Goal: Information Seeking & Learning: Learn about a topic

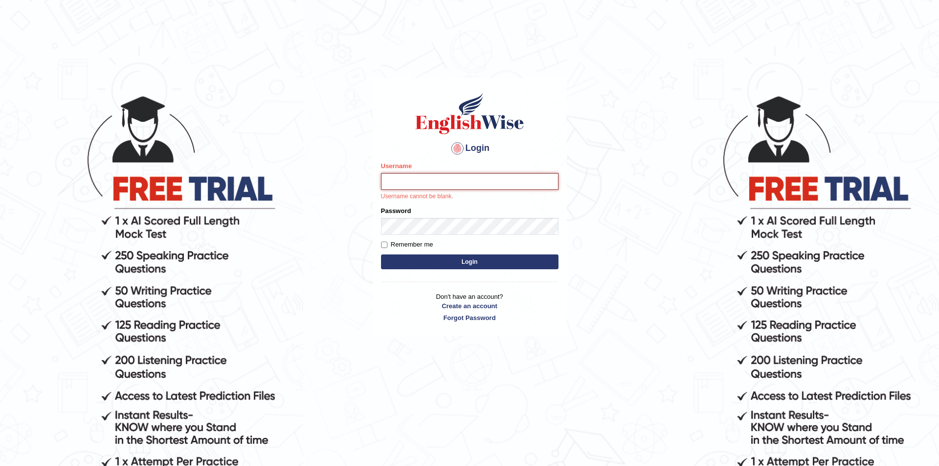
click at [432, 180] on input "Username" at bounding box center [469, 181] width 177 height 17
type input "nipenyogesh"
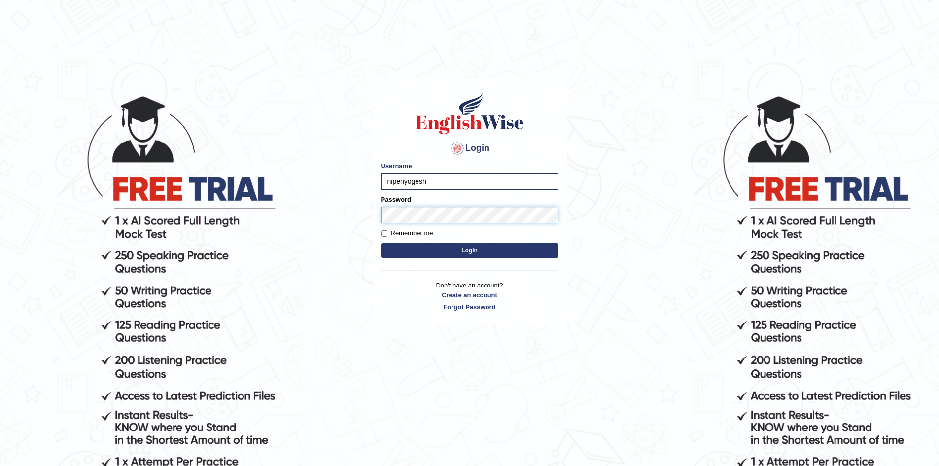
click at [381, 243] on button "Login" at bounding box center [469, 250] width 177 height 15
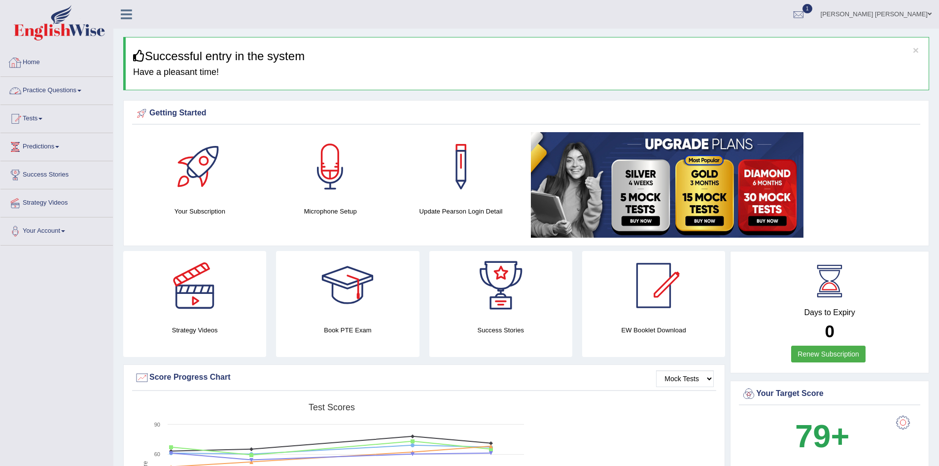
click at [58, 91] on link "Practice Questions" at bounding box center [56, 89] width 112 height 25
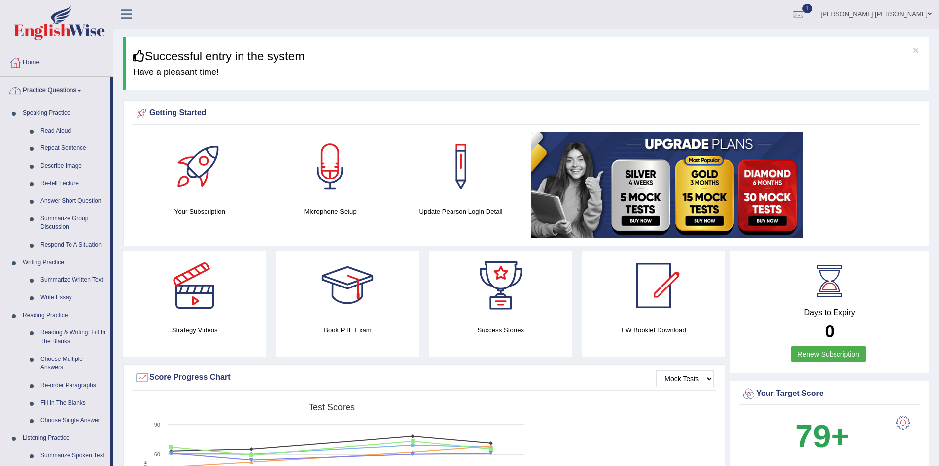
click at [57, 92] on link "Practice Questions" at bounding box center [55, 89] width 110 height 25
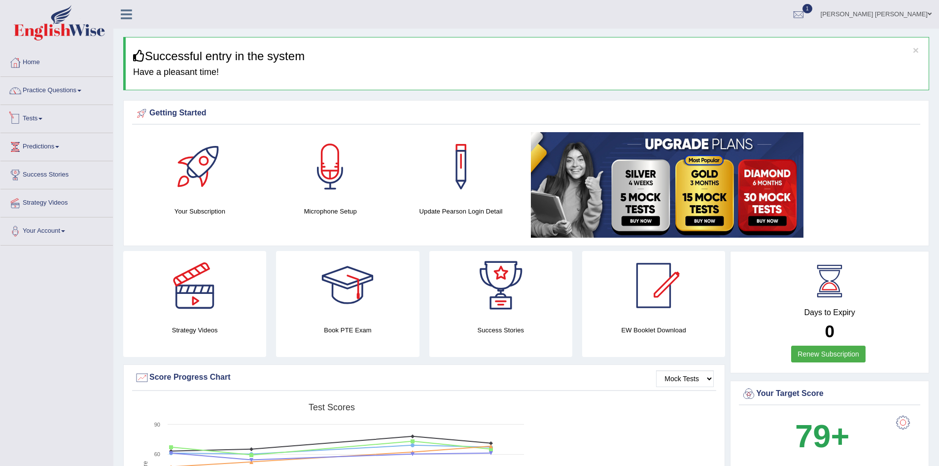
click at [39, 117] on link "Tests" at bounding box center [56, 117] width 112 height 25
click at [51, 89] on link "Practice Questions" at bounding box center [56, 89] width 112 height 25
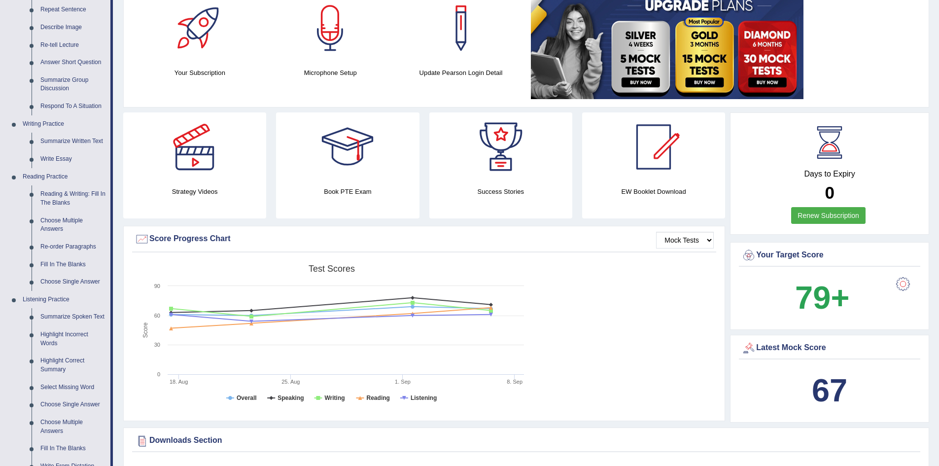
scroll to position [99, 0]
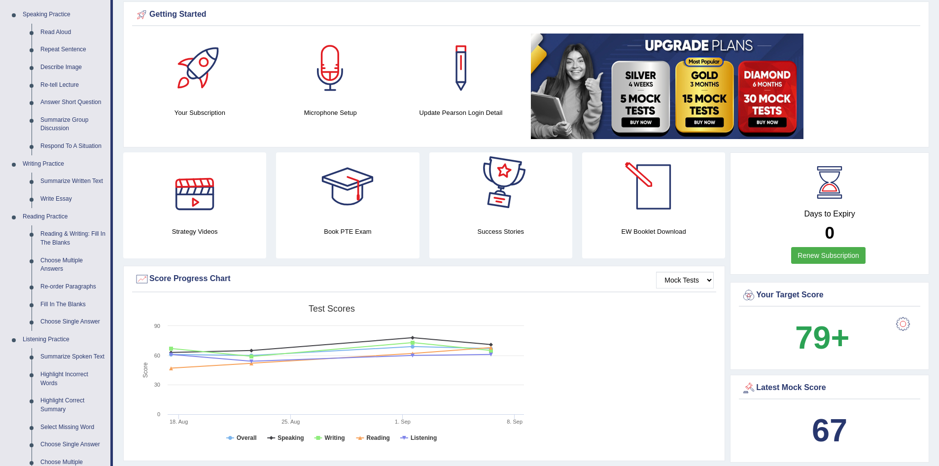
click at [808, 255] on link "Renew Subscription" at bounding box center [828, 255] width 74 height 17
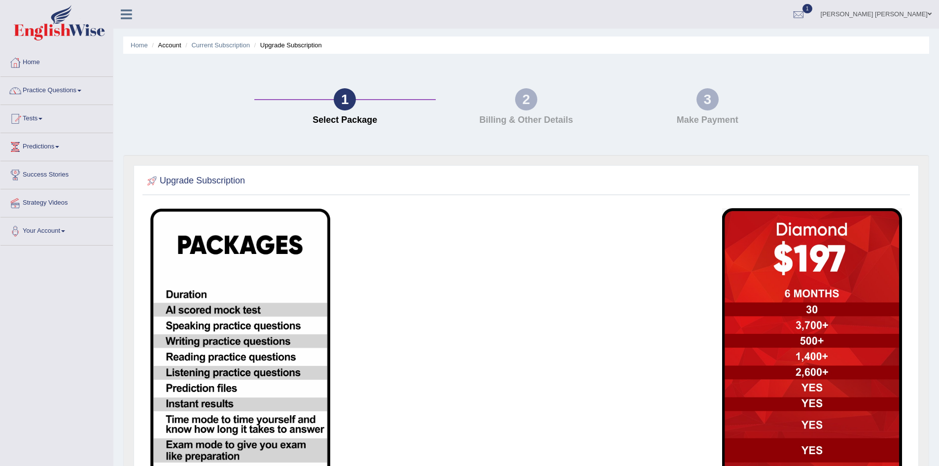
click at [243, 255] on img at bounding box center [240, 410] width 180 height 404
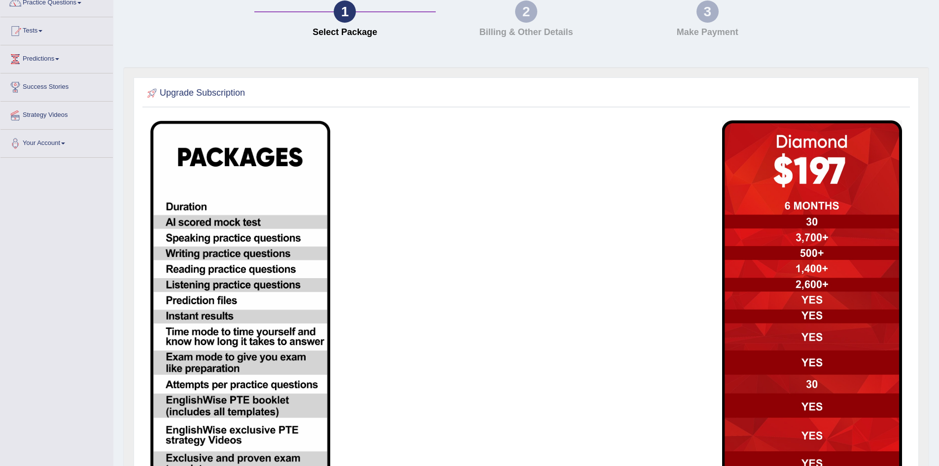
scroll to position [99, 0]
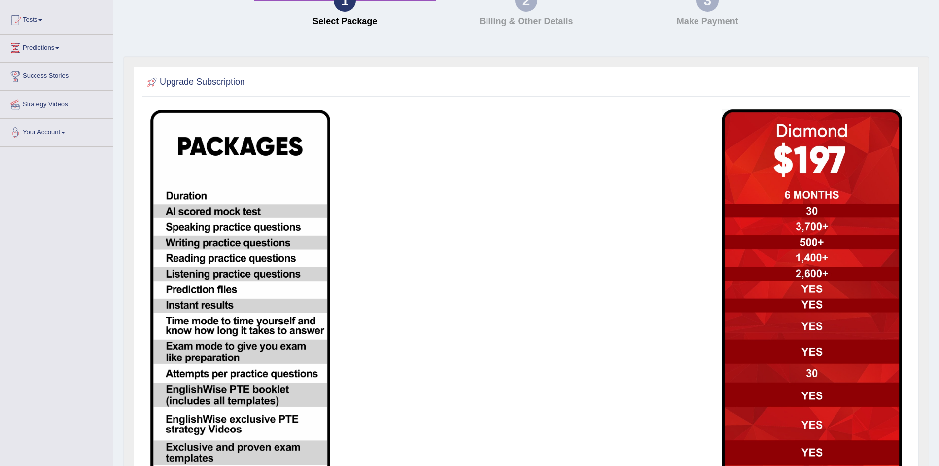
click at [239, 207] on img at bounding box center [240, 312] width 180 height 404
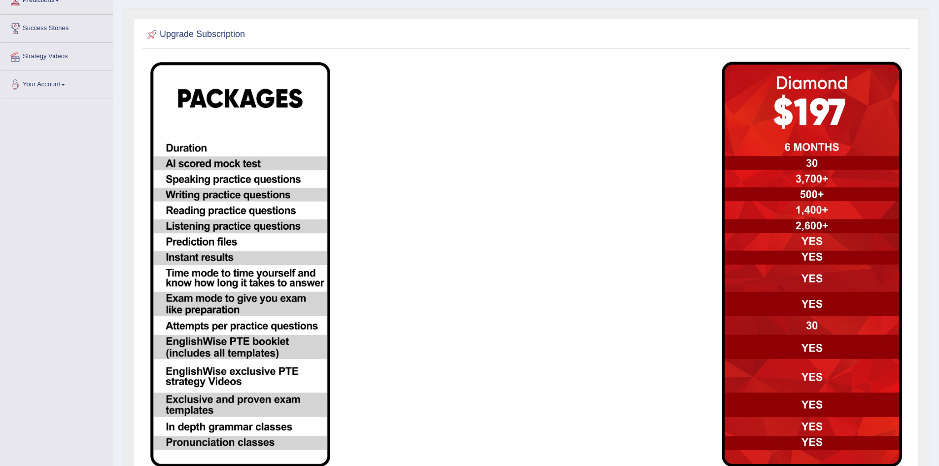
scroll to position [224, 0]
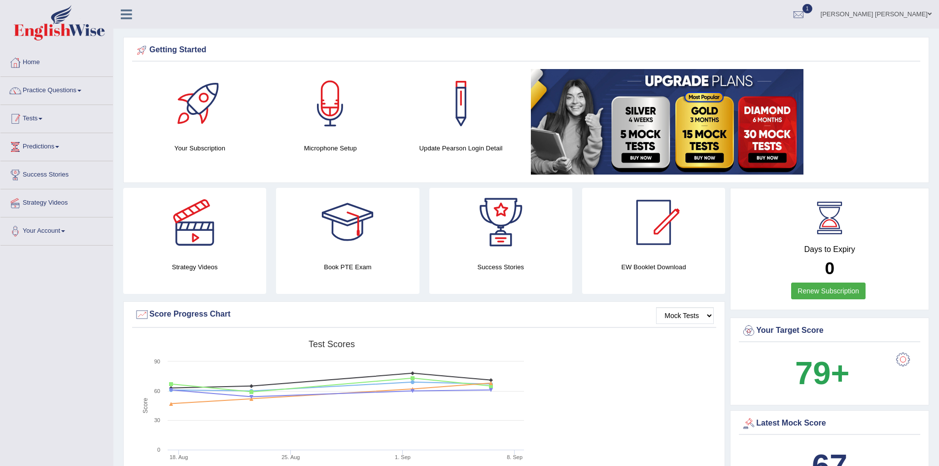
click at [64, 83] on link "Practice Questions" at bounding box center [56, 89] width 112 height 25
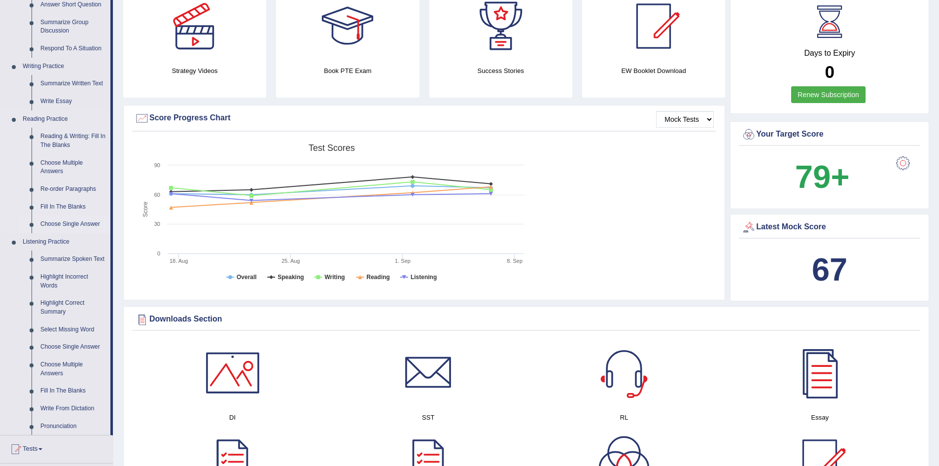
scroll to position [197, 0]
click at [57, 408] on link "Write From Dictation" at bounding box center [73, 408] width 74 height 18
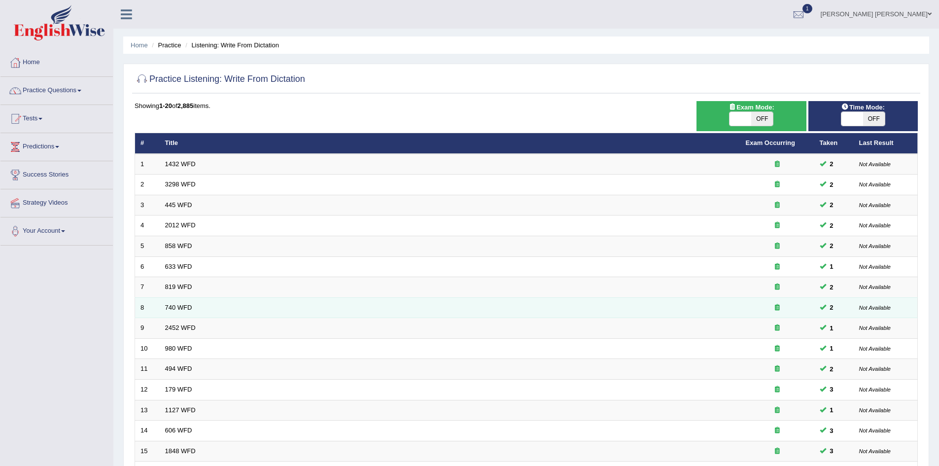
scroll to position [187, 0]
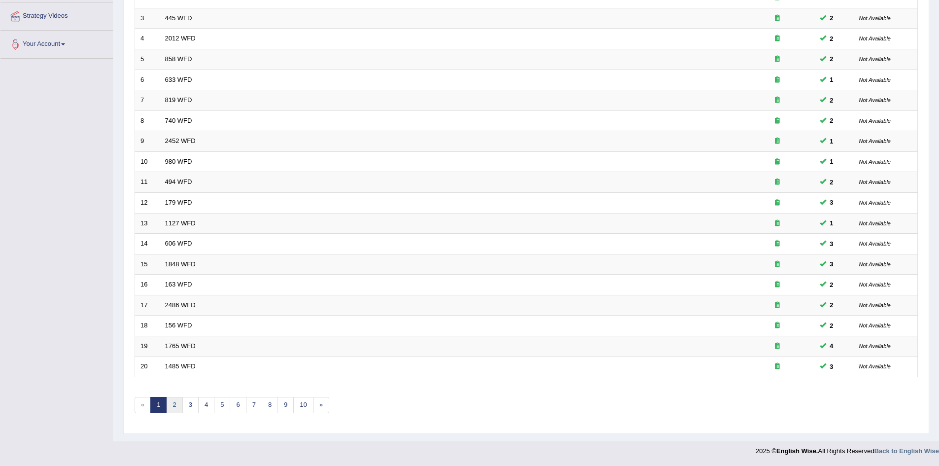
click at [173, 406] on link "2" at bounding box center [174, 405] width 16 height 16
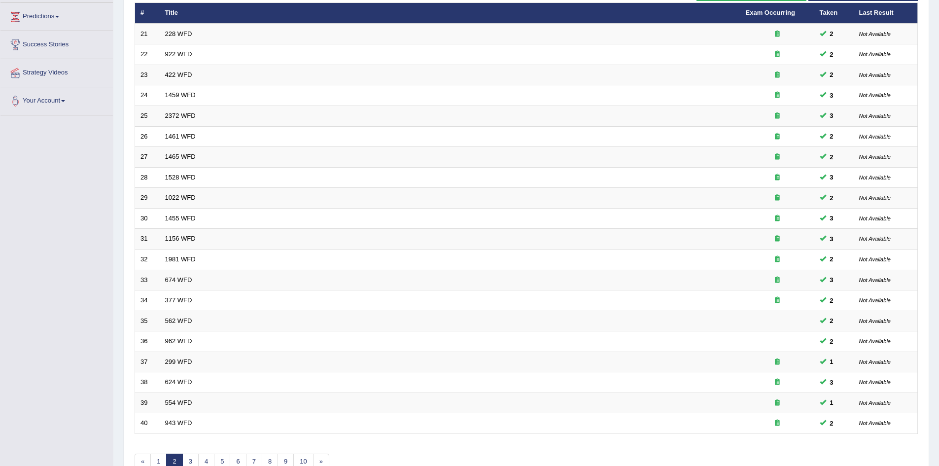
scroll to position [187, 0]
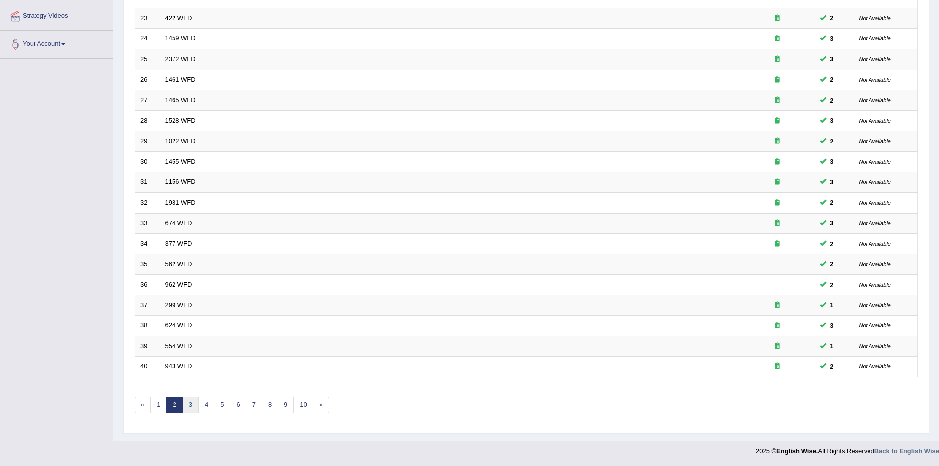
click at [185, 402] on link "3" at bounding box center [190, 405] width 16 height 16
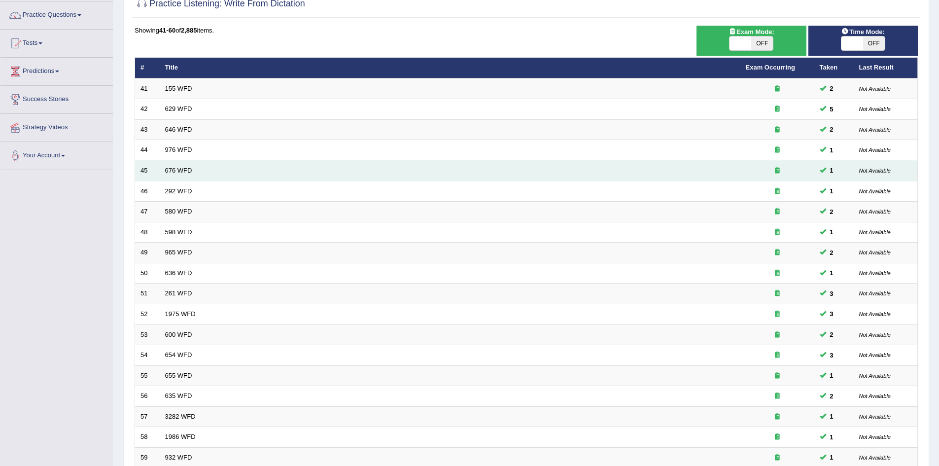
scroll to position [148, 0]
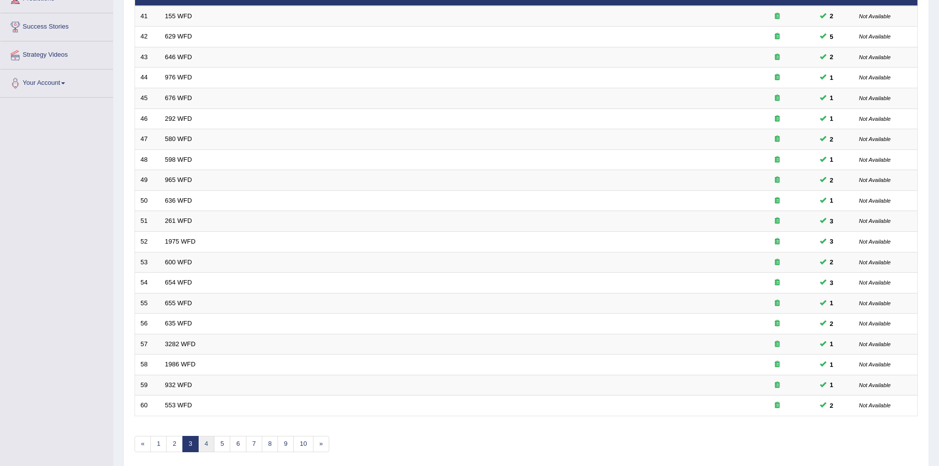
click at [206, 444] on link "4" at bounding box center [206, 444] width 16 height 16
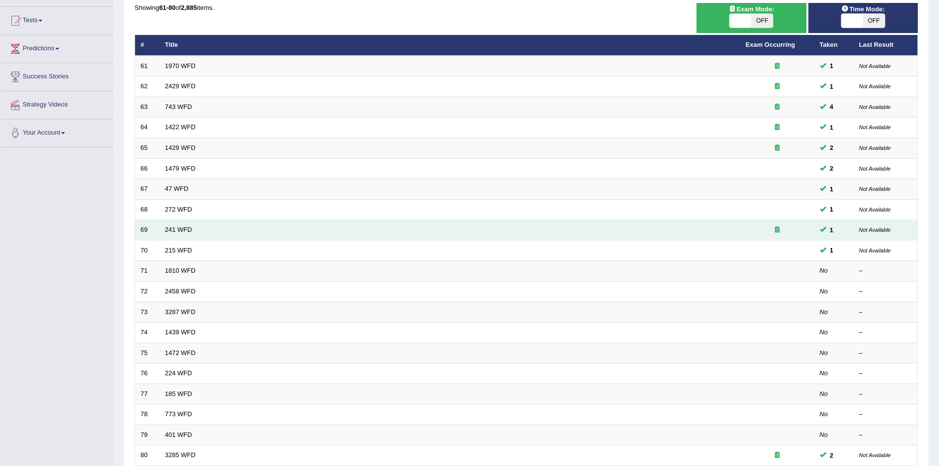
scroll to position [99, 0]
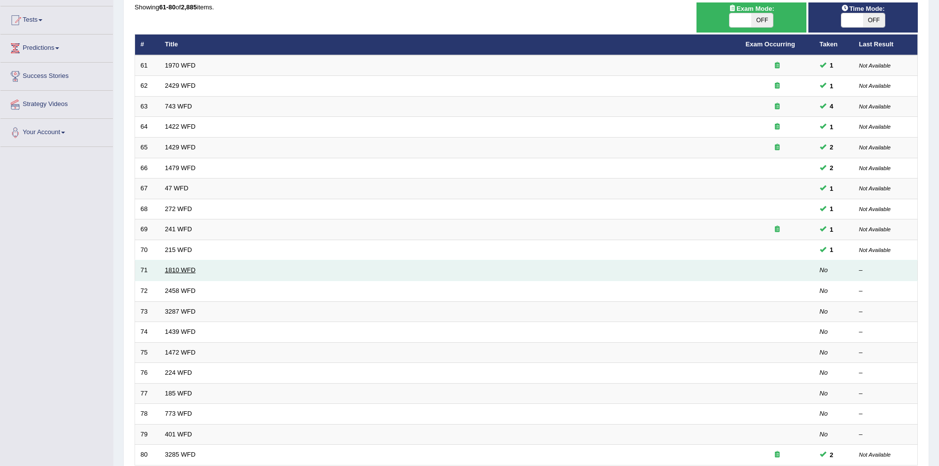
click at [187, 271] on link "1810 WFD" at bounding box center [180, 269] width 31 height 7
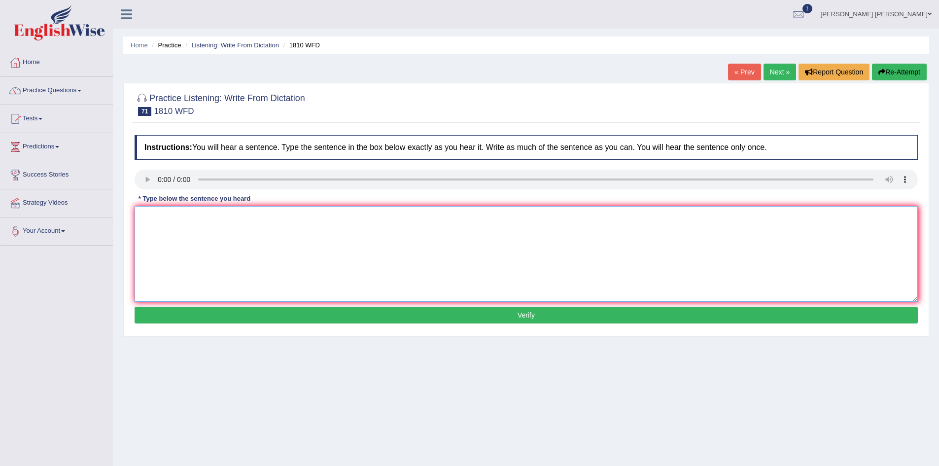
click at [223, 230] on textarea at bounding box center [526, 254] width 783 height 96
click at [146, 217] on textarea "you can borrow a book books from the library at a time." at bounding box center [526, 254] width 783 height 96
type textarea "You can borrow a book books from the library at a time."
click at [314, 316] on button "Verify" at bounding box center [526, 315] width 783 height 17
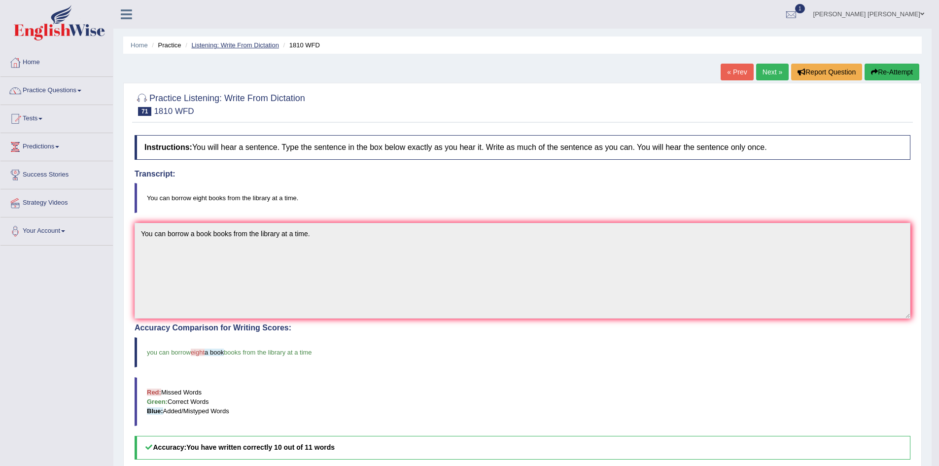
click at [246, 46] on link "Listening: Write From Dictation" at bounding box center [235, 44] width 88 height 7
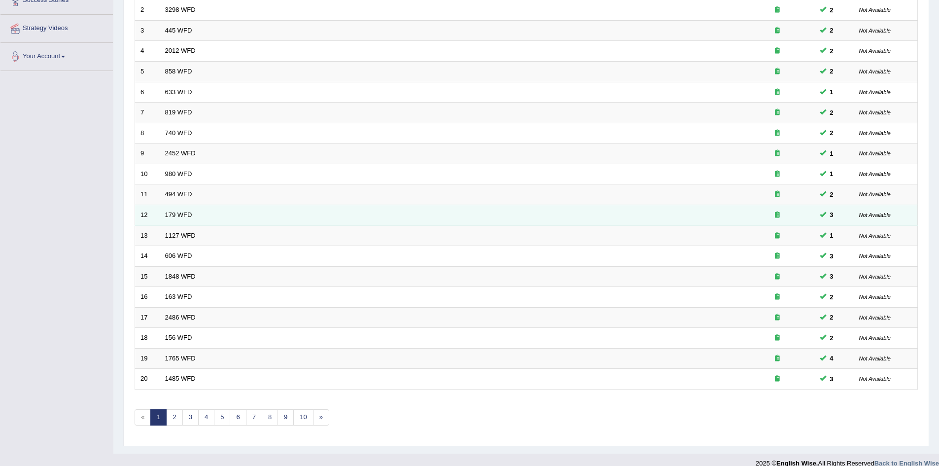
scroll to position [187, 0]
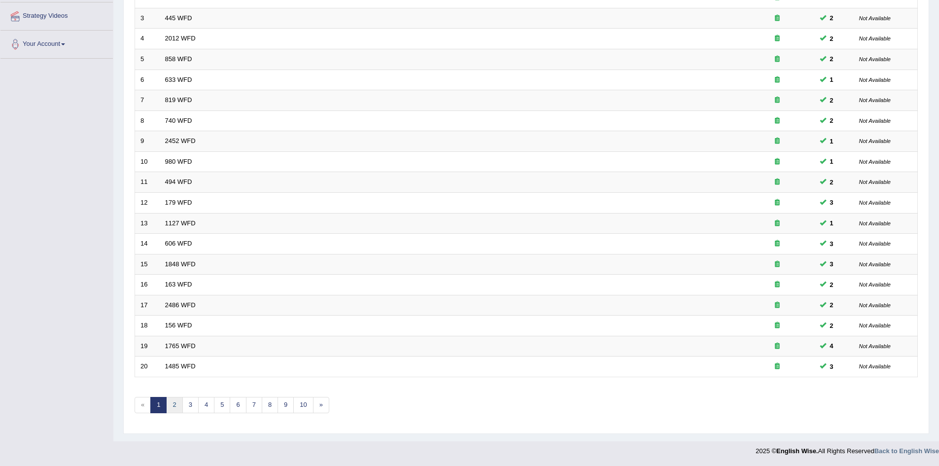
click at [177, 408] on link "2" at bounding box center [174, 405] width 16 height 16
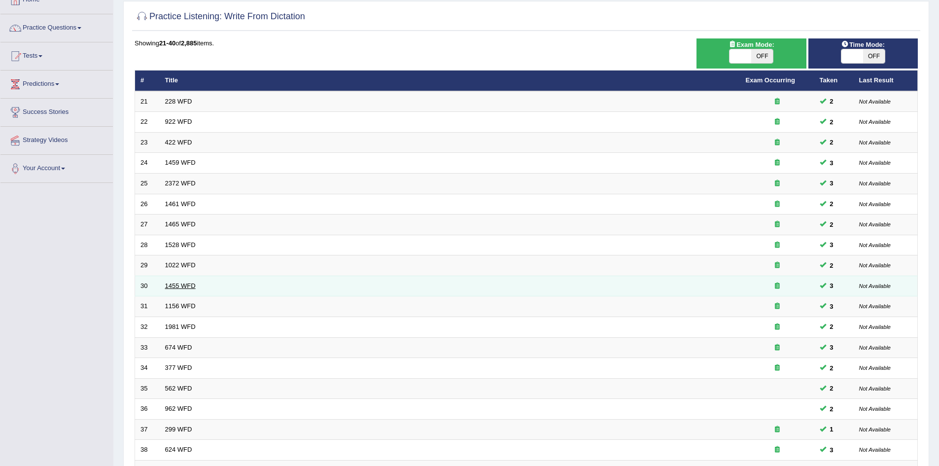
scroll to position [187, 0]
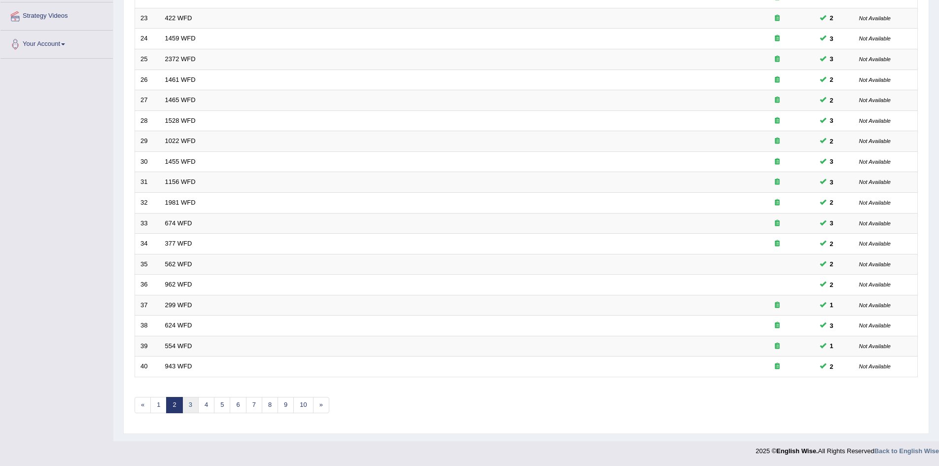
click at [188, 404] on link "3" at bounding box center [190, 405] width 16 height 16
click at [204, 406] on link "4" at bounding box center [206, 405] width 16 height 16
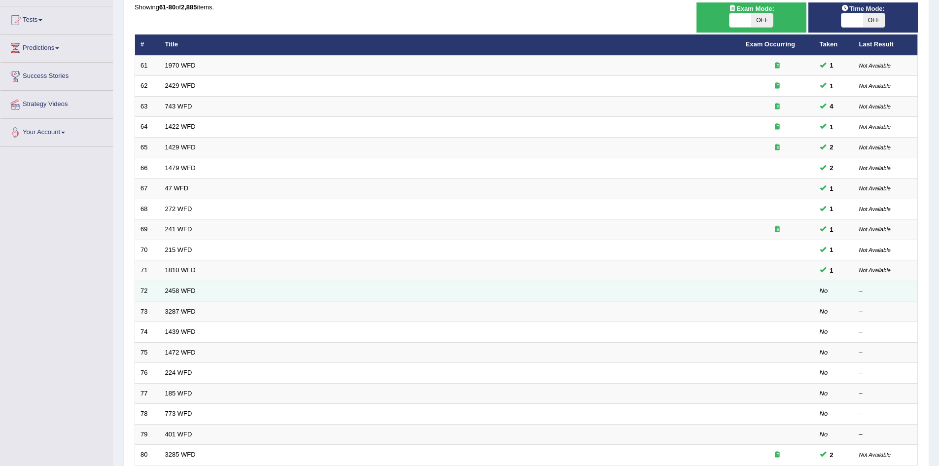
scroll to position [99, 0]
click at [183, 291] on link "2458 WFD" at bounding box center [180, 290] width 31 height 7
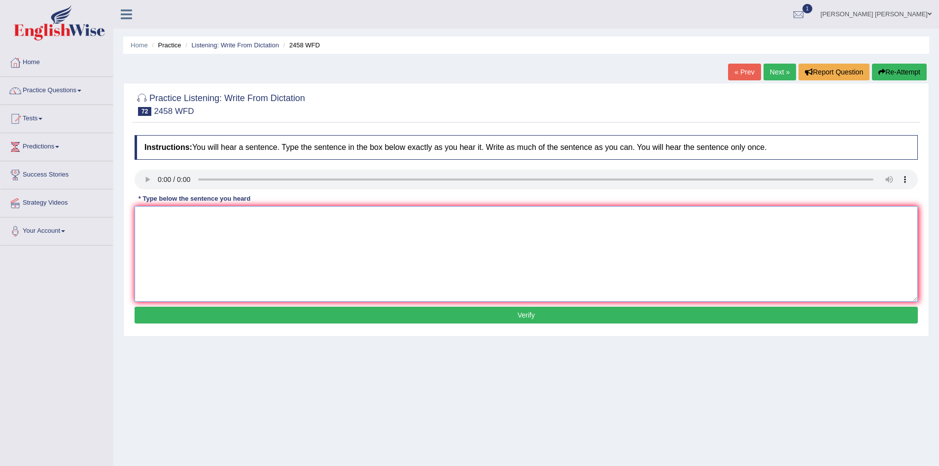
click at [311, 251] on textarea at bounding box center [526, 254] width 783 height 96
click at [174, 216] on textarea "Courses of nutrition are growing pupularity every year." at bounding box center [526, 254] width 783 height 96
type textarea "Courses of nutrition are growing pupularity every year."
click at [199, 311] on button "Verify" at bounding box center [526, 315] width 783 height 17
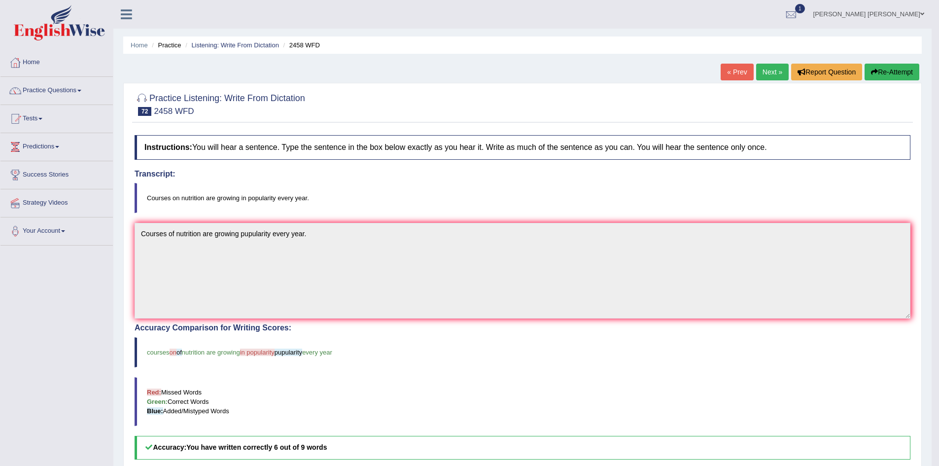
click at [887, 69] on button "Re-Attempt" at bounding box center [891, 72] width 55 height 17
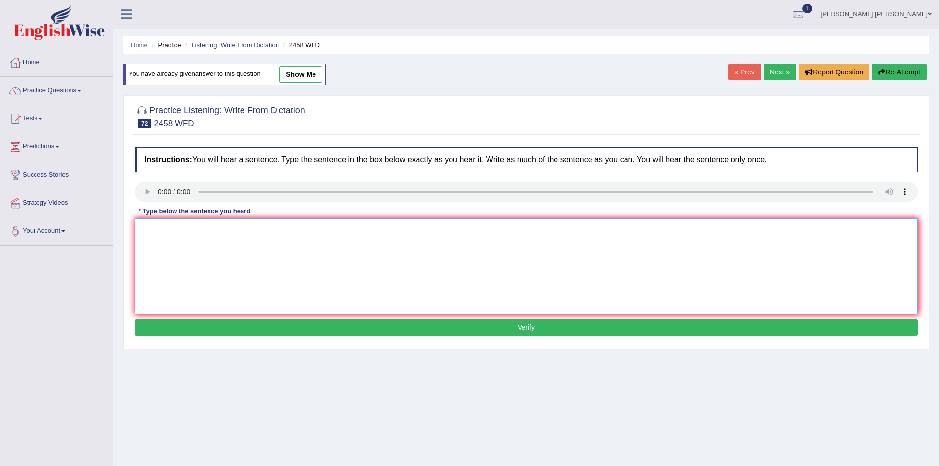
click at [294, 280] on textarea at bounding box center [526, 266] width 783 height 96
type textarea "Courses on nutrition are growing a popularity every year."
click at [346, 328] on button "Verify" at bounding box center [526, 327] width 783 height 17
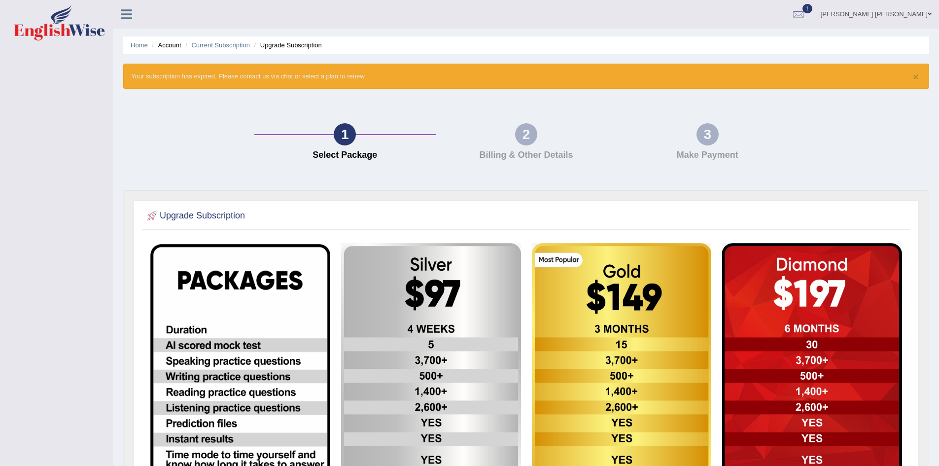
click at [333, 196] on div "Upgrade Subscription" at bounding box center [526, 440] width 806 height 501
click at [166, 217] on h2 "Upgrade Subscription" at bounding box center [195, 215] width 100 height 15
click at [103, 174] on div "Toggle navigation Nipen Yogesh Mehta Toggle navigation Username: Nipenyogesh Ac…" at bounding box center [469, 360] width 939 height 720
click at [885, 15] on link "[PERSON_NAME] [PERSON_NAME]" at bounding box center [876, 13] width 126 height 26
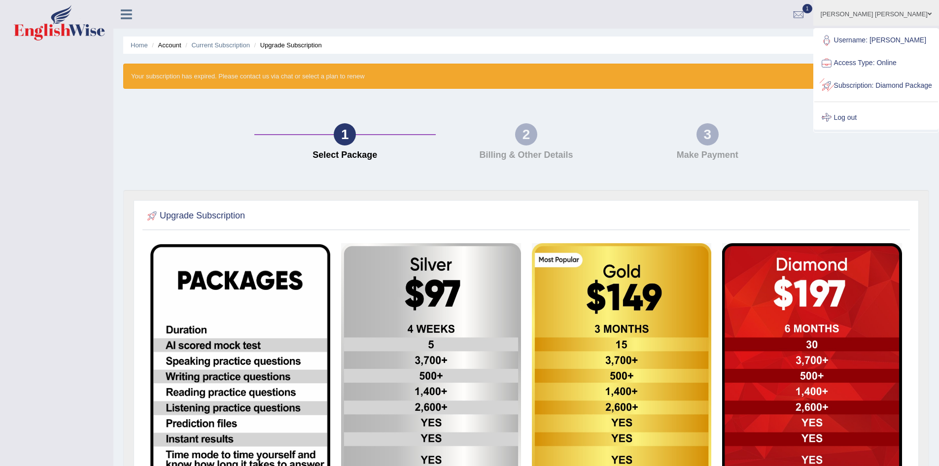
click at [867, 124] on link "Log out" at bounding box center [876, 117] width 124 height 23
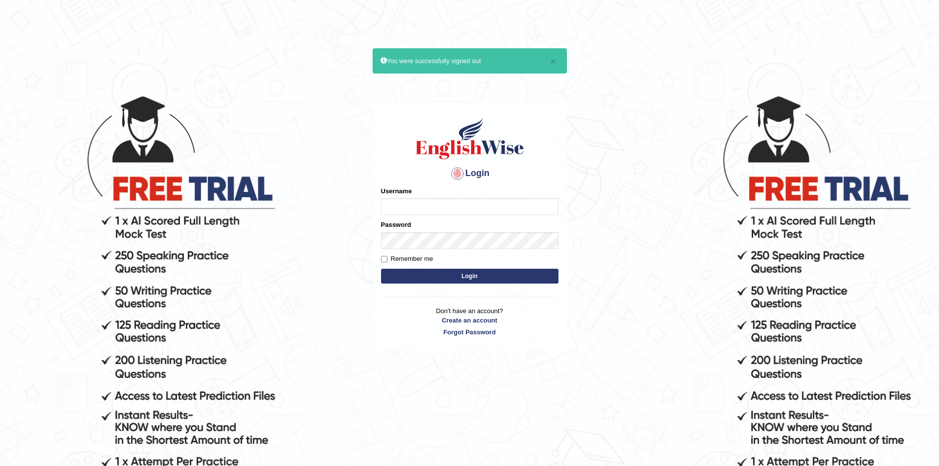
type input "nipenyogesh"
click at [381, 269] on button "Login" at bounding box center [469, 276] width 177 height 15
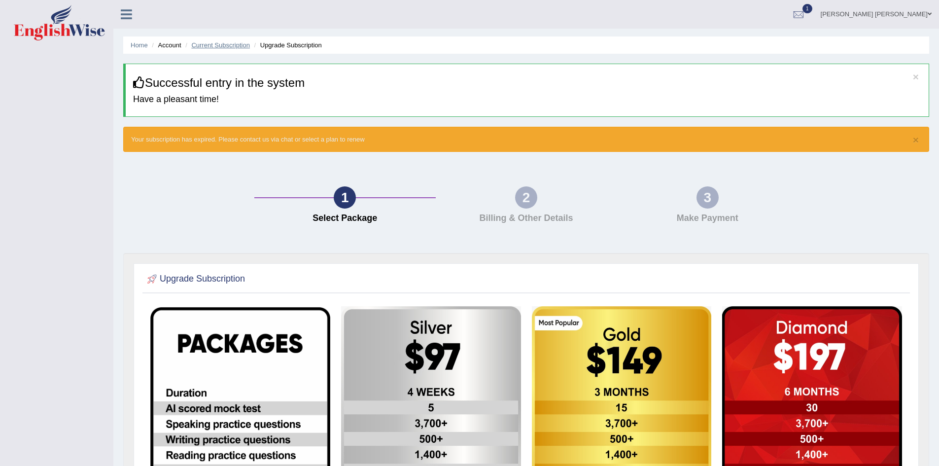
click at [210, 46] on link "Current Subscription" at bounding box center [220, 44] width 59 height 7
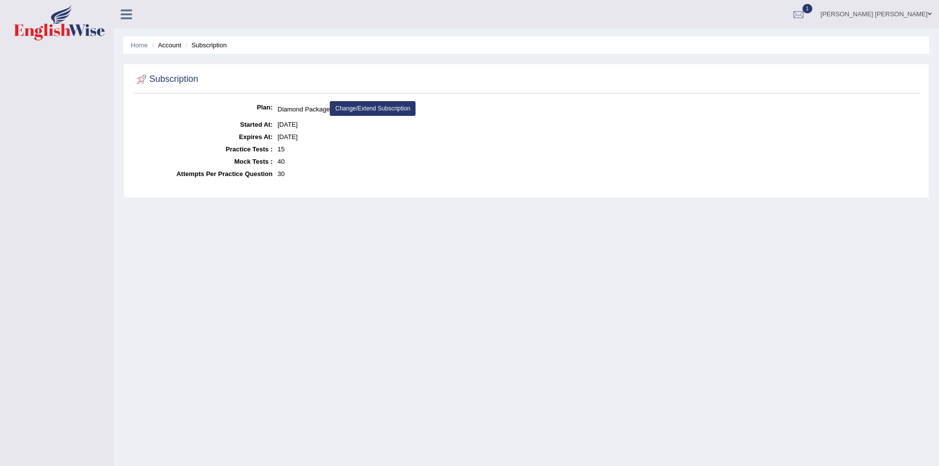
click at [384, 107] on link "Change/Extend Subscription" at bounding box center [373, 108] width 86 height 15
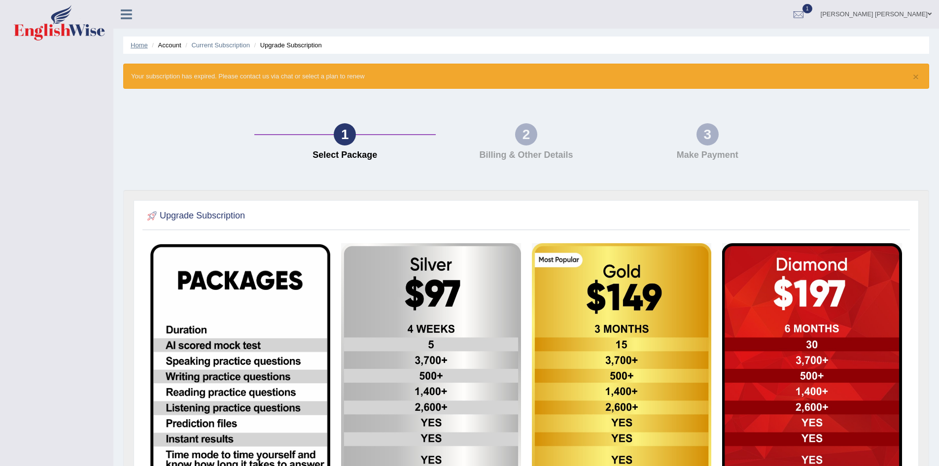
click at [140, 43] on link "Home" at bounding box center [139, 44] width 17 height 7
click at [66, 24] on img at bounding box center [59, 22] width 91 height 35
click at [69, 16] on img at bounding box center [59, 22] width 91 height 35
click at [62, 26] on img at bounding box center [59, 22] width 91 height 35
click at [59, 19] on img at bounding box center [59, 22] width 91 height 35
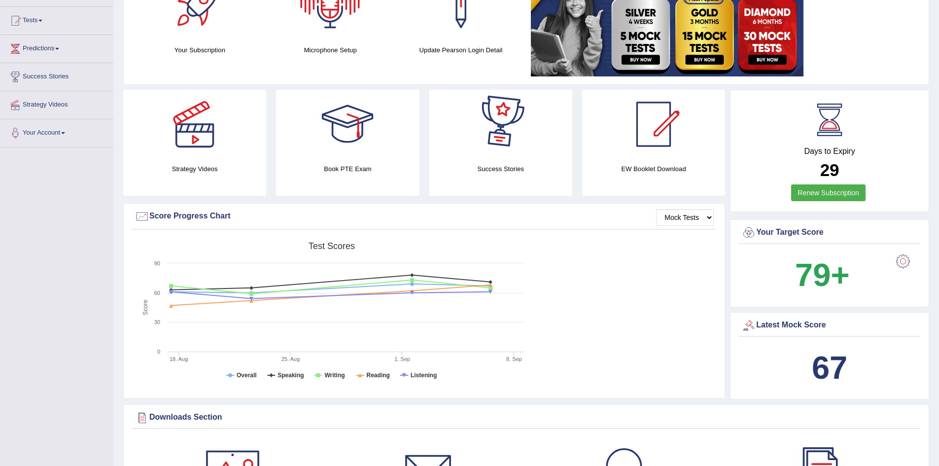
scroll to position [99, 0]
click at [118, 125] on div "Strategy Videos" at bounding box center [194, 142] width 153 height 106
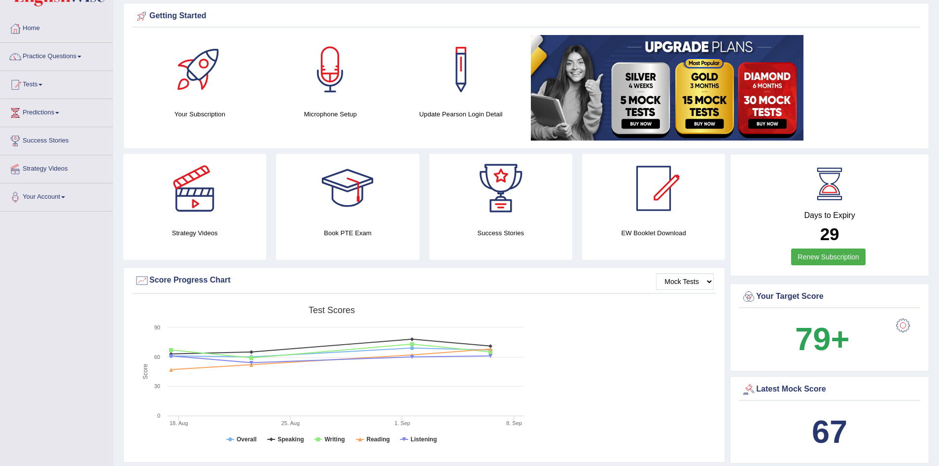
scroll to position [0, 0]
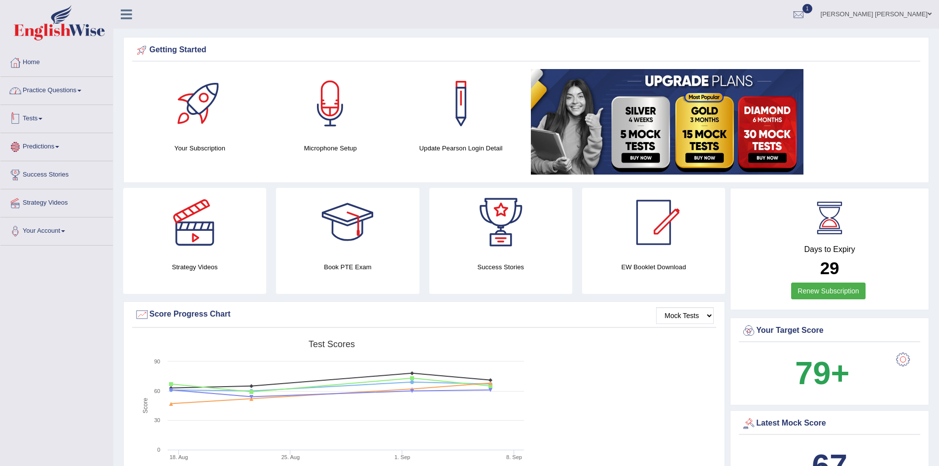
click at [60, 88] on link "Practice Questions" at bounding box center [56, 89] width 112 height 25
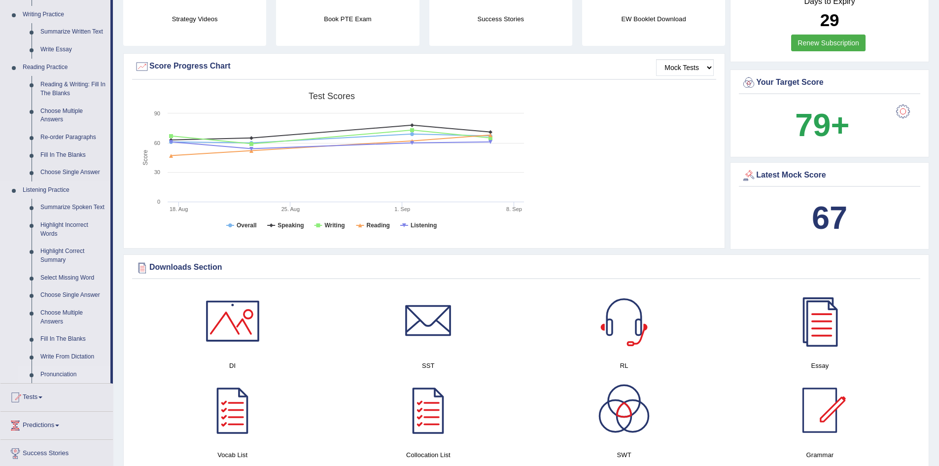
scroll to position [394, 0]
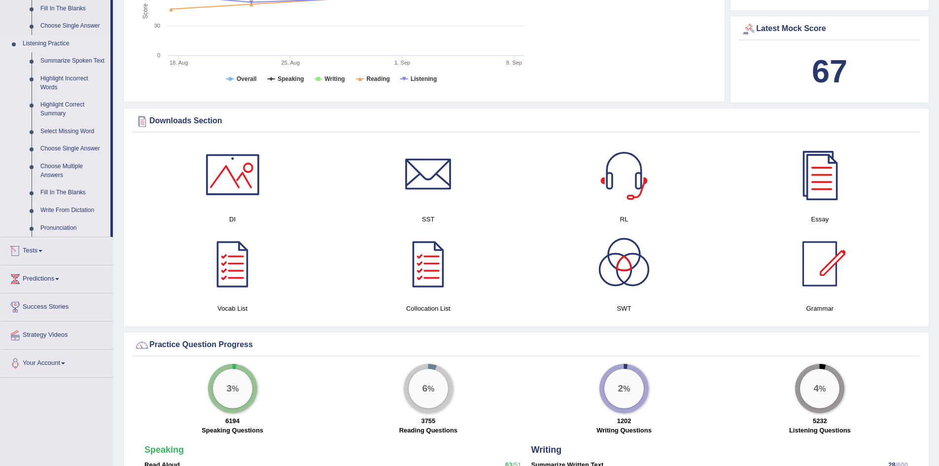
click at [64, 206] on link "Write From Dictation" at bounding box center [73, 211] width 74 height 18
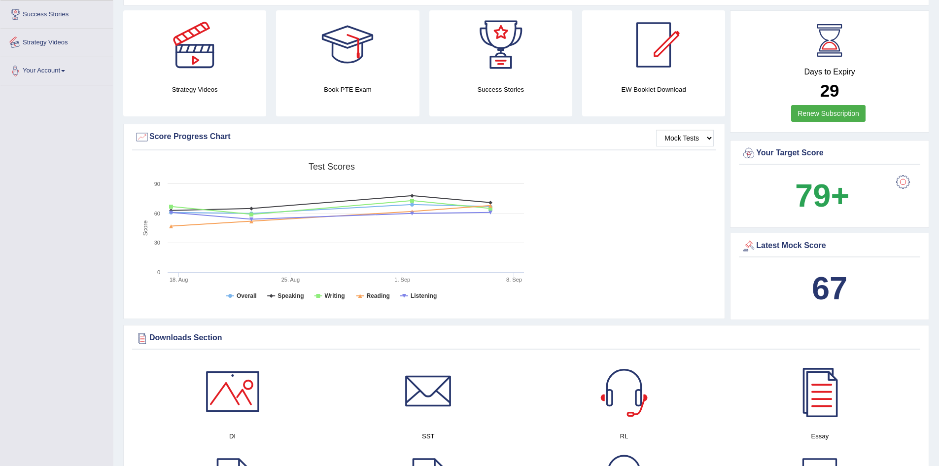
scroll to position [288, 0]
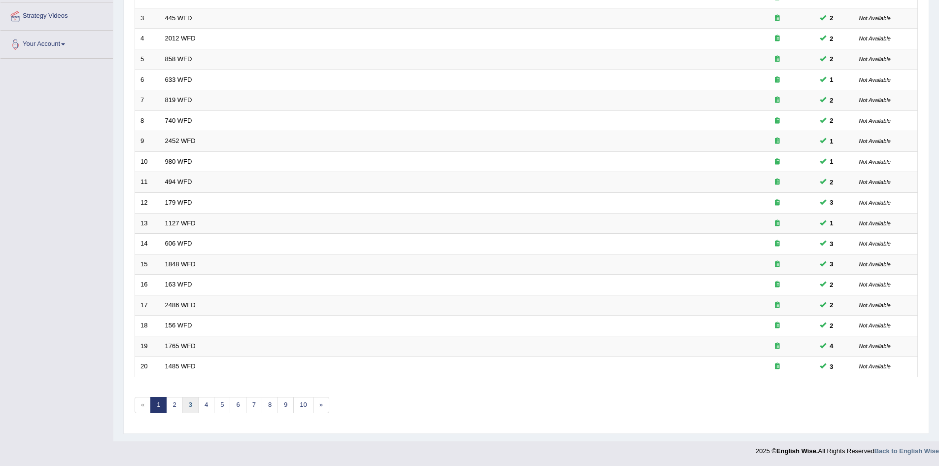
click at [189, 405] on link "3" at bounding box center [190, 405] width 16 height 16
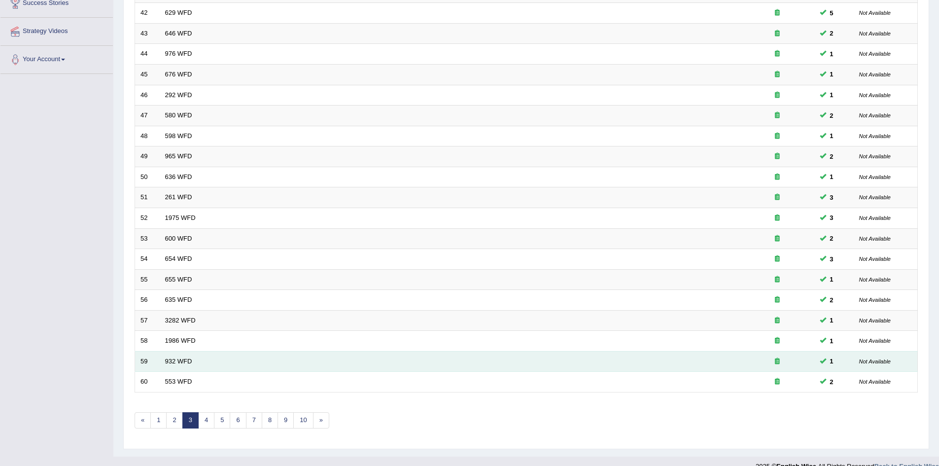
scroll to position [187, 0]
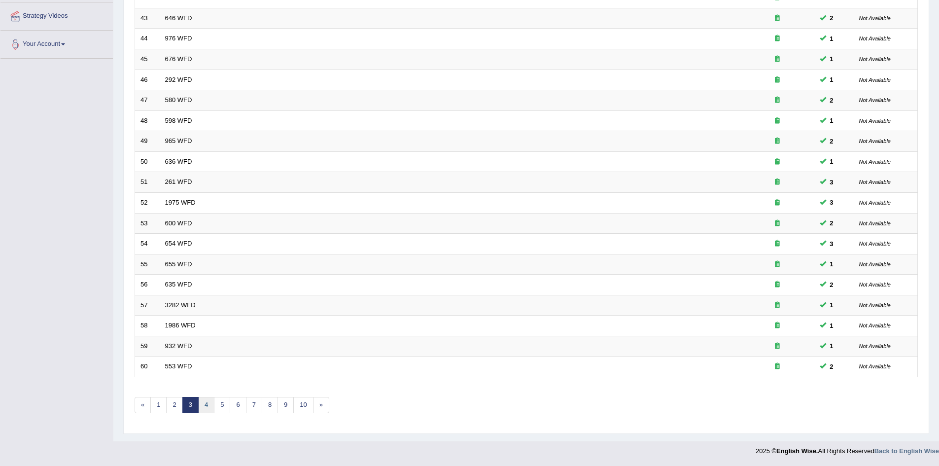
click at [205, 406] on link "4" at bounding box center [206, 405] width 16 height 16
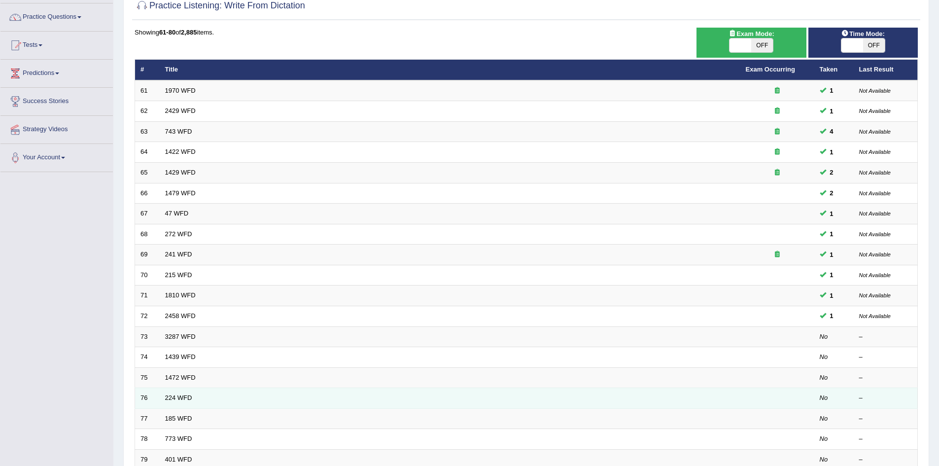
scroll to position [187, 0]
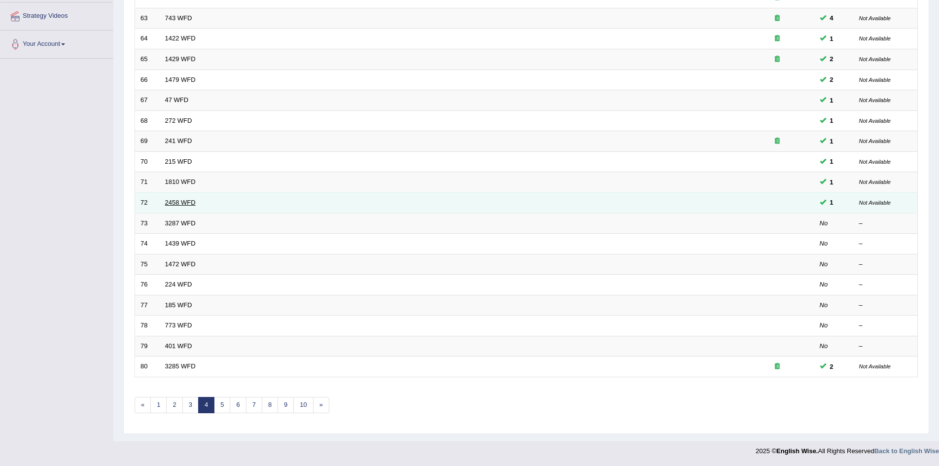
click at [179, 203] on link "2458 WFD" at bounding box center [180, 202] width 31 height 7
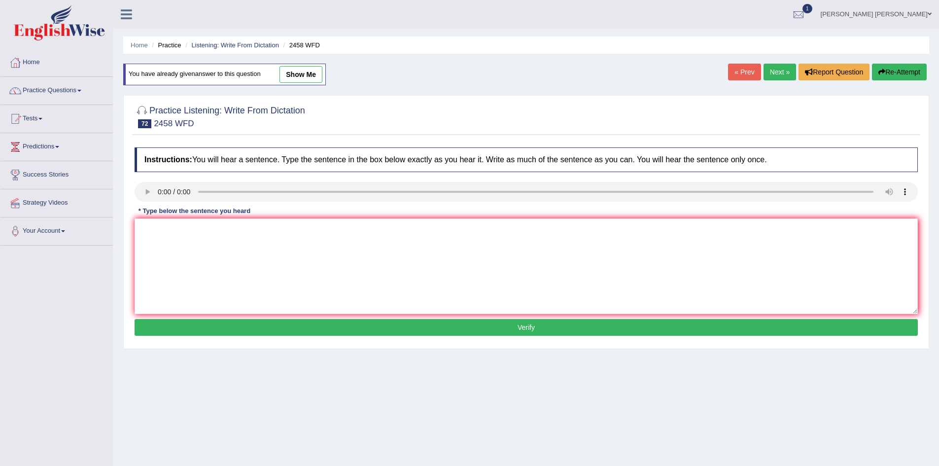
click at [302, 69] on link "show me" at bounding box center [300, 74] width 43 height 17
type textarea "Courses of nutrition are growing pupularity every year."
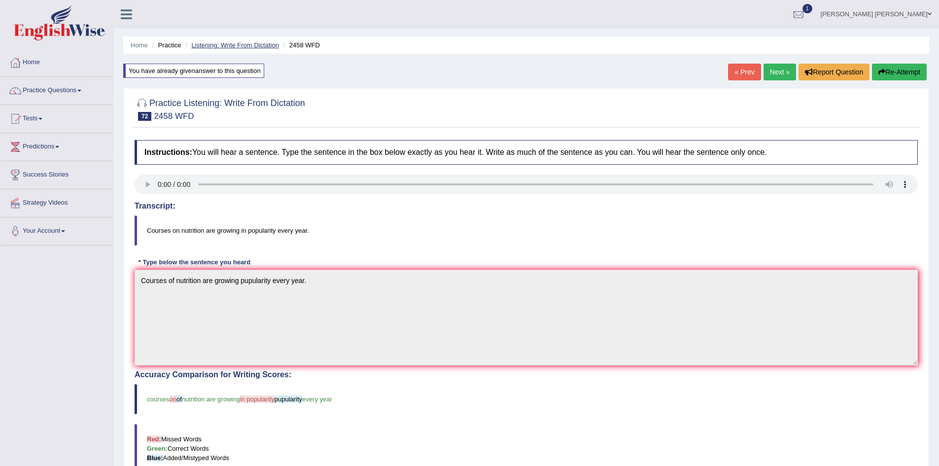
click at [265, 48] on link "Listening: Write From Dictation" at bounding box center [235, 44] width 88 height 7
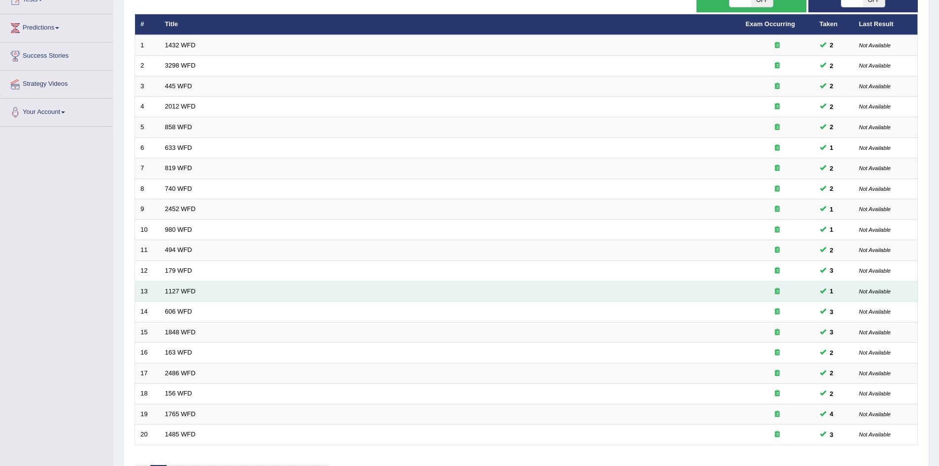
scroll to position [187, 0]
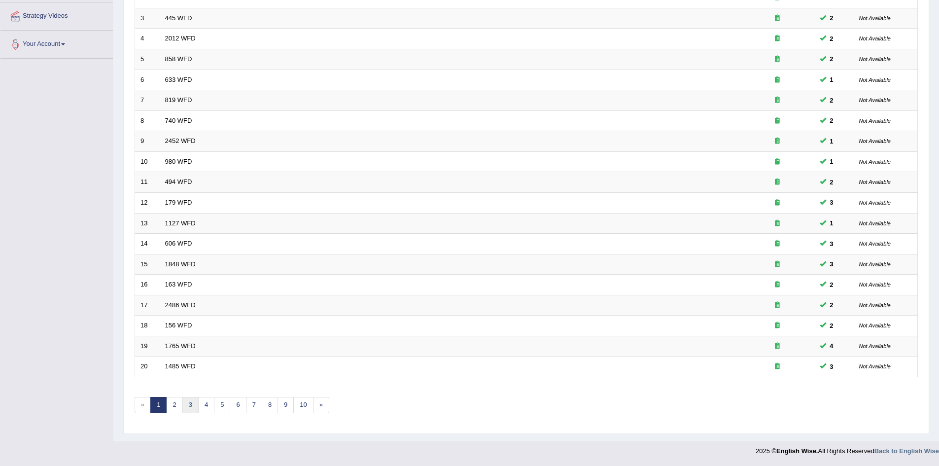
click at [191, 406] on link "3" at bounding box center [190, 405] width 16 height 16
click at [210, 407] on link "4" at bounding box center [206, 405] width 16 height 16
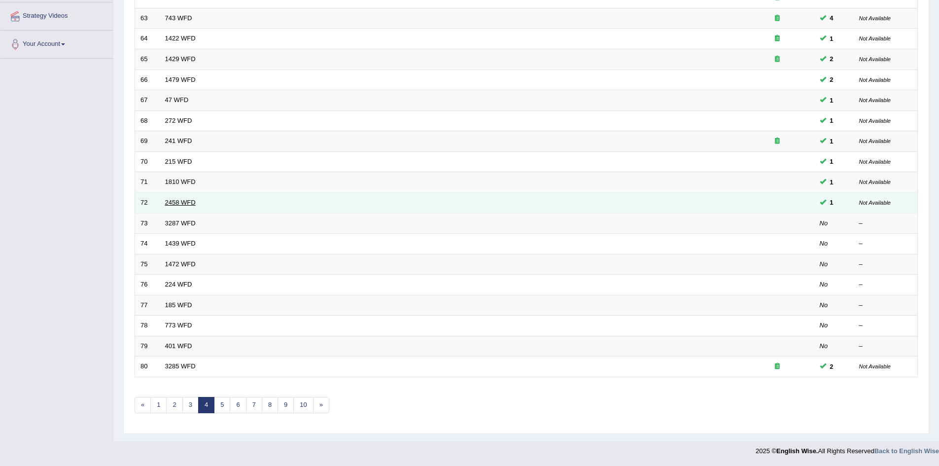
click at [183, 201] on link "2458 WFD" at bounding box center [180, 202] width 31 height 7
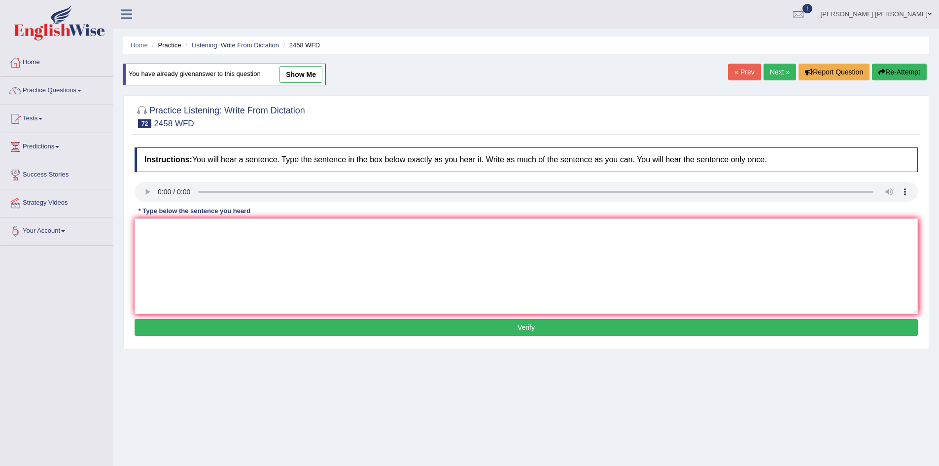
click at [311, 68] on link "show me" at bounding box center [300, 74] width 43 height 17
type textarea "Courses of nutrition are growing pupularity every year."
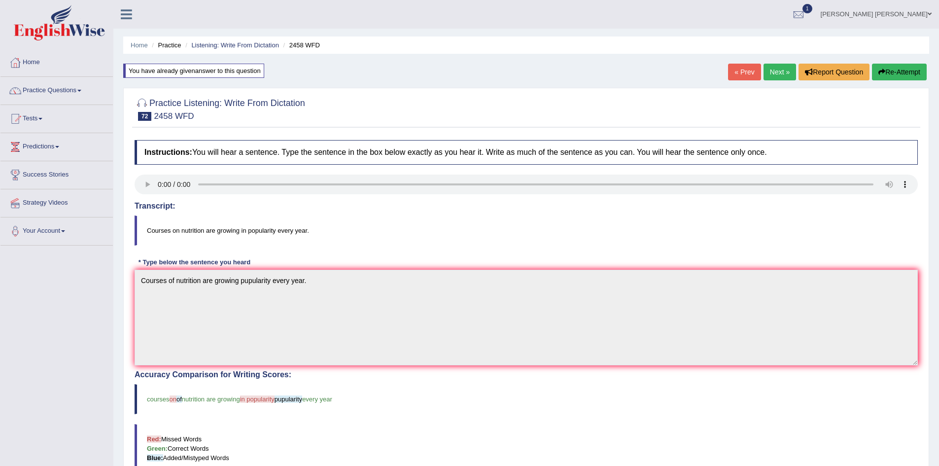
click at [904, 71] on button "Re-Attempt" at bounding box center [899, 72] width 55 height 17
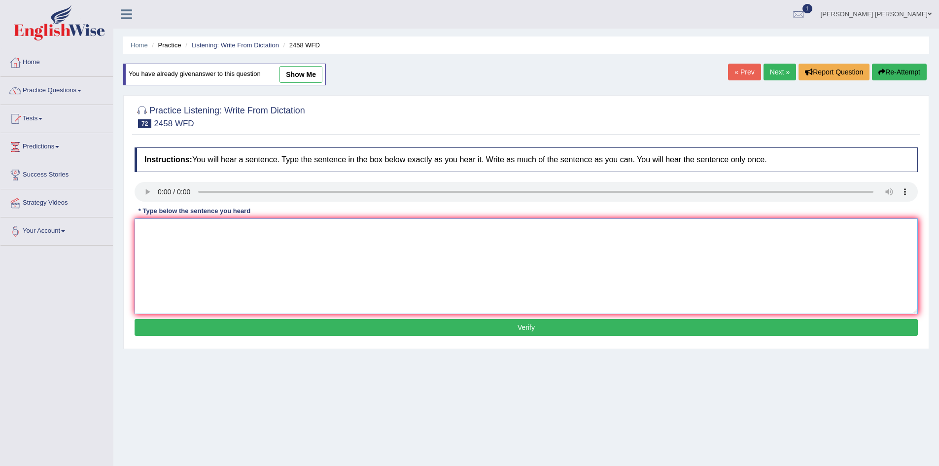
click at [346, 255] on textarea at bounding box center [526, 266] width 783 height 96
type textarea "Courses on nutrition are growing a popularity every year."
click at [242, 329] on button "Verify" at bounding box center [526, 327] width 783 height 17
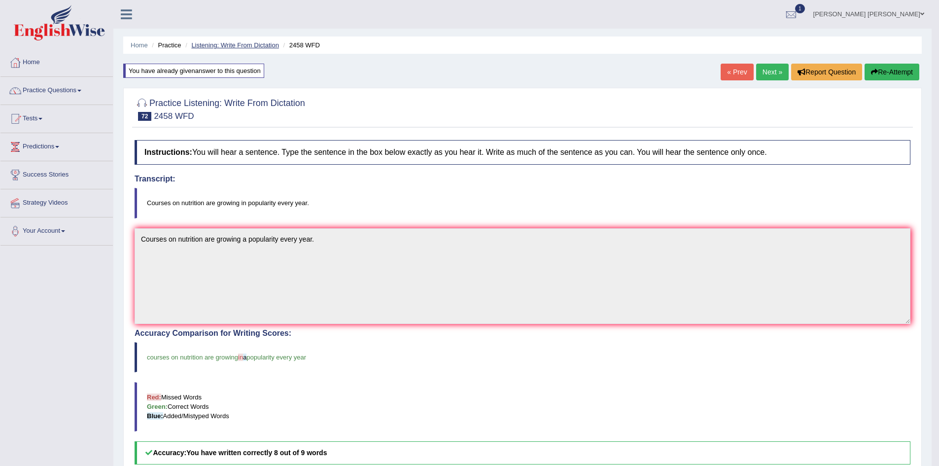
click at [259, 43] on link "Listening: Write From Dictation" at bounding box center [235, 44] width 88 height 7
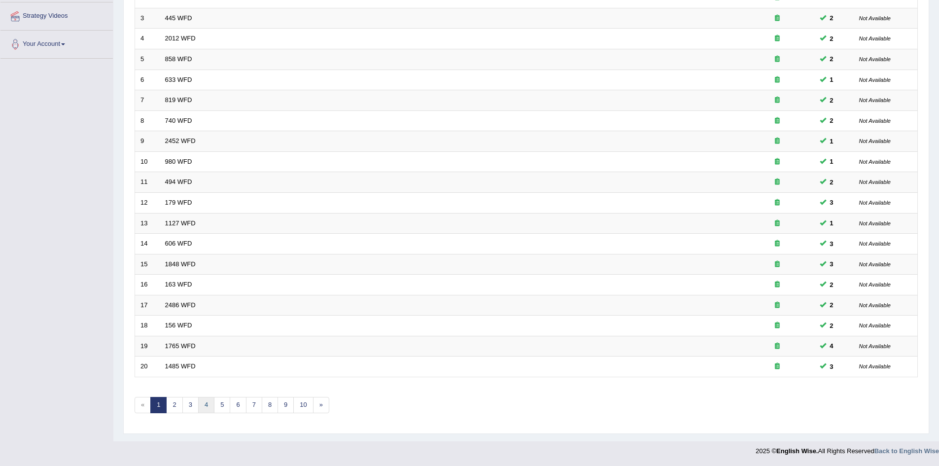
click at [205, 408] on link "4" at bounding box center [206, 405] width 16 height 16
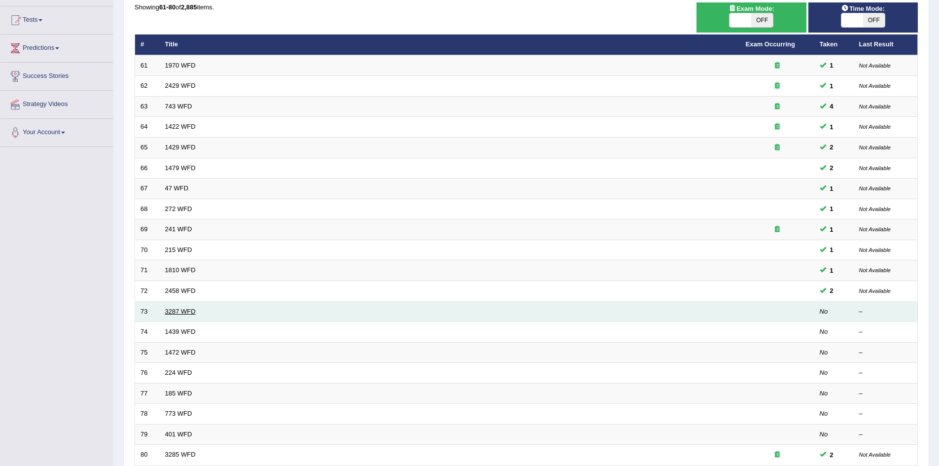
click at [174, 311] on link "3287 WFD" at bounding box center [180, 311] width 31 height 7
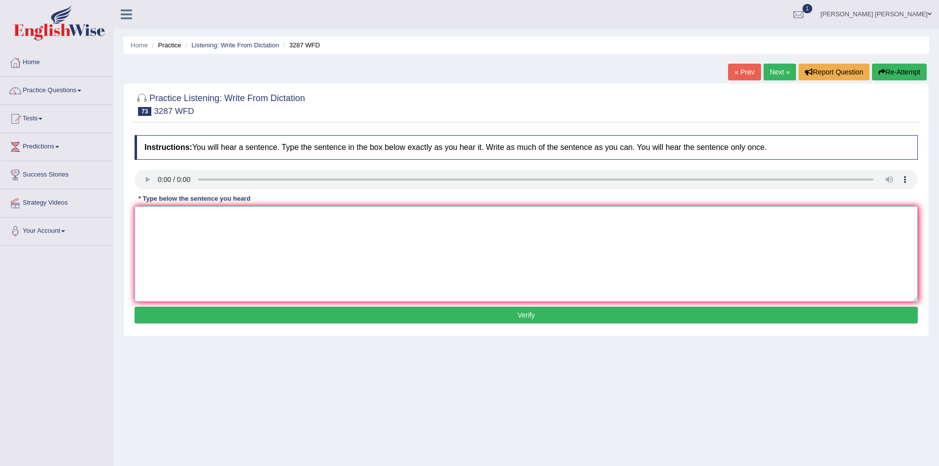
click at [257, 238] on textarea at bounding box center [526, 254] width 783 height 96
type textarea "A new article published regarding university last week."
click at [293, 314] on button "Verify" at bounding box center [526, 315] width 783 height 17
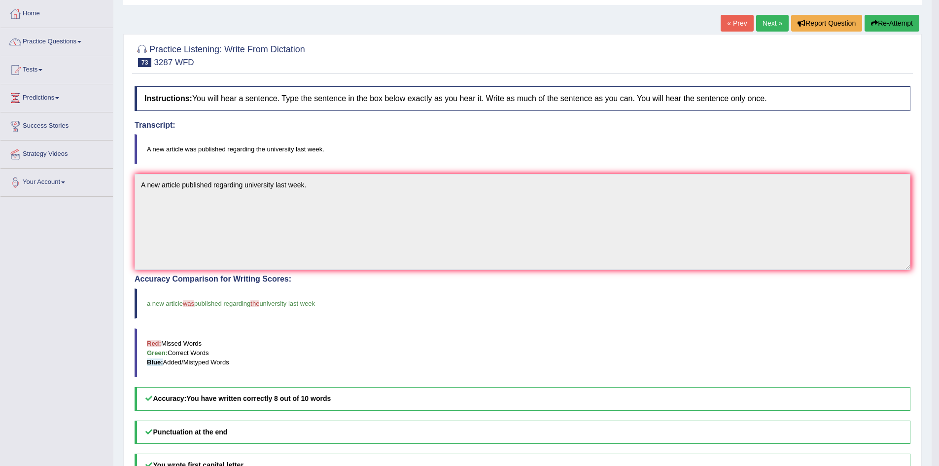
scroll to position [16, 0]
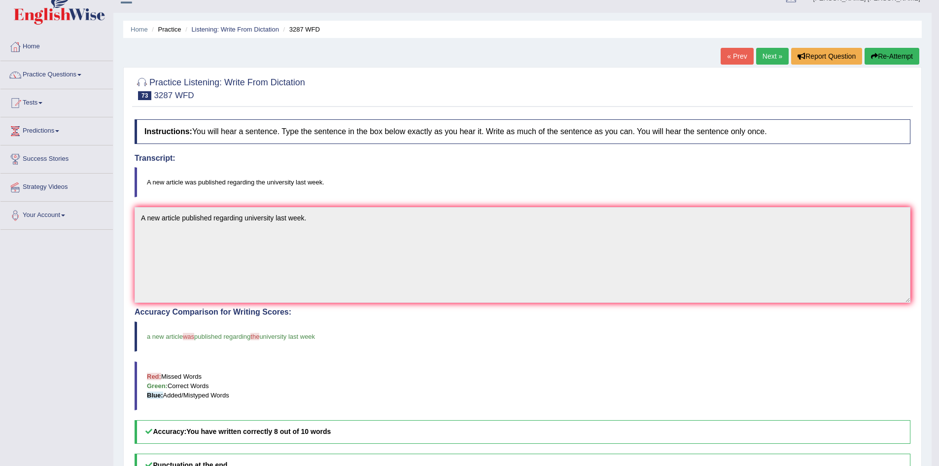
click at [883, 59] on button "Re-Attempt" at bounding box center [891, 56] width 55 height 17
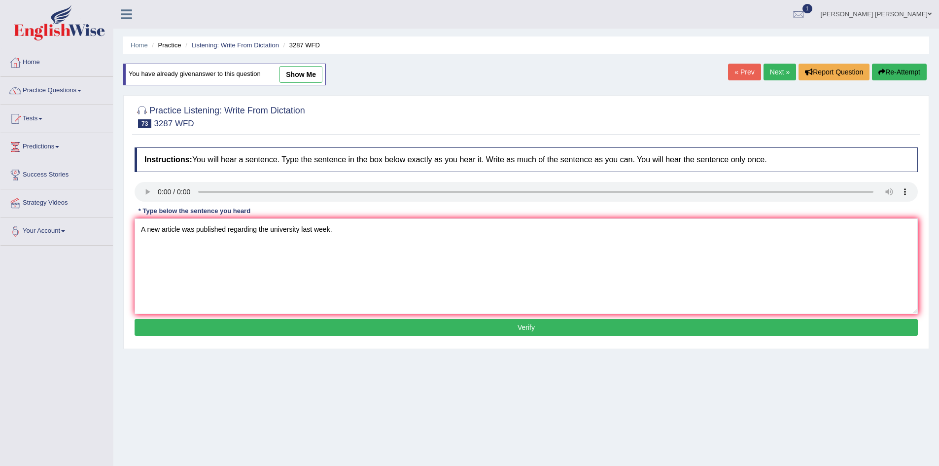
type textarea "A new article was published regarding the university last week."
click at [341, 326] on button "Verify" at bounding box center [526, 327] width 783 height 17
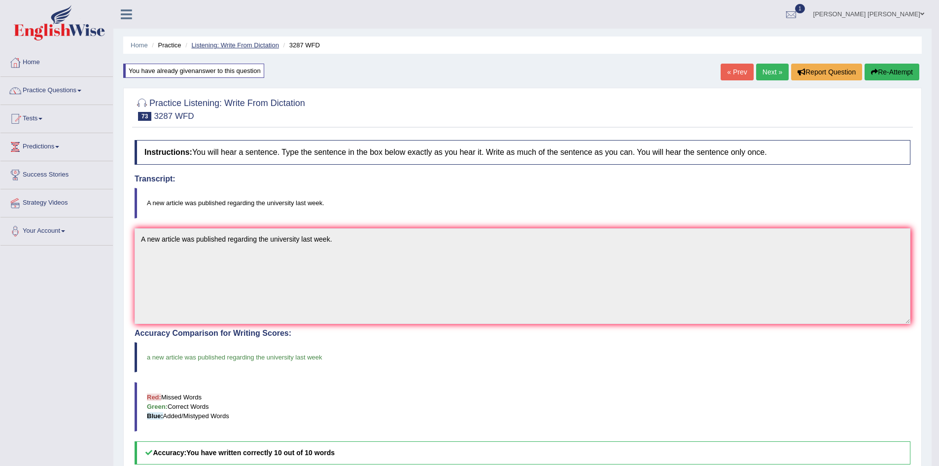
click at [237, 48] on link "Listening: Write From Dictation" at bounding box center [235, 44] width 88 height 7
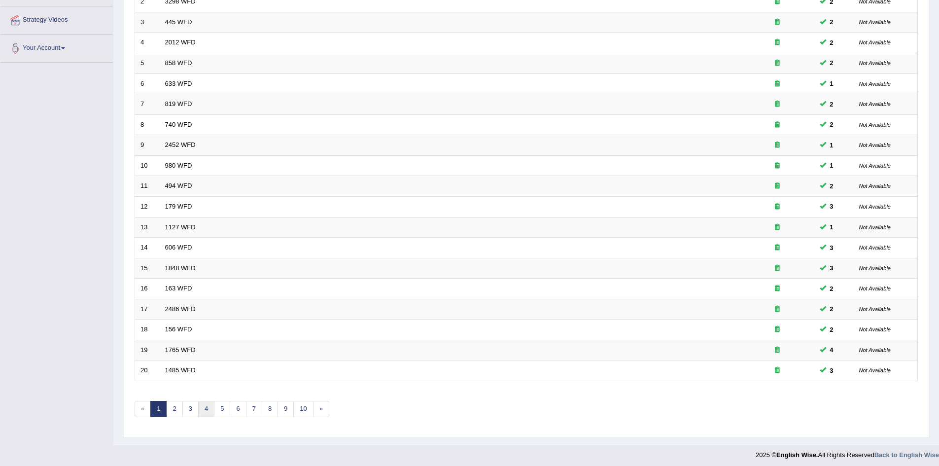
click at [206, 410] on link "4" at bounding box center [206, 409] width 16 height 16
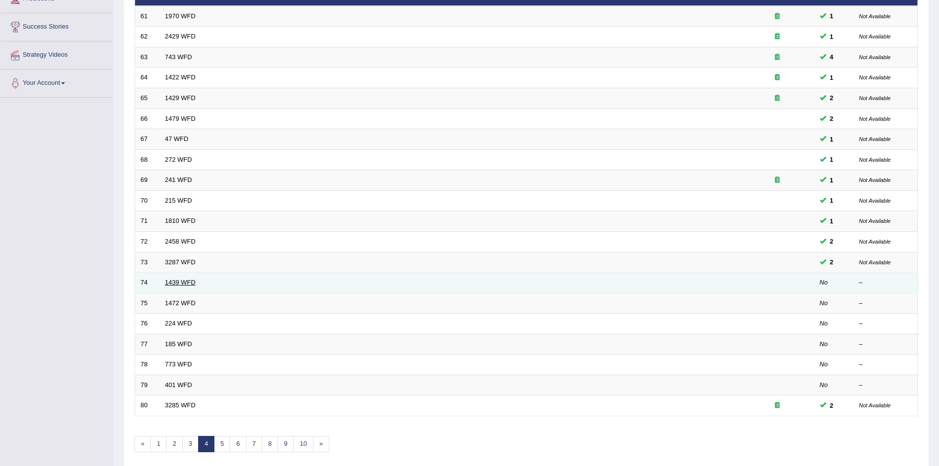
click at [183, 283] on link "1439 WFD" at bounding box center [180, 281] width 31 height 7
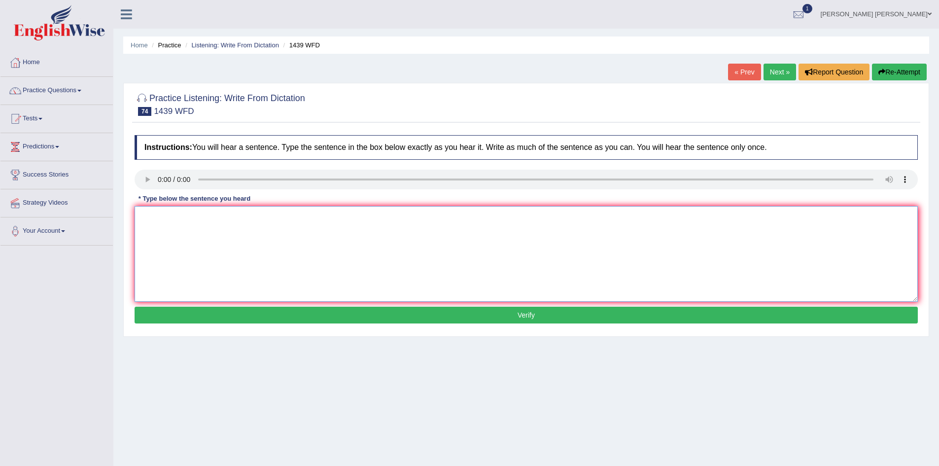
click at [233, 250] on textarea at bounding box center [526, 254] width 783 height 96
type textarea "The fiction books are just passed to the counter."
click at [276, 318] on button "Verify" at bounding box center [526, 315] width 783 height 17
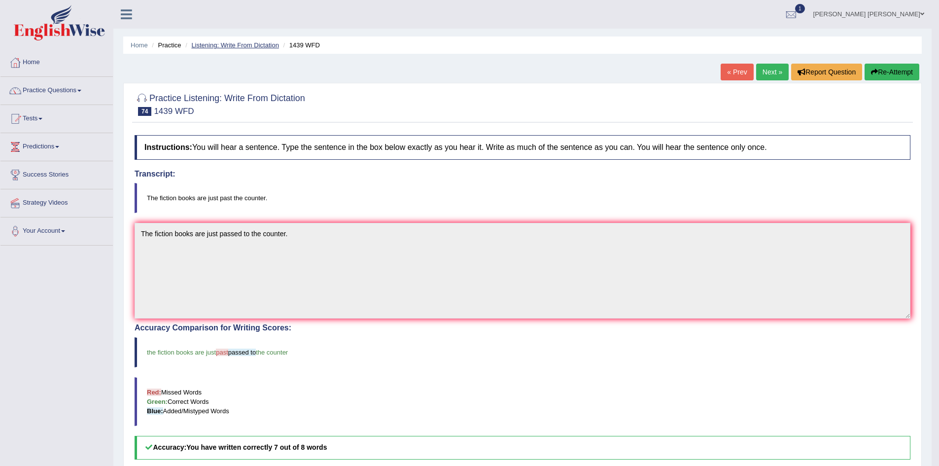
click at [247, 43] on link "Listening: Write From Dictation" at bounding box center [235, 44] width 88 height 7
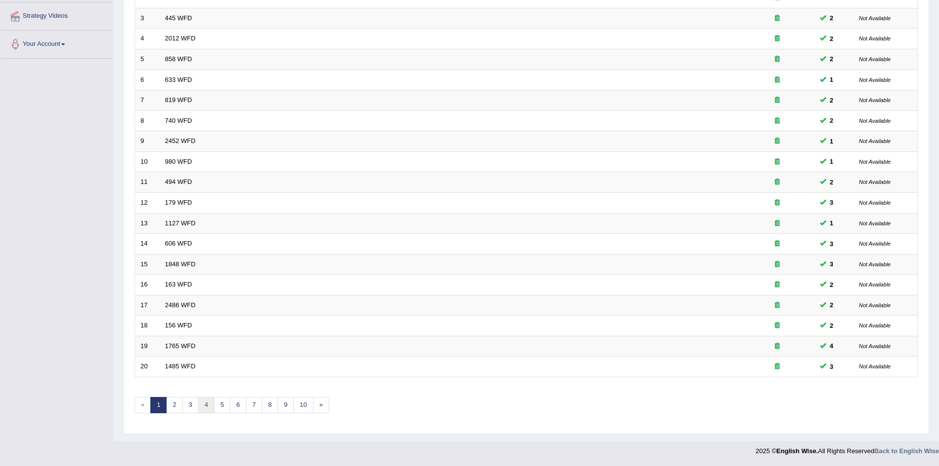
click at [208, 406] on link "4" at bounding box center [206, 405] width 16 height 16
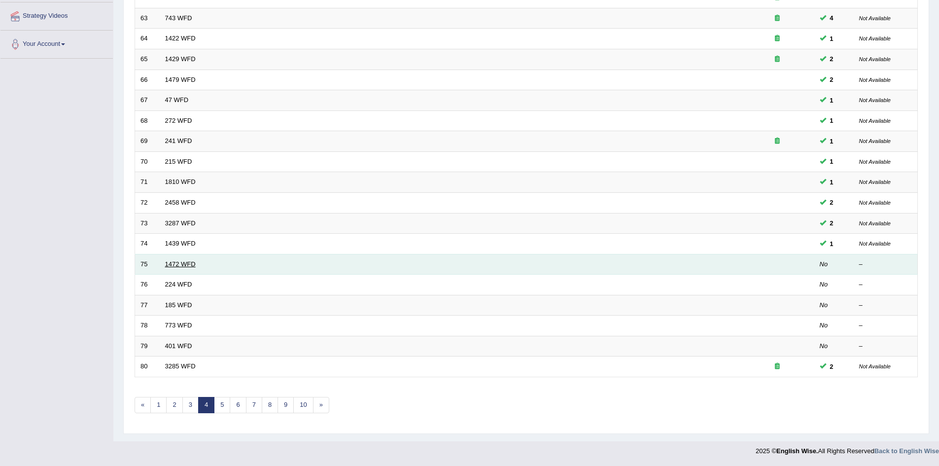
click at [174, 263] on link "1472 WFD" at bounding box center [180, 263] width 31 height 7
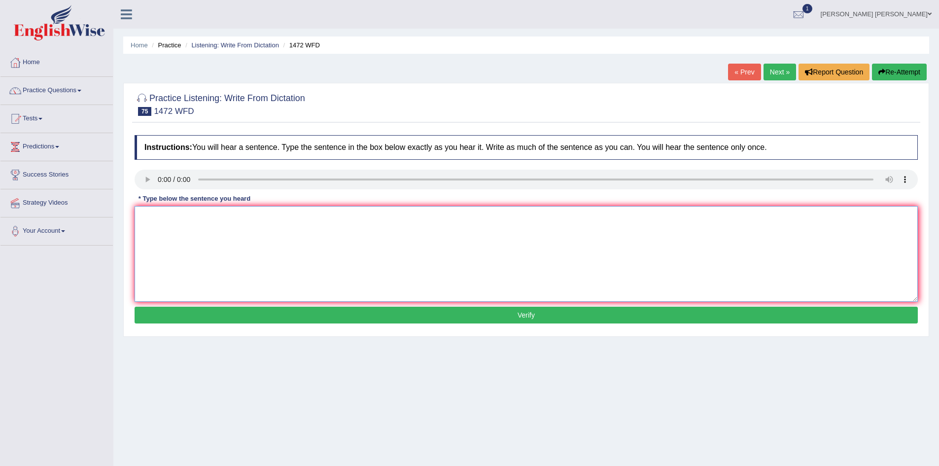
click at [277, 265] on textarea at bounding box center [526, 254] width 783 height 96
click at [244, 216] on textarea "the local governmt has established plan for infrastucture development" at bounding box center [526, 254] width 783 height 96
type textarea "The local government has adopted a plan for infrastucture development."
click at [287, 318] on button "Verify" at bounding box center [526, 315] width 783 height 17
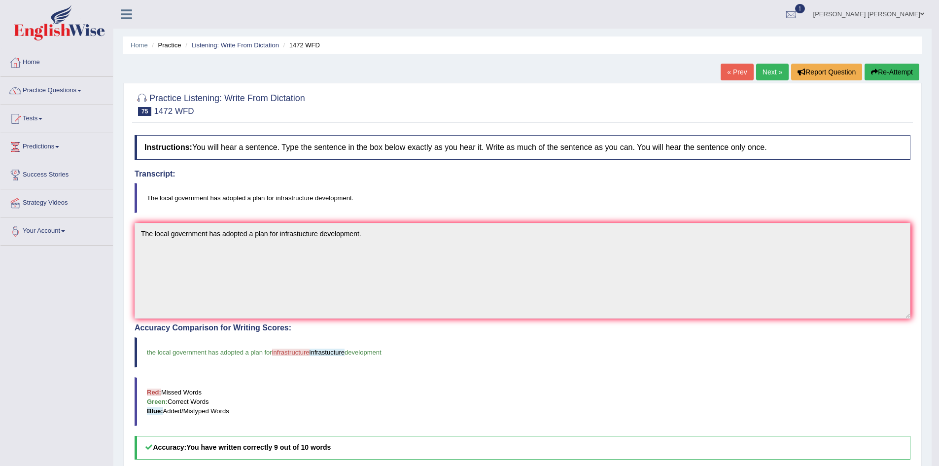
click at [901, 67] on button "Re-Attempt" at bounding box center [891, 72] width 55 height 17
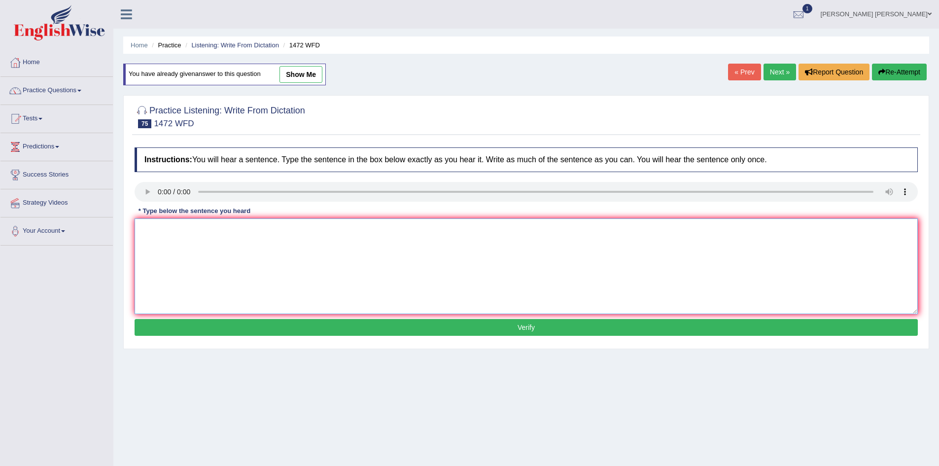
click at [207, 250] on textarea at bounding box center [526, 266] width 783 height 96
click at [380, 245] on textarea "The local government has established a plan" at bounding box center [526, 266] width 783 height 96
type textarea "The local government has adopted a plan for infrastructure development."
click at [375, 327] on button "Verify" at bounding box center [526, 327] width 783 height 17
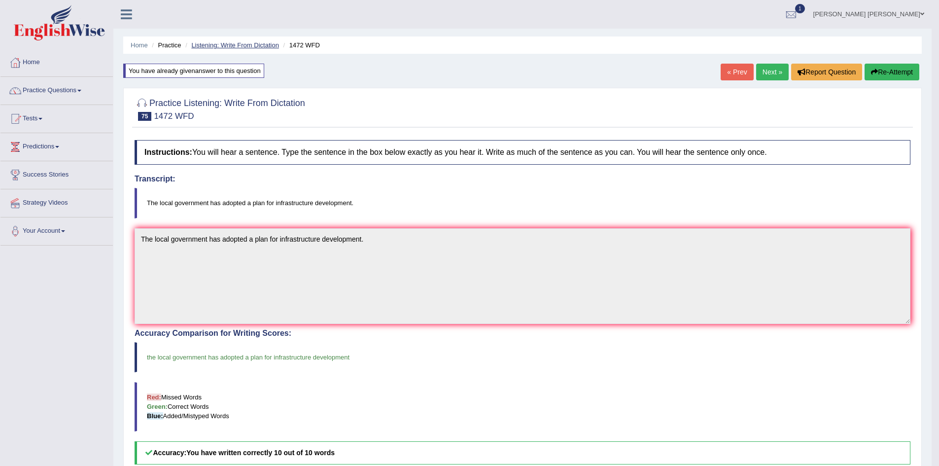
click at [242, 44] on link "Listening: Write From Dictation" at bounding box center [235, 44] width 88 height 7
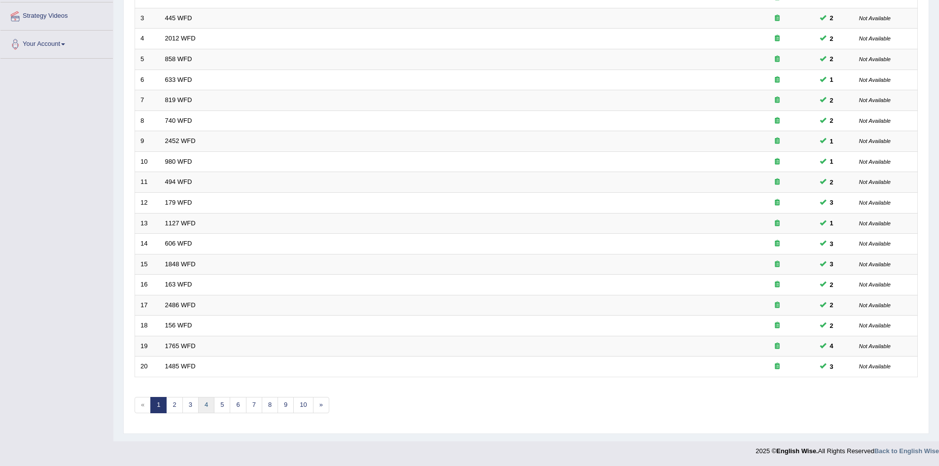
click at [209, 407] on link "4" at bounding box center [206, 405] width 16 height 16
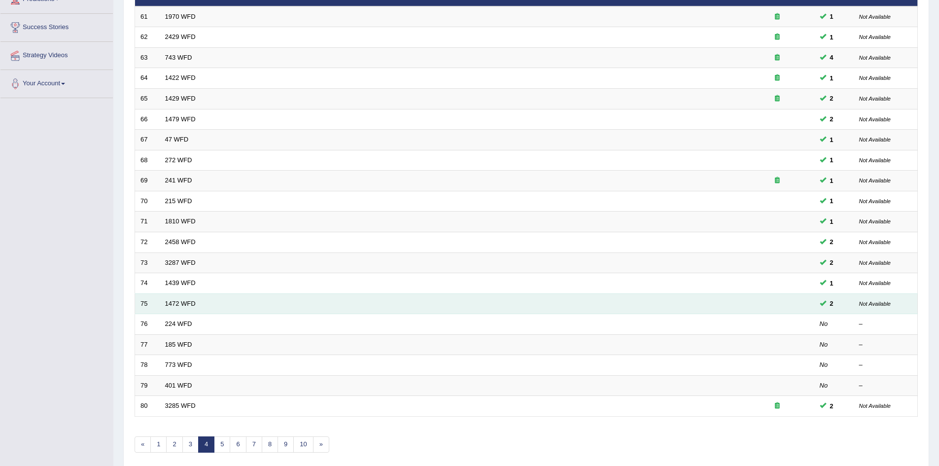
scroll to position [148, 0]
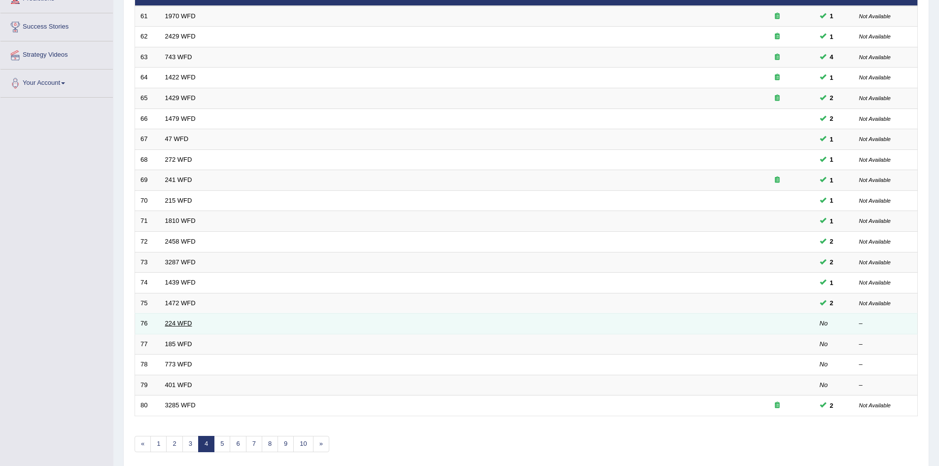
click at [185, 322] on link "224 WFD" at bounding box center [178, 322] width 27 height 7
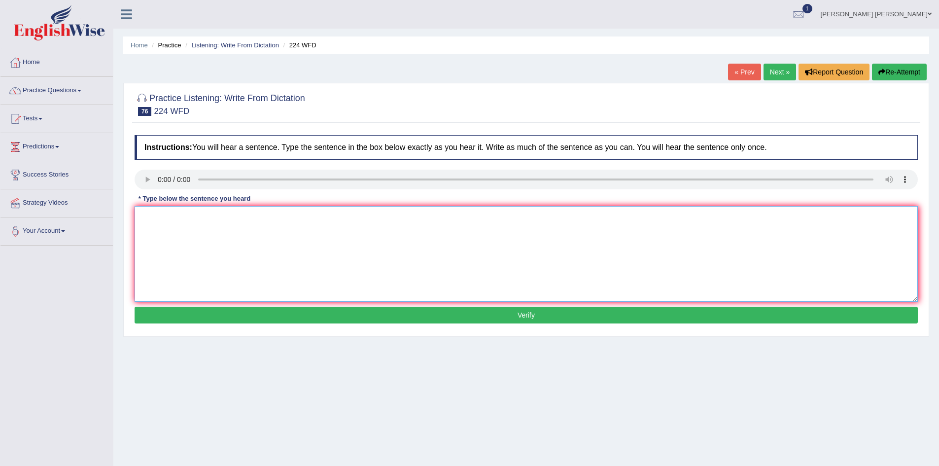
click at [271, 259] on textarea at bounding box center [526, 254] width 783 height 96
type textarea "In winter it get gets harsh, but it won't be an issue as there is a heater."
click at [309, 310] on button "Verify" at bounding box center [526, 315] width 783 height 17
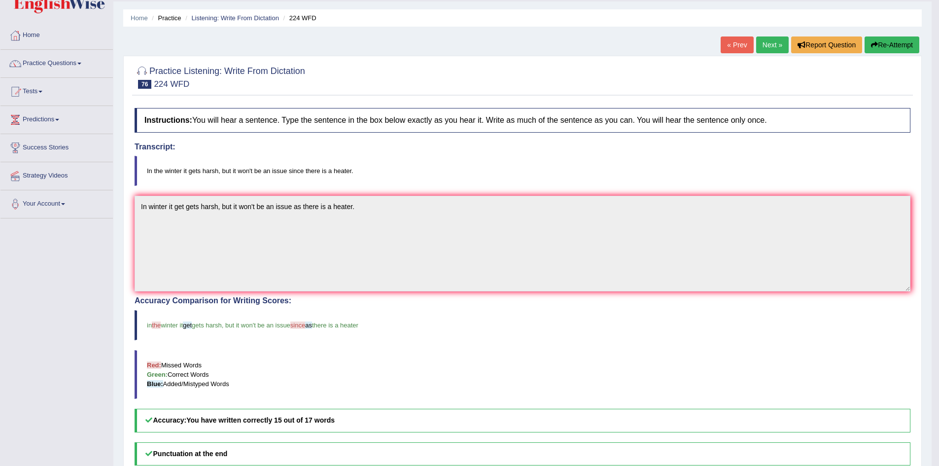
scroll to position [49, 0]
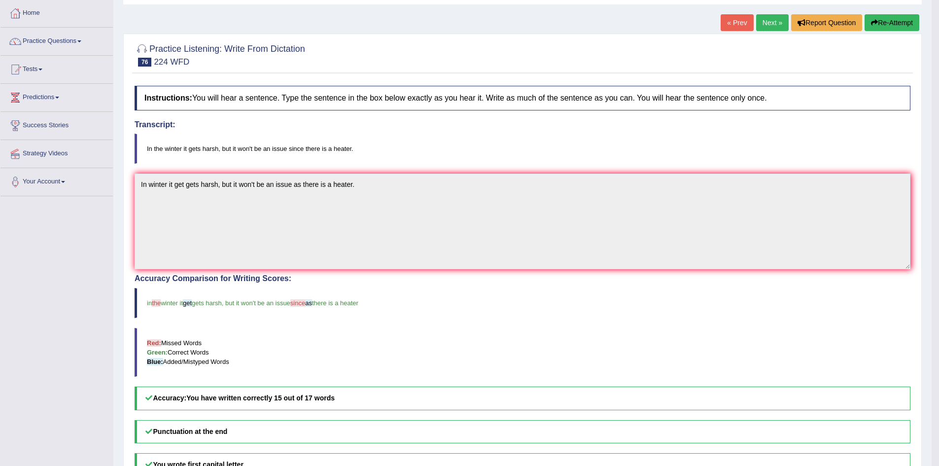
click at [896, 24] on button "Re-Attempt" at bounding box center [891, 22] width 55 height 17
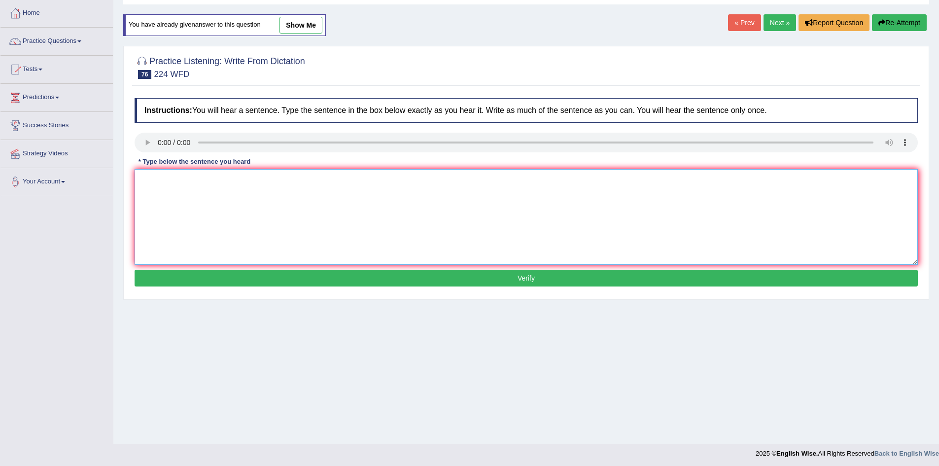
click at [304, 227] on textarea at bounding box center [526, 217] width 783 height 96
type textarea "In the winter it gets harsh, but it won't be an issue since there is a heater."
click at [345, 274] on button "Verify" at bounding box center [526, 278] width 783 height 17
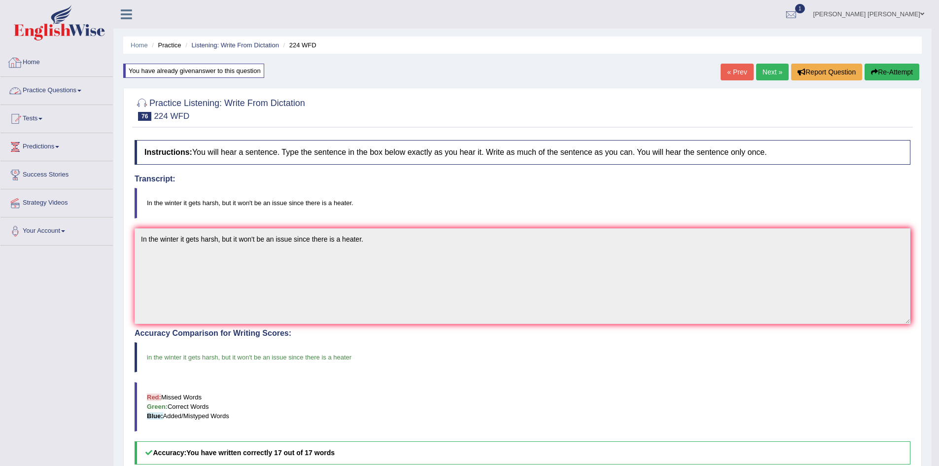
click at [54, 89] on link "Practice Questions" at bounding box center [56, 89] width 112 height 25
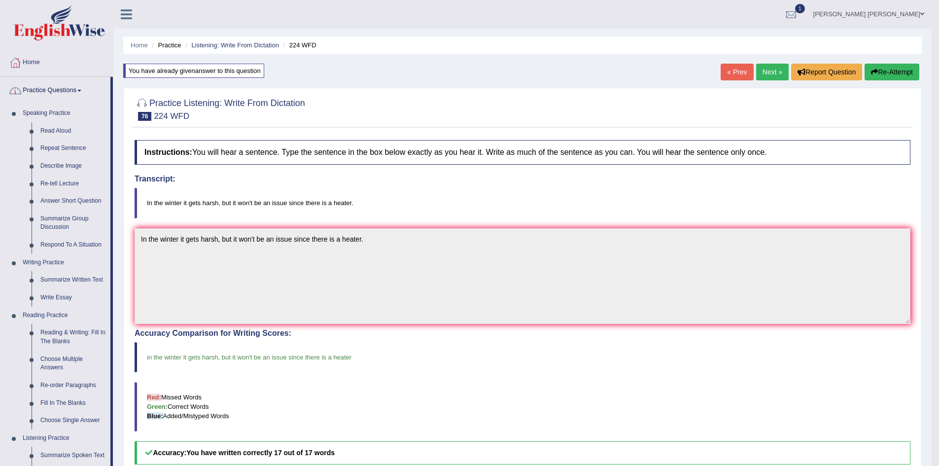
click at [54, 91] on link "Practice Questions" at bounding box center [55, 89] width 110 height 25
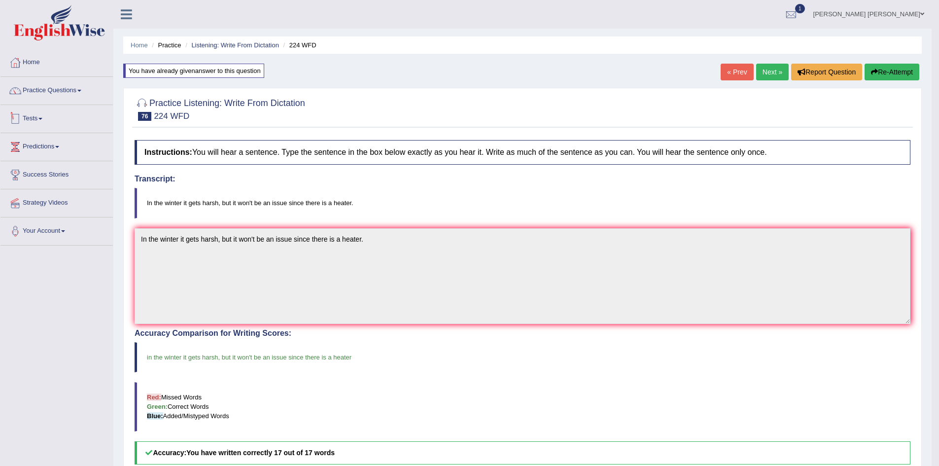
click at [38, 118] on link "Tests" at bounding box center [56, 117] width 112 height 25
click at [35, 176] on link "History" at bounding box center [64, 177] width 92 height 18
click at [237, 45] on link "Listening: Write From Dictation" at bounding box center [235, 44] width 88 height 7
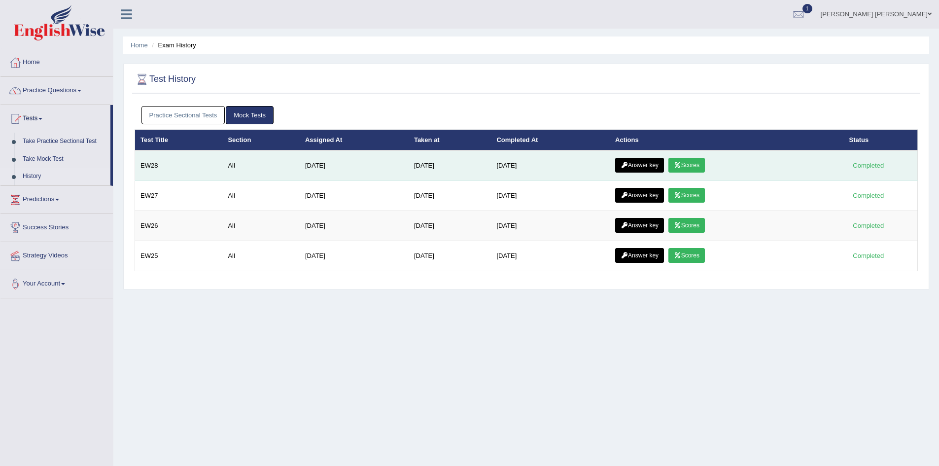
click at [698, 168] on link "Scores" at bounding box center [686, 165] width 36 height 15
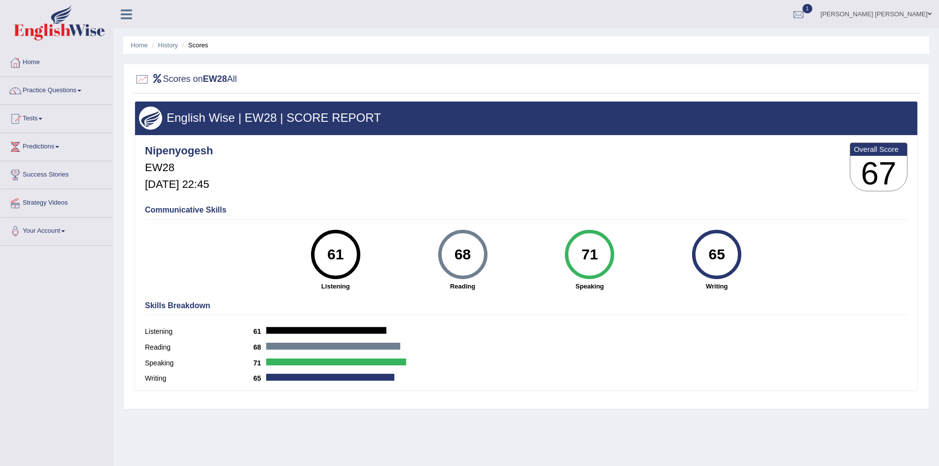
click at [337, 254] on div "61" at bounding box center [335, 254] width 36 height 41
drag, startPoint x: 169, startPoint y: 115, endPoint x: 241, endPoint y: 117, distance: 72.0
click at [241, 117] on h3 "English Wise | EW28 | SCORE REPORT" at bounding box center [526, 117] width 774 height 13
drag, startPoint x: 241, startPoint y: 117, endPoint x: 167, endPoint y: 117, distance: 73.4
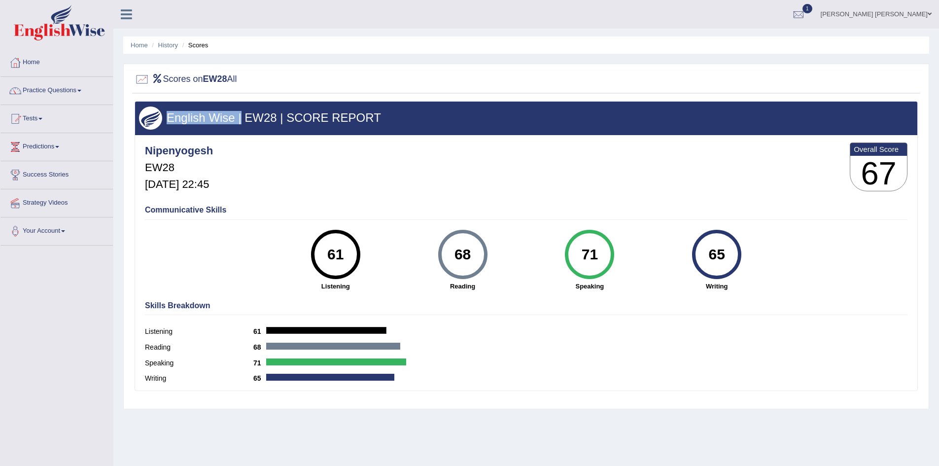
click at [167, 117] on h3 "English Wise | EW28 | SCORE REPORT" at bounding box center [526, 117] width 774 height 13
drag, startPoint x: 167, startPoint y: 116, endPoint x: 235, endPoint y: 116, distance: 68.5
click at [235, 116] on h3 "English Wise | EW28 | SCORE REPORT" at bounding box center [526, 117] width 774 height 13
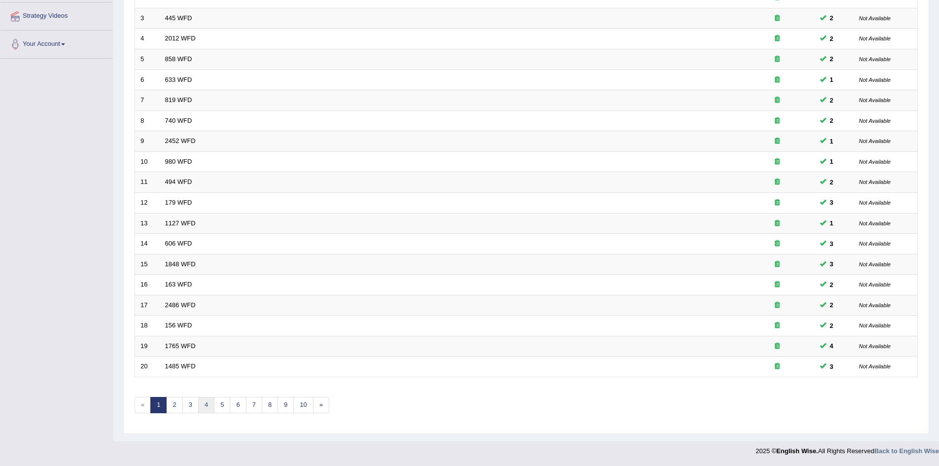
click at [211, 403] on link "4" at bounding box center [206, 405] width 16 height 16
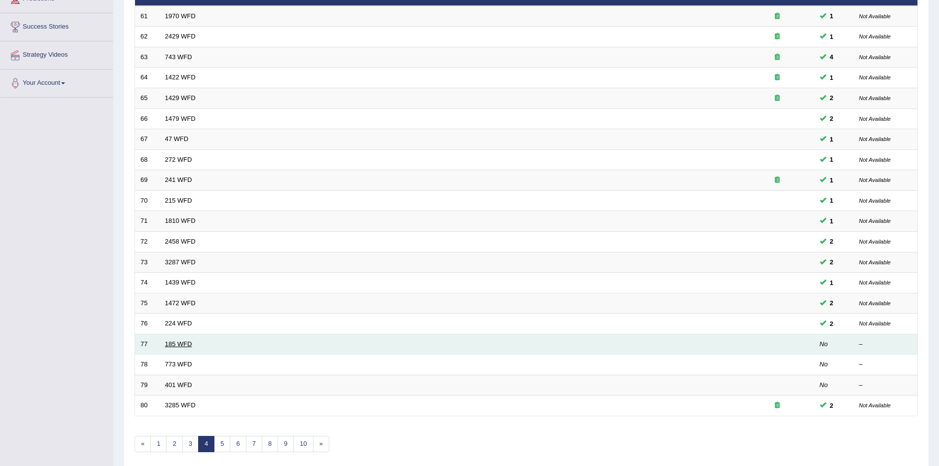
click at [179, 342] on link "185 WFD" at bounding box center [178, 343] width 27 height 7
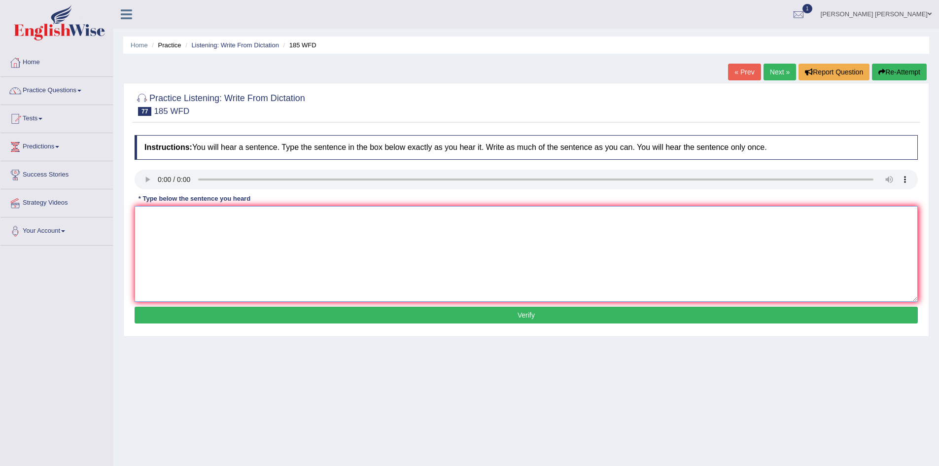
click at [287, 246] on textarea at bounding box center [526, 254] width 783 height 96
click at [162, 219] on textarea "and it affects academic results." at bounding box center [526, 254] width 783 height 96
click at [140, 219] on textarea "and it affects academic results." at bounding box center [526, 254] width 783 height 96
type textarea "Researchers say many students feel feels stress, and it affects academic result…"
click at [203, 311] on button "Verify" at bounding box center [526, 315] width 783 height 17
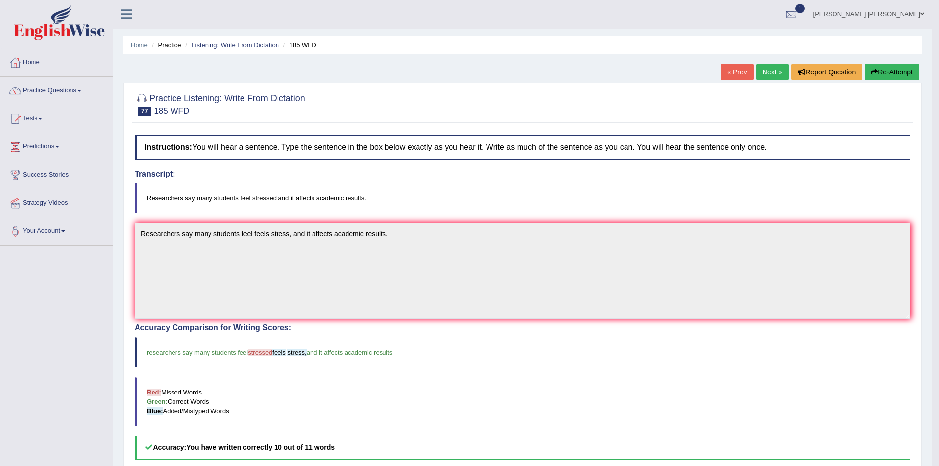
click at [882, 74] on button "Re-Attempt" at bounding box center [891, 72] width 55 height 17
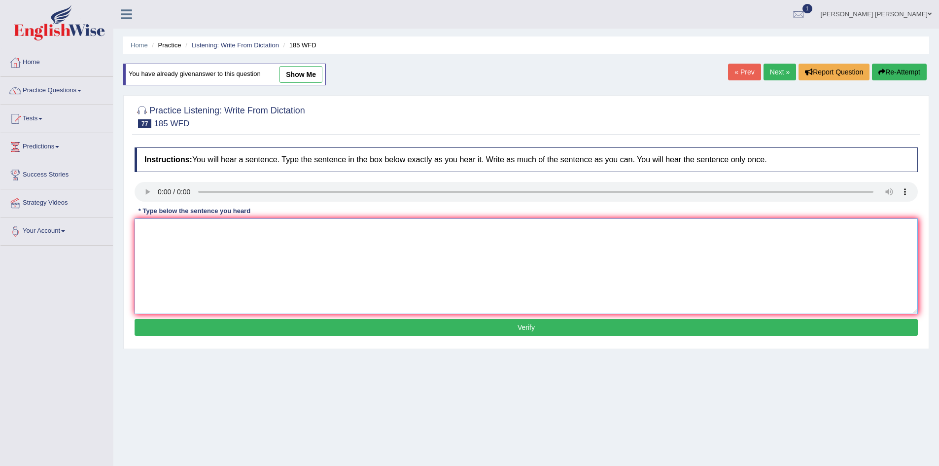
click at [320, 244] on textarea at bounding box center [526, 266] width 783 height 96
click at [404, 235] on textarea "Researchers say many students feel stressed and its affect their" at bounding box center [526, 266] width 783 height 96
click at [252, 230] on textarea "Researchers say many students feel stressed and it affects academic results." at bounding box center [526, 266] width 783 height 96
type textarea "Researchers say many students feel feels stressed and it affects academic resul…"
click at [323, 326] on button "Verify" at bounding box center [526, 327] width 783 height 17
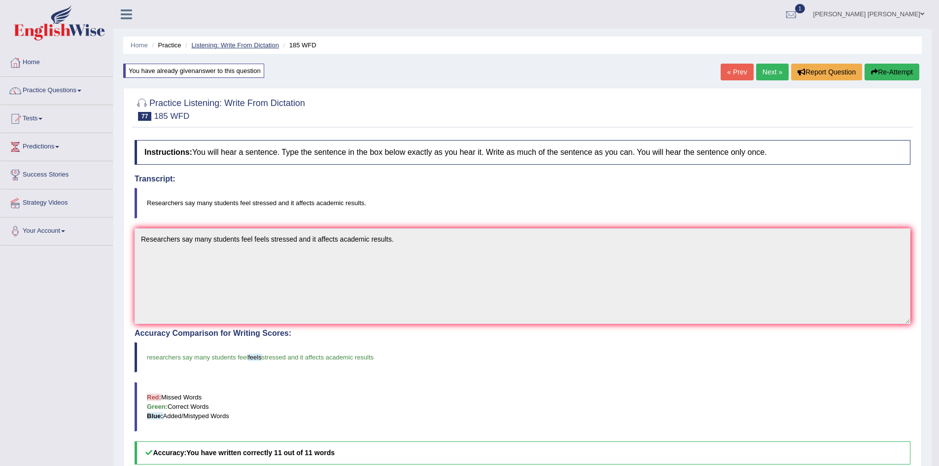
click at [264, 44] on link "Listening: Write From Dictation" at bounding box center [235, 44] width 88 height 7
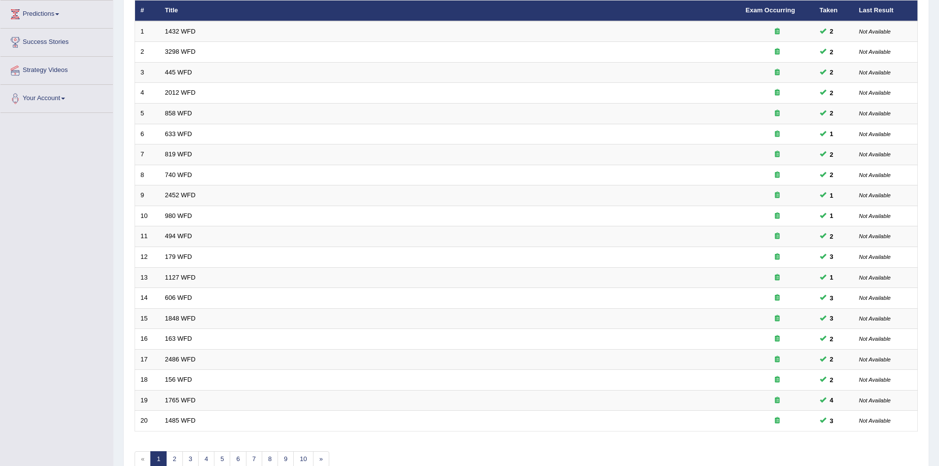
scroll to position [187, 0]
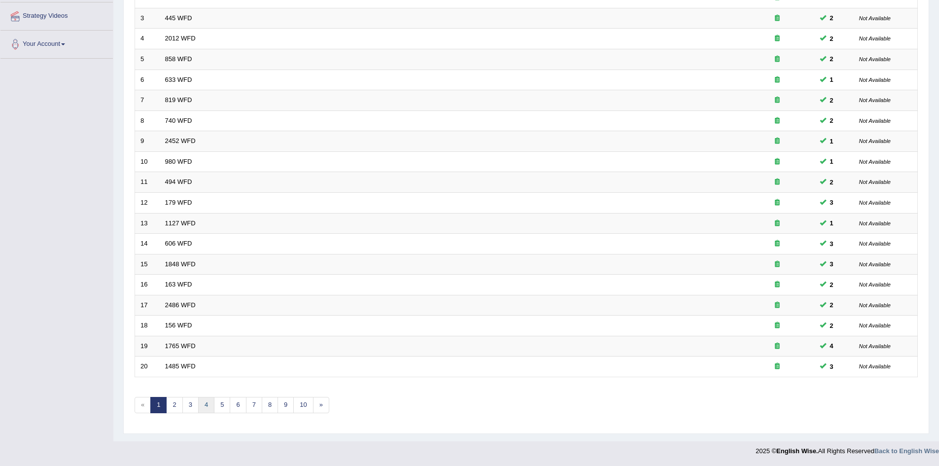
click at [210, 406] on link "4" at bounding box center [206, 405] width 16 height 16
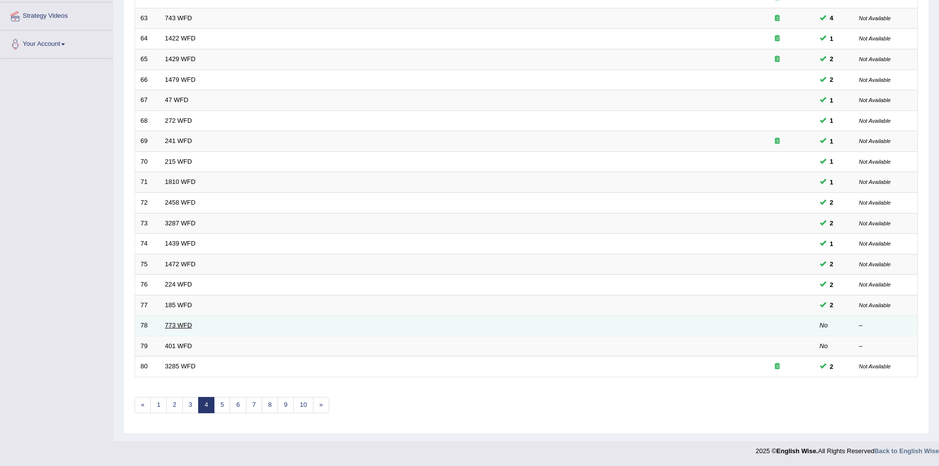
click at [180, 326] on link "773 WFD" at bounding box center [178, 324] width 27 height 7
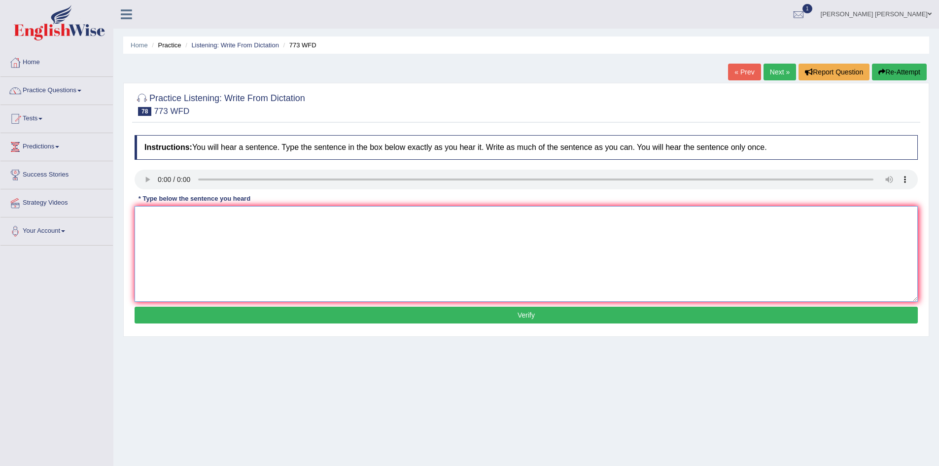
click at [210, 240] on textarea at bounding box center [526, 254] width 783 height 96
click at [236, 231] on textarea "gravity is" at bounding box center [526, 254] width 783 height 96
click at [282, 221] on textarea "gravity is extraordinrity weak and it is" at bounding box center [526, 254] width 783 height 96
click at [406, 220] on textarea "Gravity is extraordinarily weak and nearly impossible to study at direct quontu…" at bounding box center [526, 254] width 783 height 96
type textarea "Gravity is extraordinarily weak and nearly impossible to study directly at a qu…"
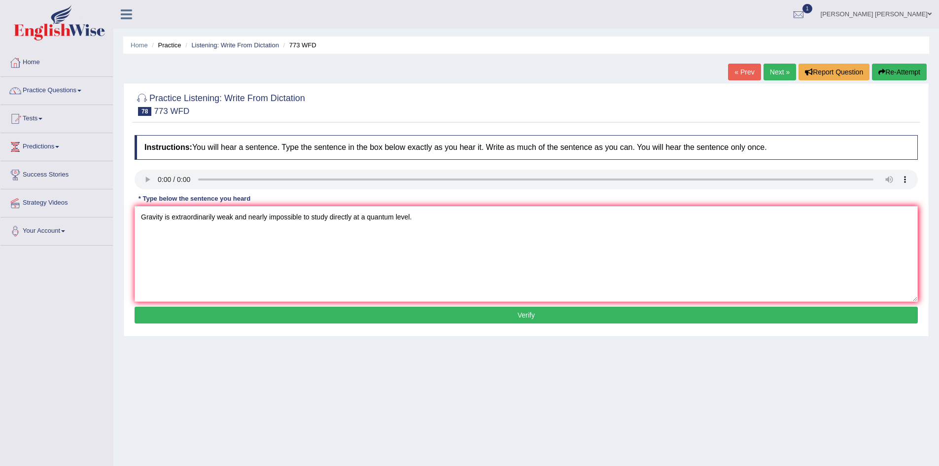
click at [390, 311] on button "Verify" at bounding box center [526, 315] width 783 height 17
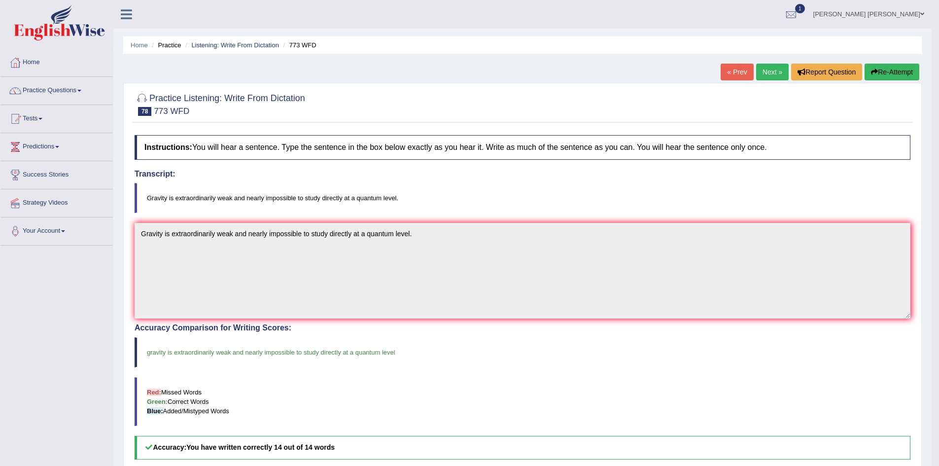
click at [242, 40] on li "Listening: Write From Dictation" at bounding box center [231, 44] width 96 height 9
click at [242, 43] on link "Listening: Write From Dictation" at bounding box center [235, 44] width 88 height 7
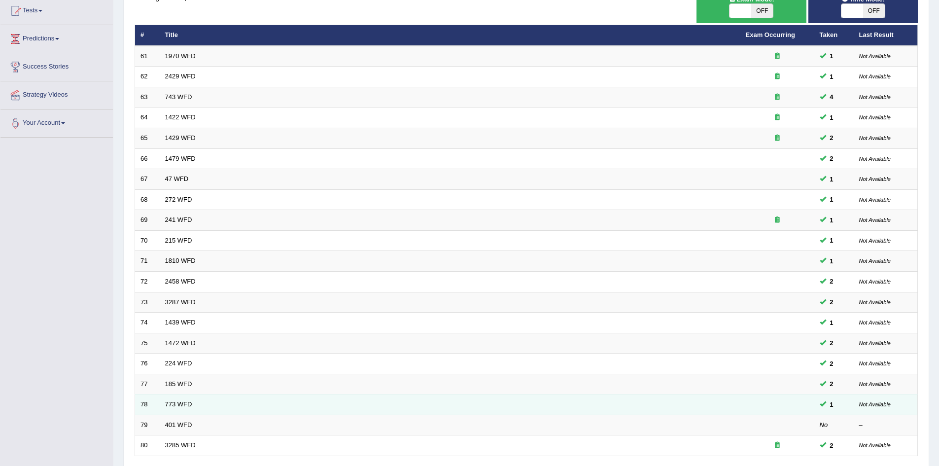
scroll to position [187, 0]
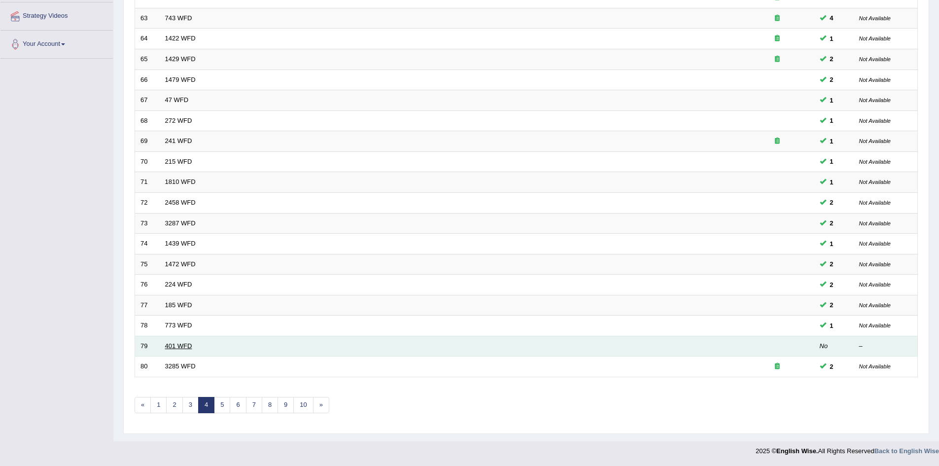
click at [181, 342] on link "401 WFD" at bounding box center [178, 345] width 27 height 7
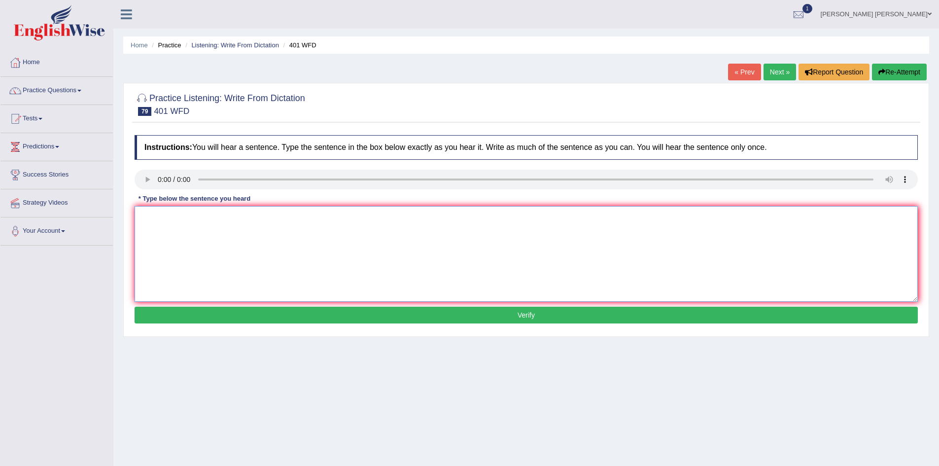
click at [324, 267] on textarea at bounding box center [526, 254] width 783 height 96
click at [275, 254] on textarea at bounding box center [526, 254] width 783 height 96
type textarea "d"
click at [292, 222] on textarea "students live in a hostel" at bounding box center [526, 254] width 783 height 96
type textarea "Students live in a hall of residence during term time."
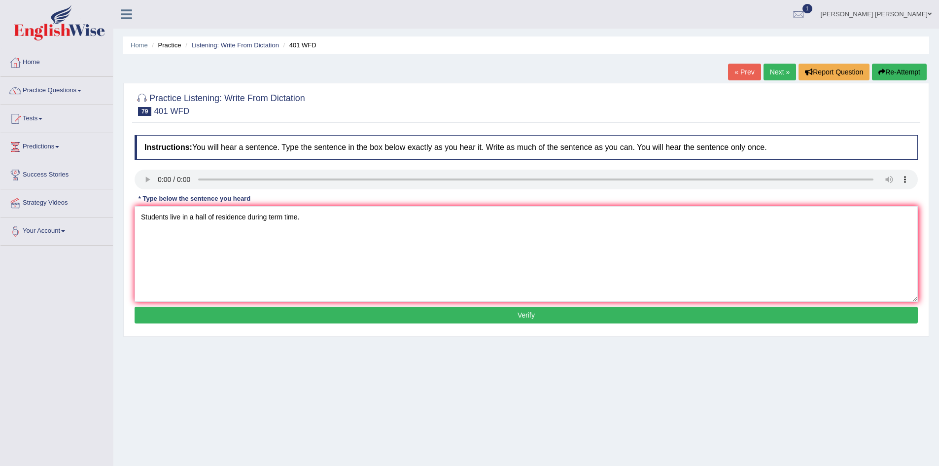
click at [388, 315] on button "Verify" at bounding box center [526, 315] width 783 height 17
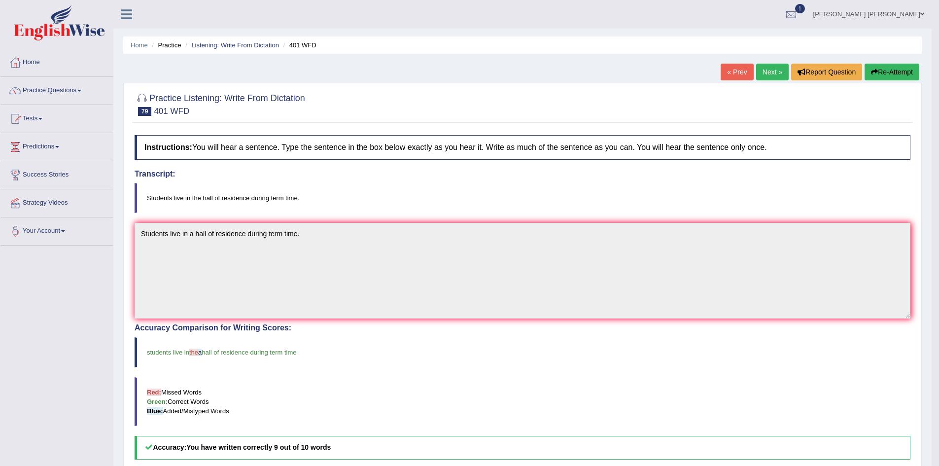
click at [880, 77] on button "Re-Attempt" at bounding box center [891, 72] width 55 height 17
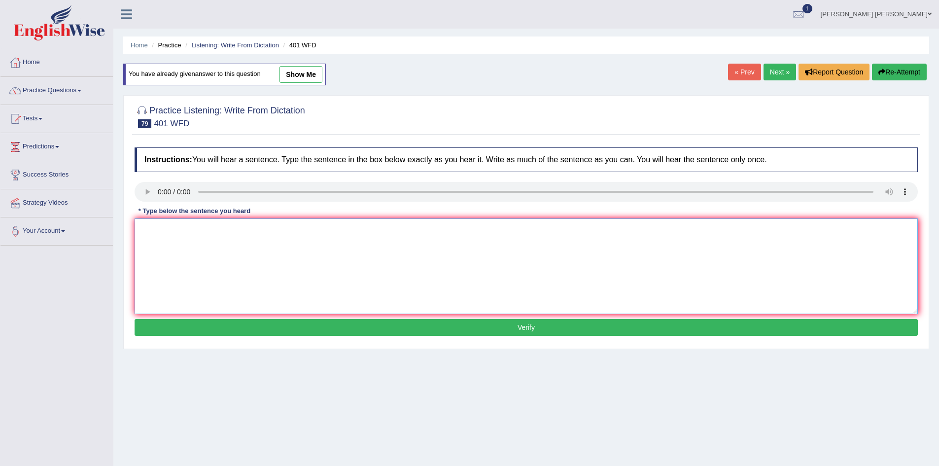
click at [359, 268] on textarea at bounding box center [526, 266] width 783 height 96
type textarea "Students live in the hall of residence during term time."
click at [308, 316] on div "Instructions: You will hear a sentence. Type the sentence in the box below exac…" at bounding box center [526, 242] width 788 height 201
click at [333, 332] on button "Verify" at bounding box center [526, 327] width 783 height 17
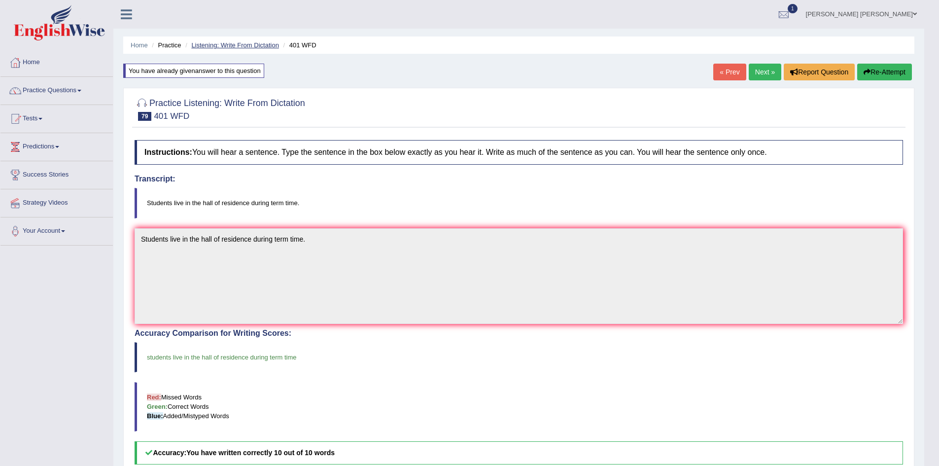
click at [225, 42] on link "Listening: Write From Dictation" at bounding box center [235, 44] width 88 height 7
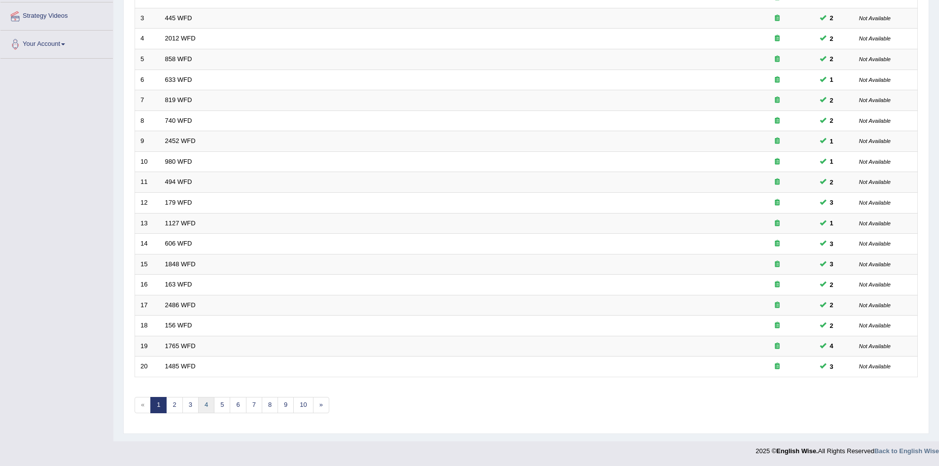
click at [206, 405] on link "4" at bounding box center [206, 405] width 16 height 16
click at [219, 408] on link "5" at bounding box center [222, 405] width 16 height 16
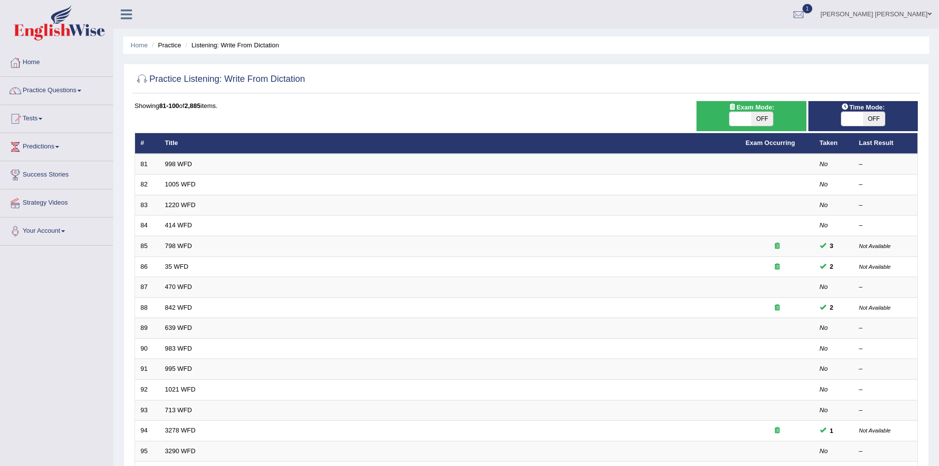
click at [762, 121] on span "OFF" at bounding box center [762, 119] width 22 height 14
checkbox input "true"
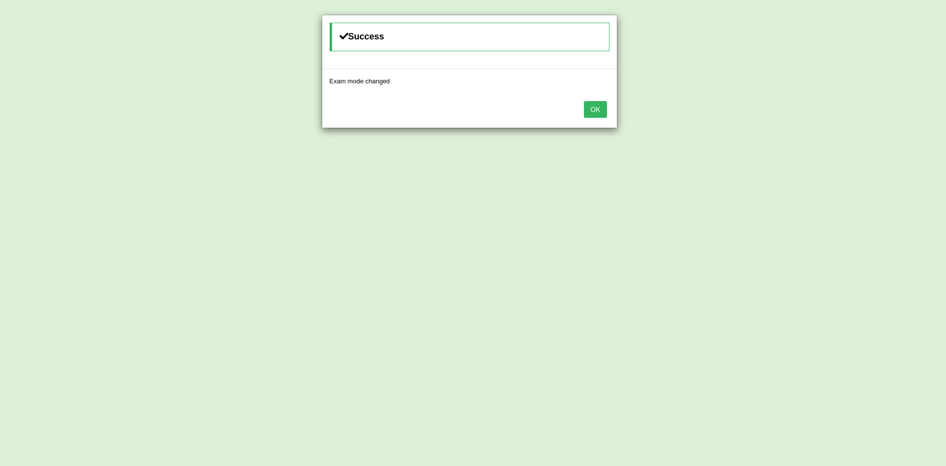
click at [590, 106] on button "OK" at bounding box center [595, 109] width 23 height 17
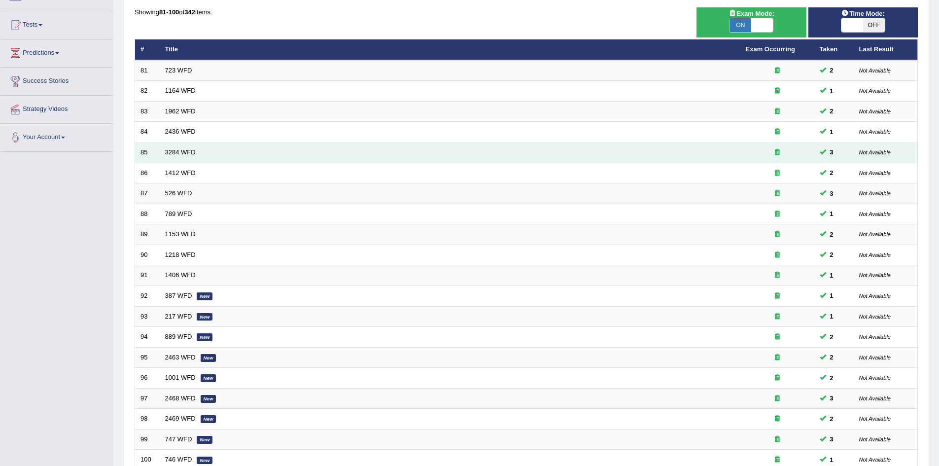
scroll to position [187, 0]
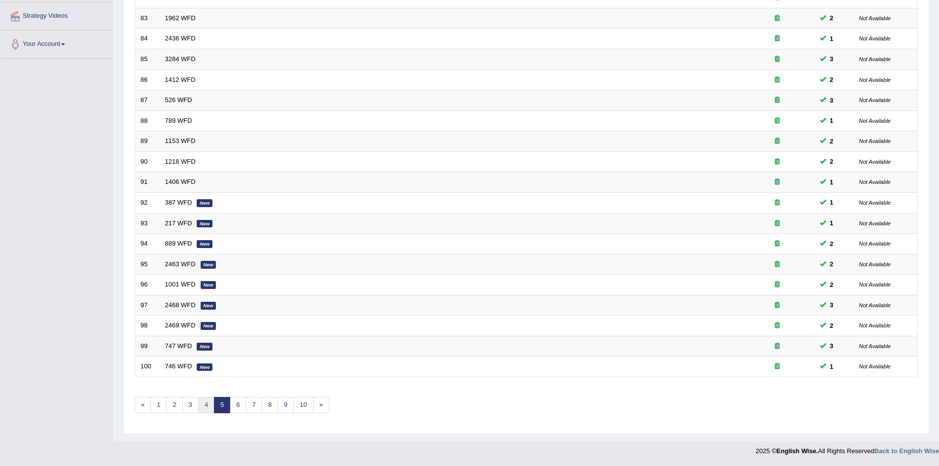
click at [207, 407] on link "4" at bounding box center [206, 405] width 16 height 16
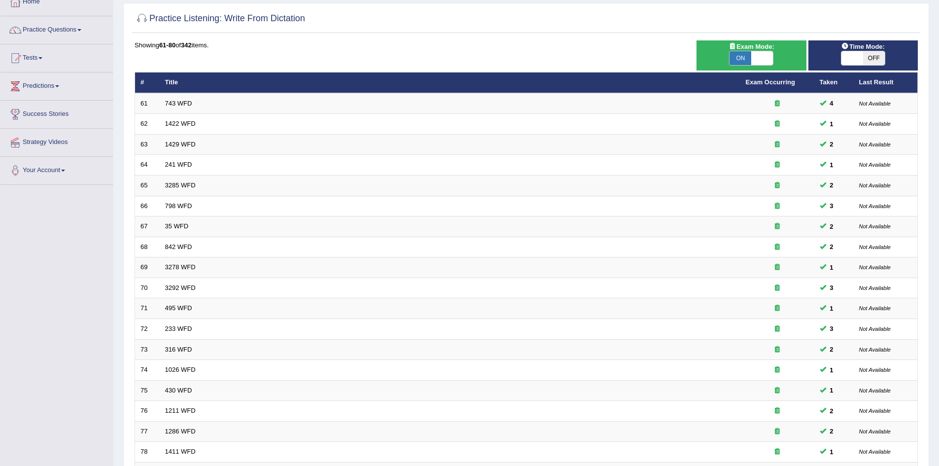
scroll to position [187, 0]
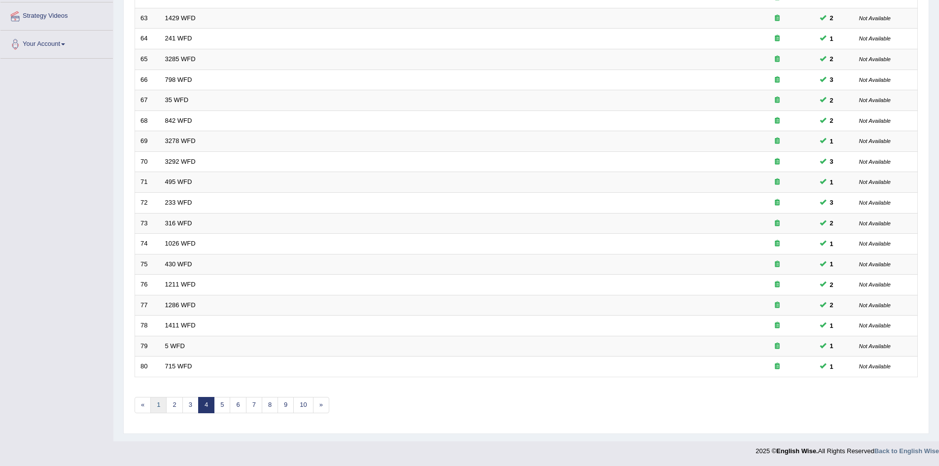
click at [160, 406] on link "1" at bounding box center [158, 405] width 16 height 16
click at [243, 407] on link "6" at bounding box center [238, 405] width 16 height 16
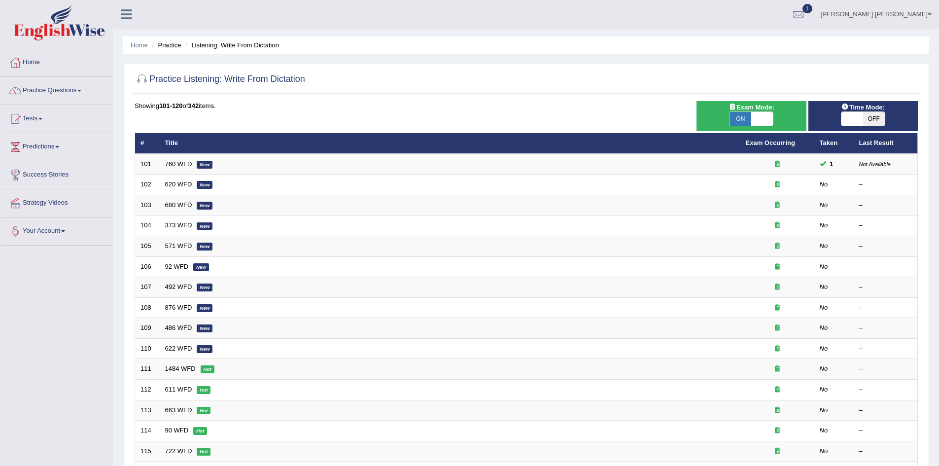
click at [128, 183] on div "Practice Listening: Write From Dictation Time Mode: ON OFF Exam Mode: ON OFF Sh…" at bounding box center [526, 342] width 806 height 557
click at [129, 182] on div "Practice Listening: Write From Dictation Time Mode: ON OFF Exam Mode: ON OFF Sh…" at bounding box center [526, 342] width 806 height 557
click at [128, 182] on div "Practice Listening: Write From Dictation Time Mode: ON OFF Exam Mode: ON OFF Sh…" at bounding box center [526, 342] width 806 height 557
click at [864, 119] on span "OFF" at bounding box center [874, 119] width 22 height 14
checkbox input "true"
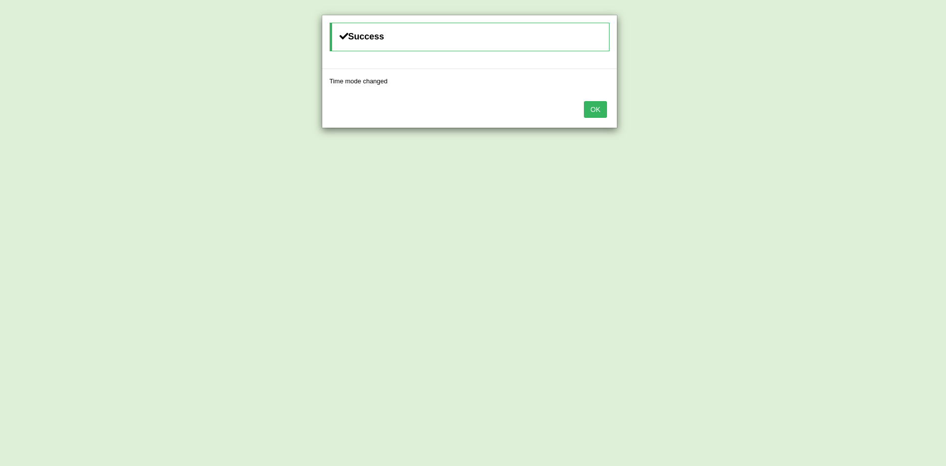
click at [597, 111] on button "OK" at bounding box center [595, 109] width 23 height 17
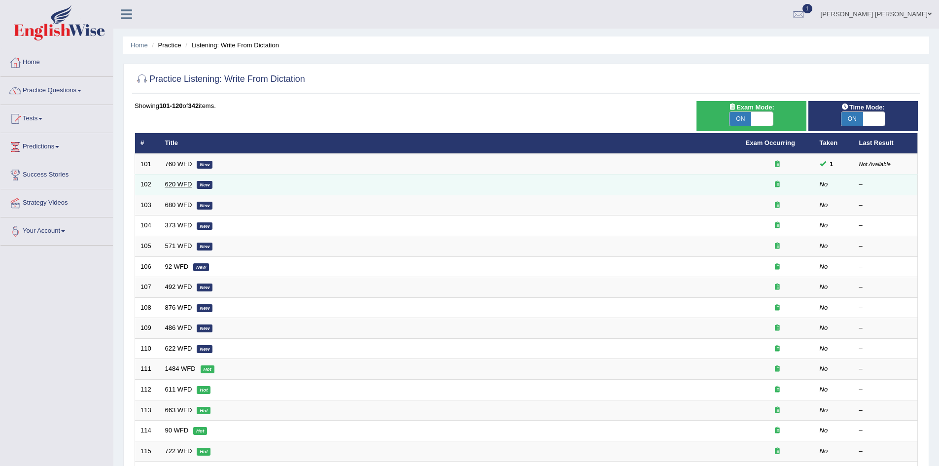
click at [172, 184] on link "620 WFD" at bounding box center [178, 183] width 27 height 7
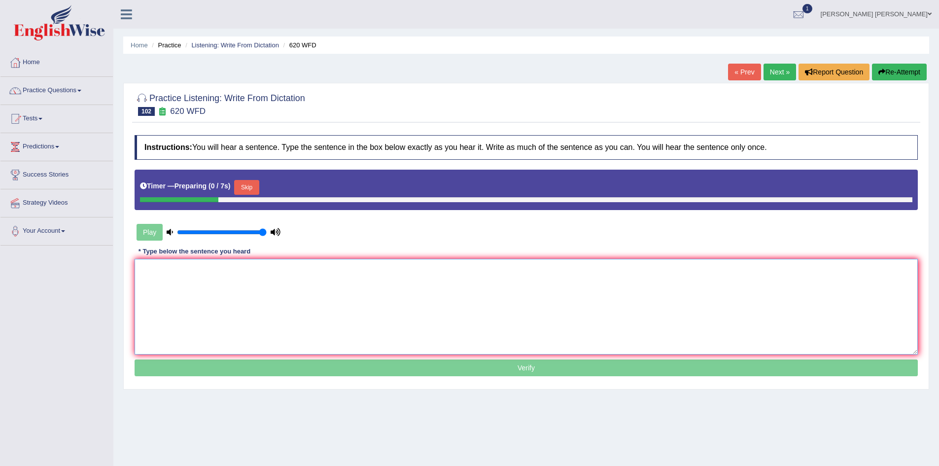
click at [266, 292] on textarea at bounding box center [526, 307] width 783 height 96
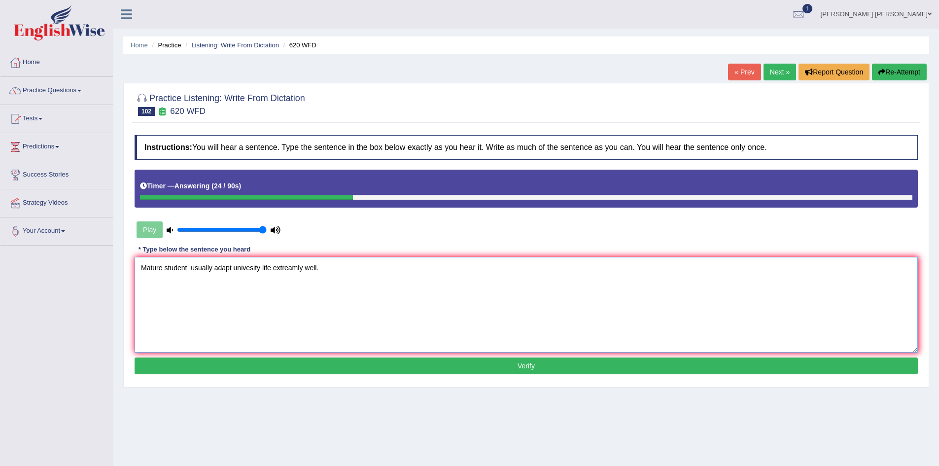
paste textarea "student"
click at [333, 266] on textarea "Mature student students usually adapt university life extreamly well." at bounding box center [526, 305] width 783 height 96
type textarea "Mature student students usually adapt university life extreamly well."
click at [388, 365] on button "Verify" at bounding box center [526, 365] width 783 height 17
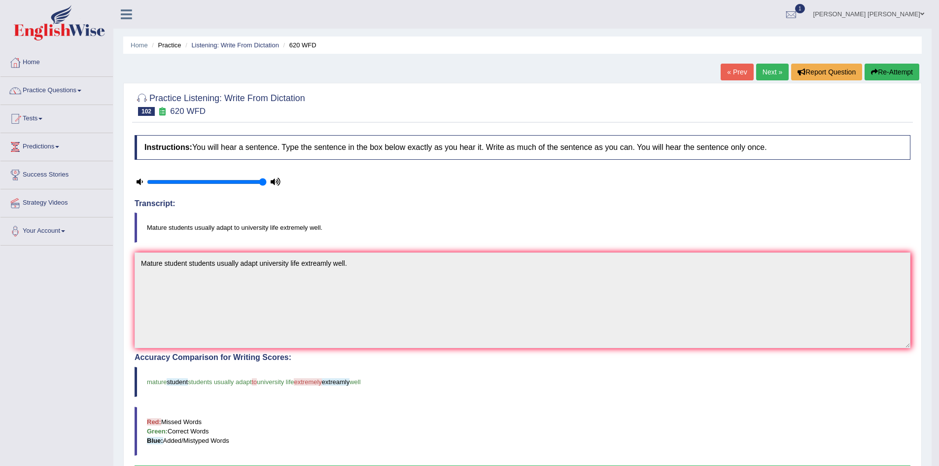
click at [889, 75] on button "Re-Attempt" at bounding box center [891, 72] width 55 height 17
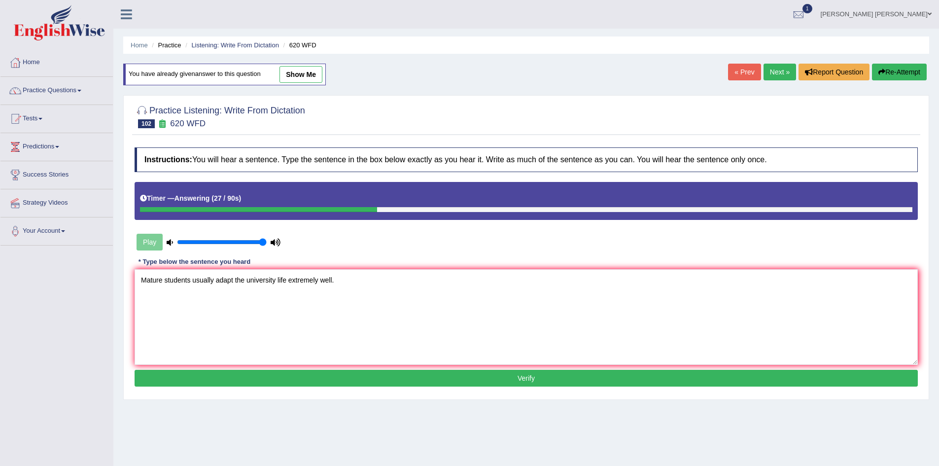
type textarea "Mature students usually adapt the university life extremely well."
click at [301, 379] on button "Verify" at bounding box center [526, 378] width 783 height 17
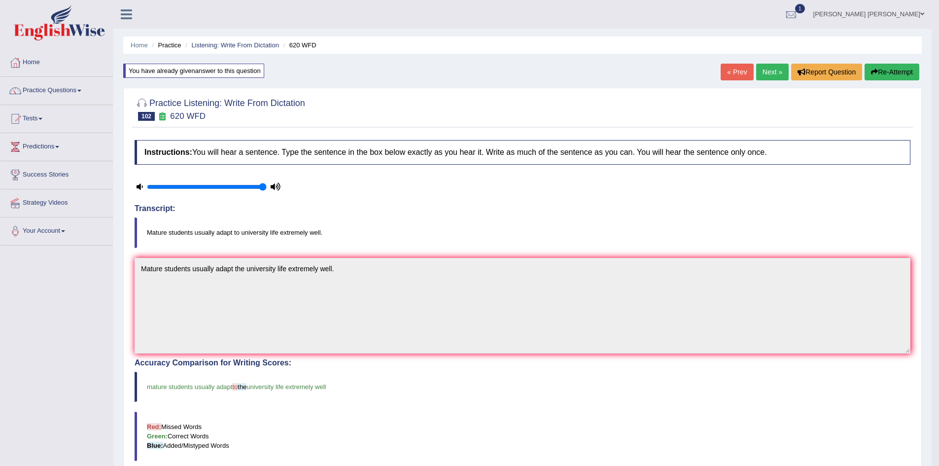
click at [245, 51] on ul "Home Practice Listening: Write From Dictation 620 WFD" at bounding box center [522, 44] width 798 height 17
click at [245, 43] on link "Listening: Write From Dictation" at bounding box center [235, 44] width 88 height 7
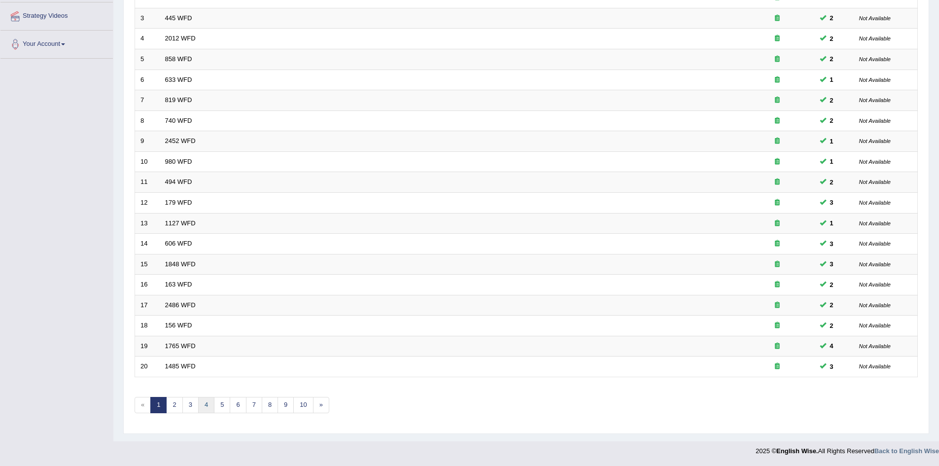
click at [207, 409] on link "4" at bounding box center [206, 405] width 16 height 16
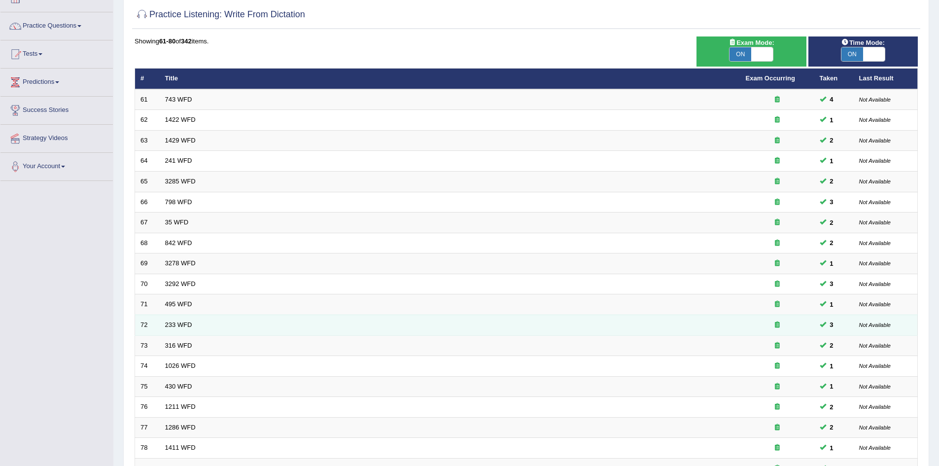
scroll to position [187, 0]
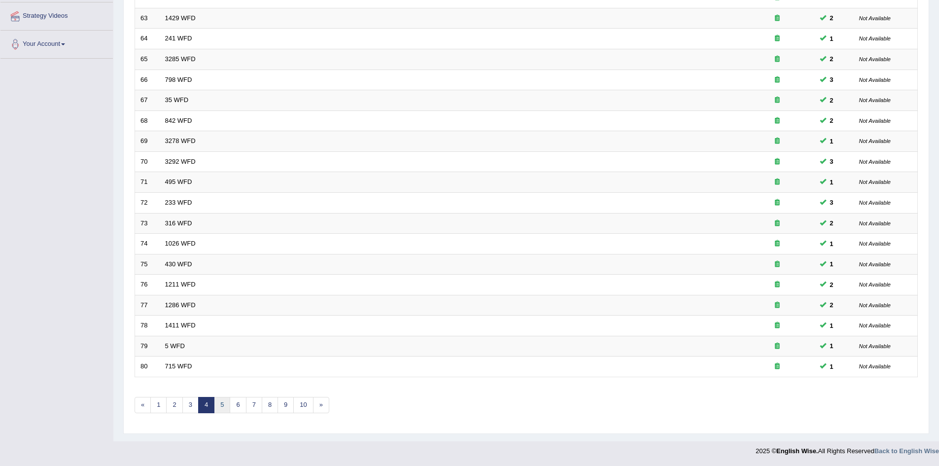
click at [220, 406] on link "5" at bounding box center [222, 405] width 16 height 16
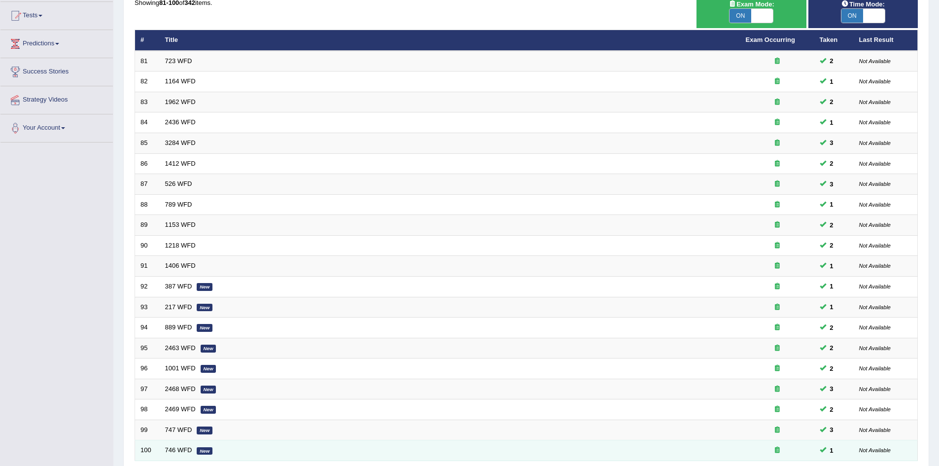
scroll to position [187, 0]
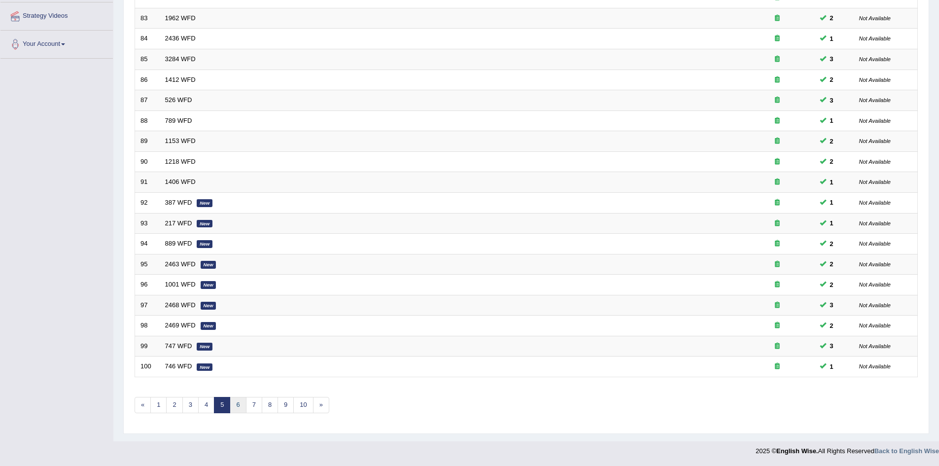
click at [238, 404] on link "6" at bounding box center [238, 405] width 16 height 16
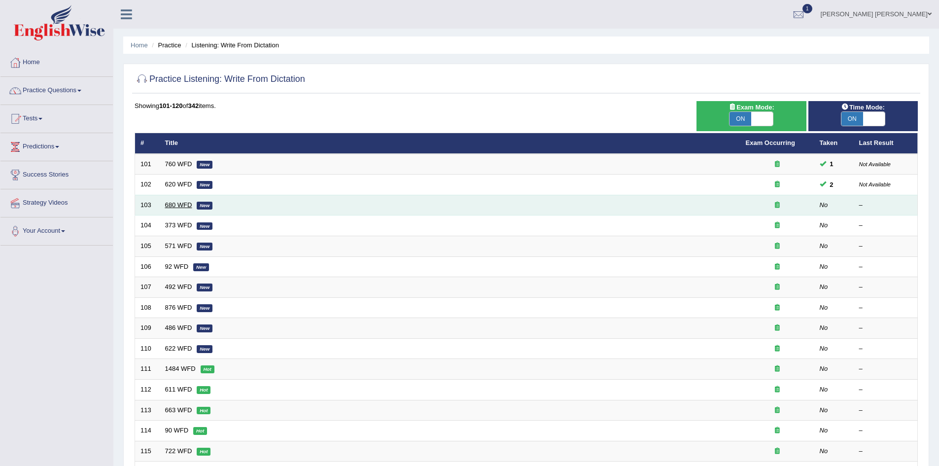
click at [179, 203] on link "680 WFD" at bounding box center [178, 204] width 27 height 7
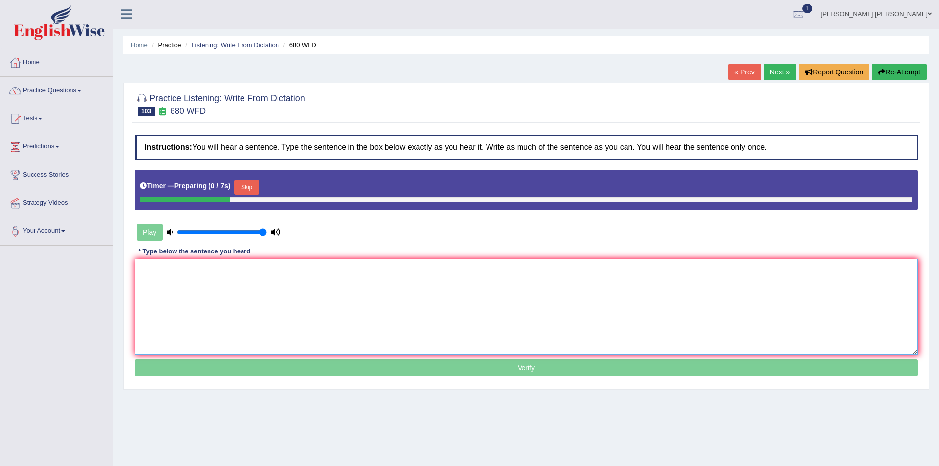
click at [279, 291] on textarea at bounding box center [526, 307] width 783 height 96
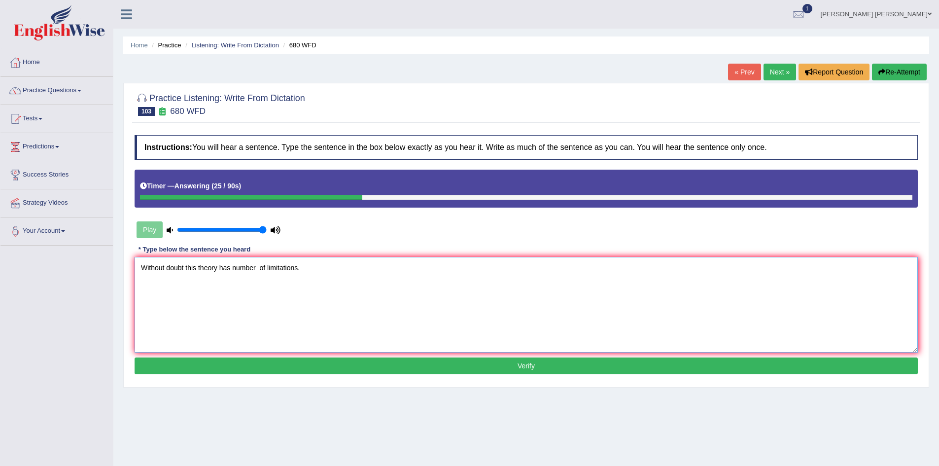
paste textarea "number"
paste textarea "limitation"
type textarea "Without doubt this theory has number numbers of limitation limitations."
click at [324, 366] on button "Verify" at bounding box center [526, 365] width 783 height 17
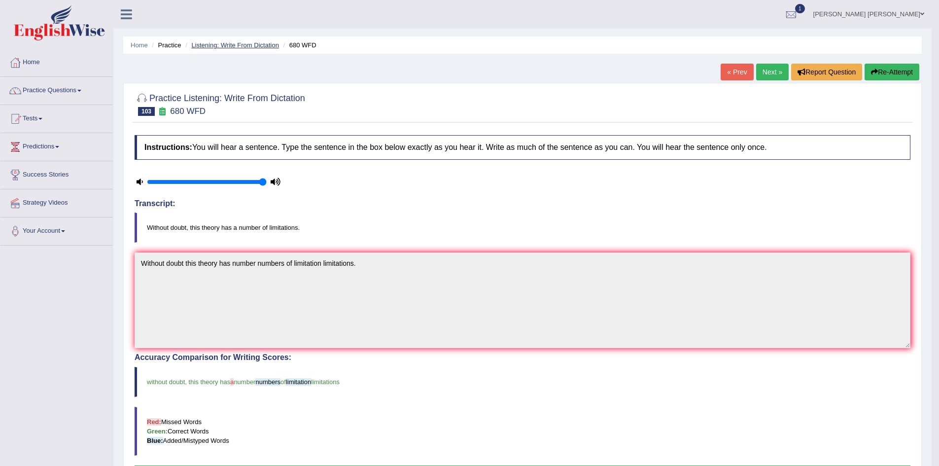
drag, startPoint x: 236, startPoint y: 47, endPoint x: 241, endPoint y: 46, distance: 5.0
click at [236, 47] on link "Listening: Write From Dictation" at bounding box center [235, 44] width 88 height 7
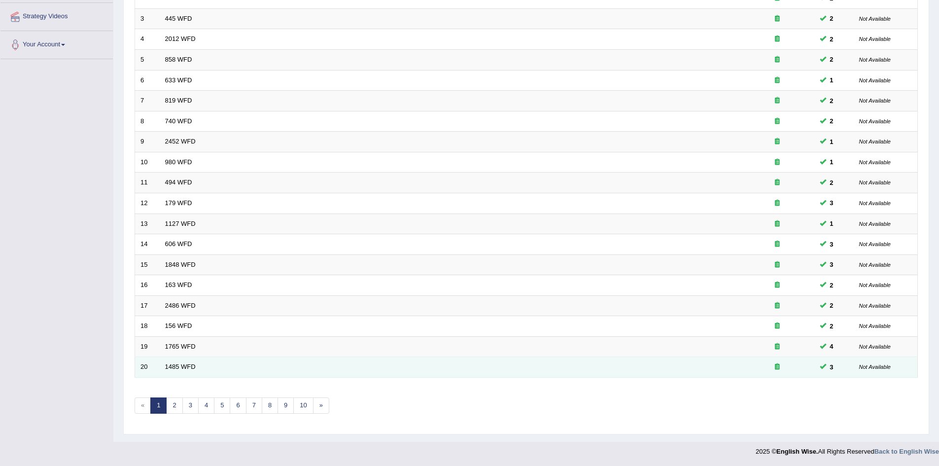
scroll to position [187, 0]
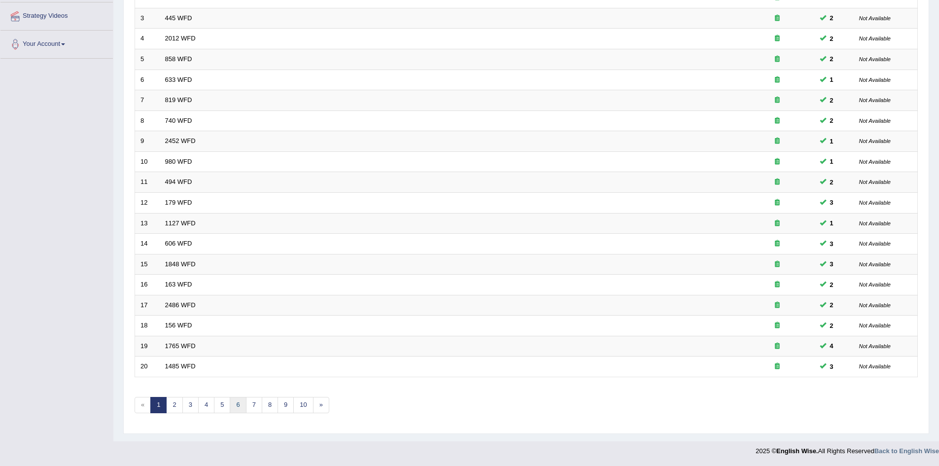
click at [240, 402] on link "6" at bounding box center [238, 405] width 16 height 16
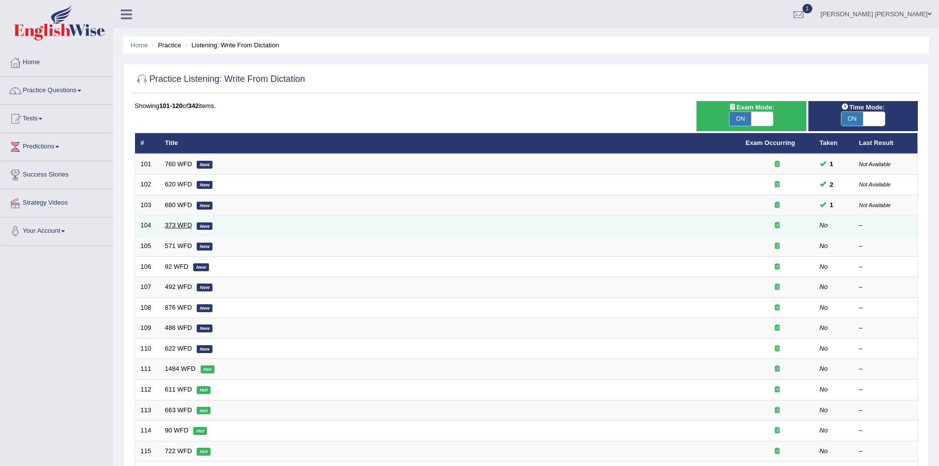
click at [179, 224] on link "373 WFD" at bounding box center [178, 224] width 27 height 7
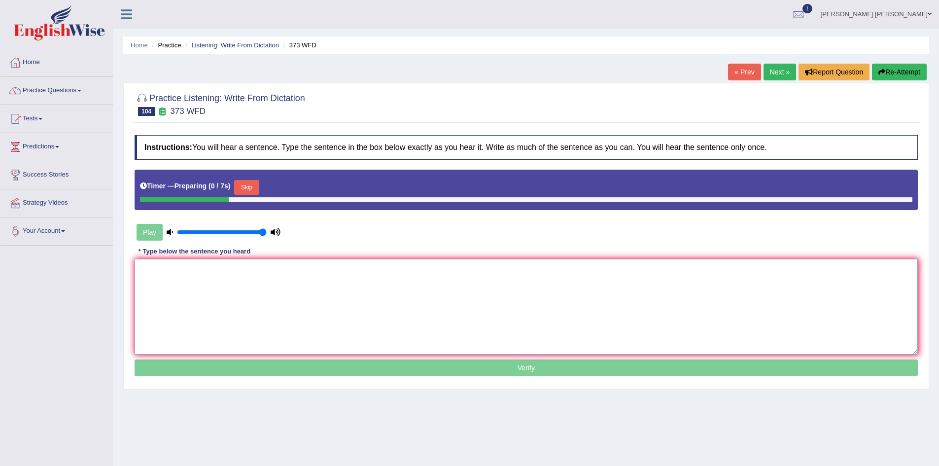
click at [279, 295] on textarea at bounding box center [526, 307] width 783 height 96
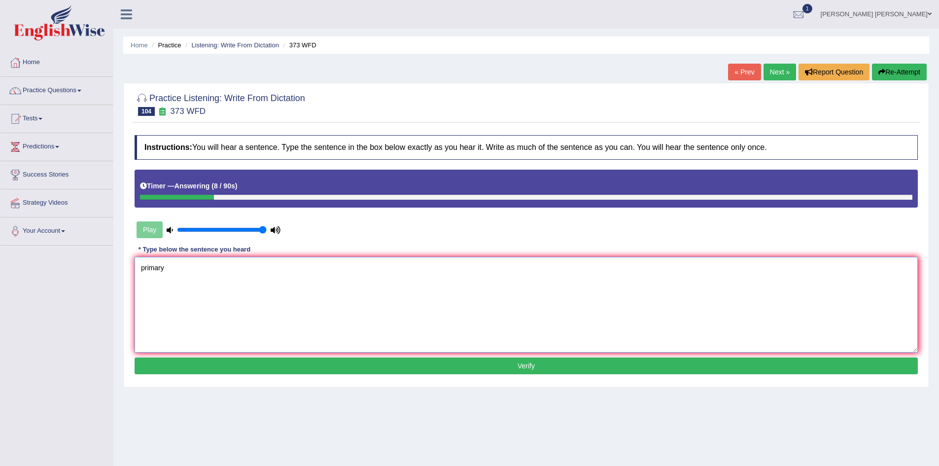
type textarea "primary"
click at [897, 76] on button "Re-Attempt" at bounding box center [899, 72] width 55 height 17
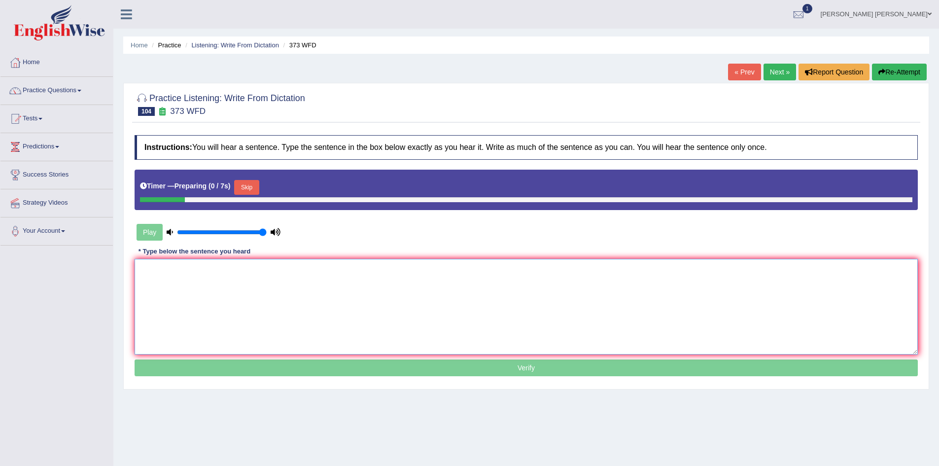
click at [277, 289] on textarea at bounding box center [526, 307] width 783 height 96
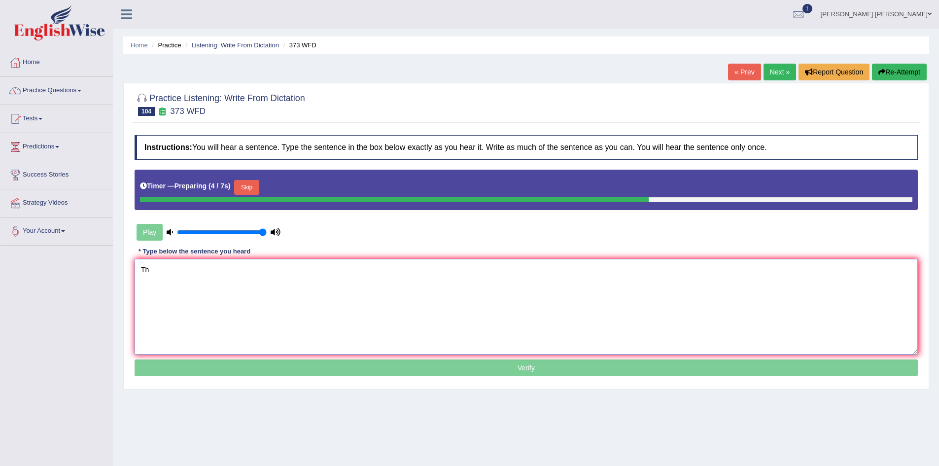
type textarea "T"
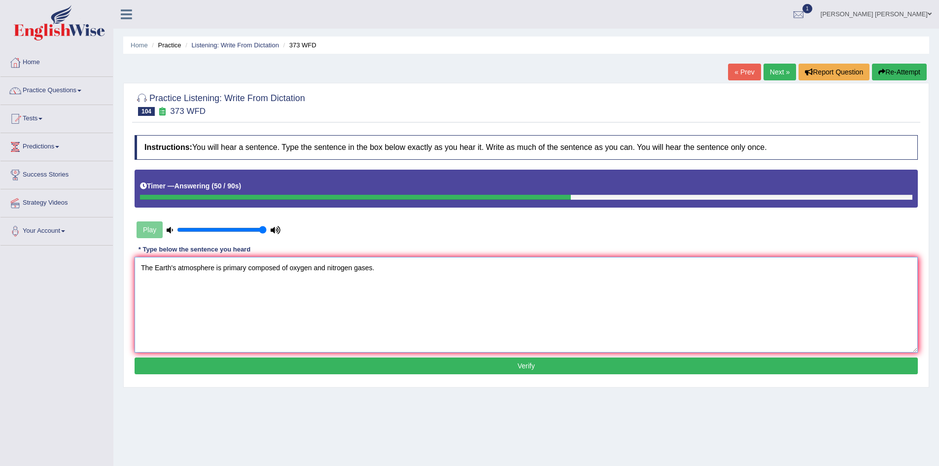
type textarea "The Earth's atmosphere is primary composed of oxygen and nitrogen gases."
click at [241, 368] on button "Verify" at bounding box center [526, 365] width 783 height 17
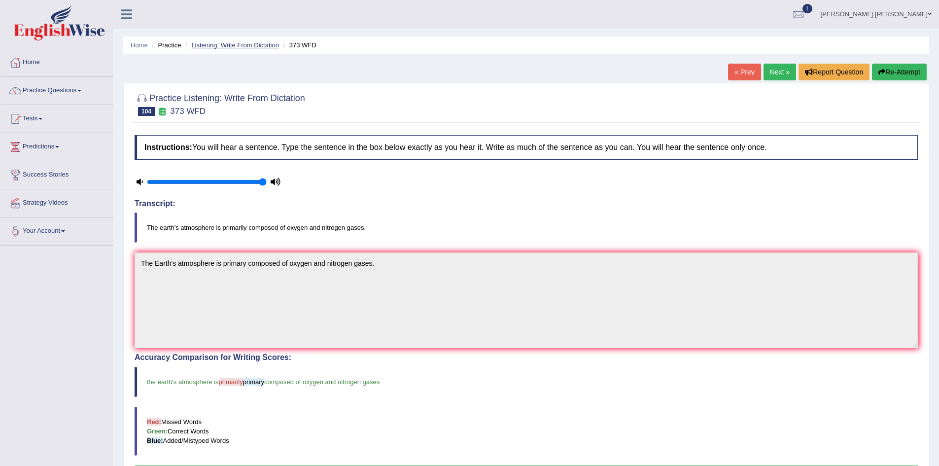
click at [226, 45] on link "Listening: Write From Dictation" at bounding box center [235, 44] width 88 height 7
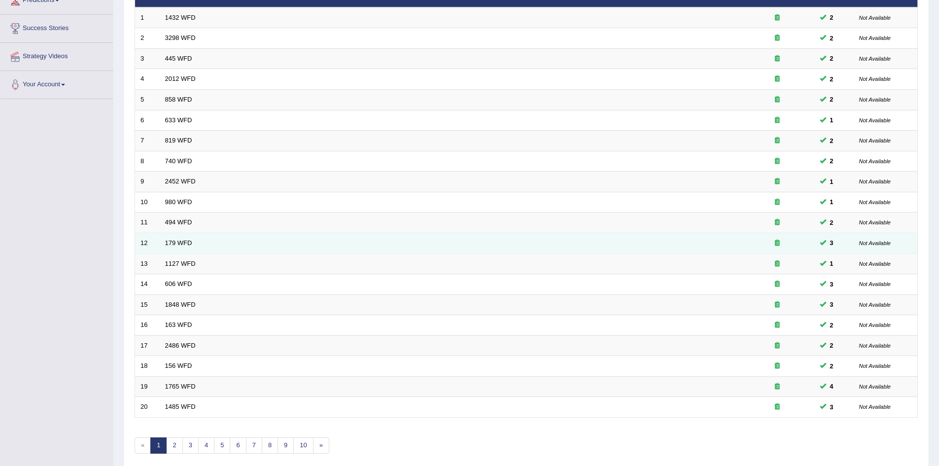
scroll to position [187, 0]
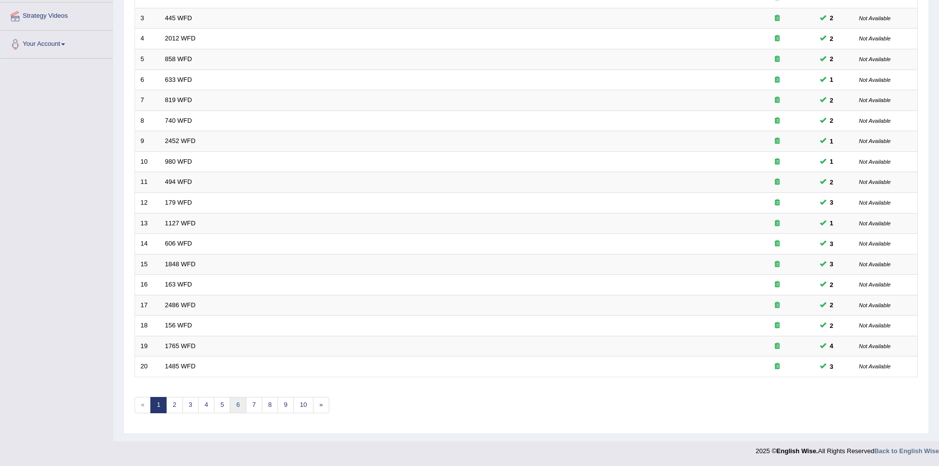
click at [234, 405] on link "6" at bounding box center [238, 405] width 16 height 16
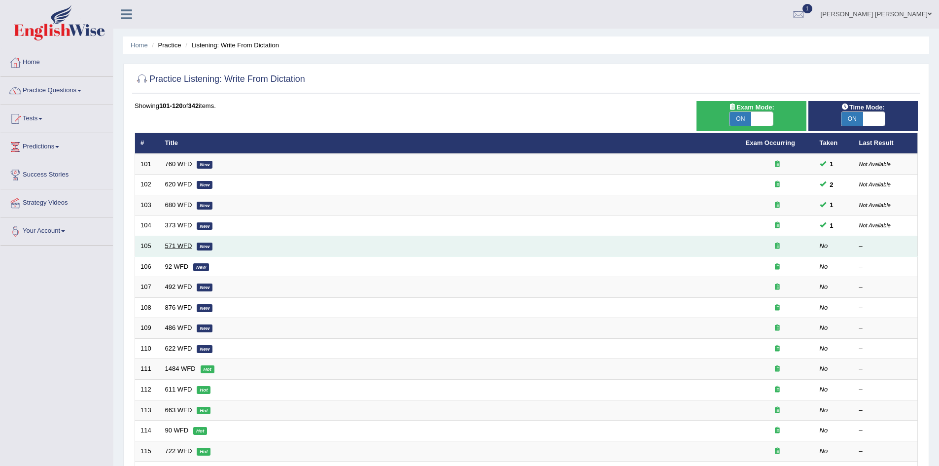
click at [167, 243] on link "571 WFD" at bounding box center [178, 245] width 27 height 7
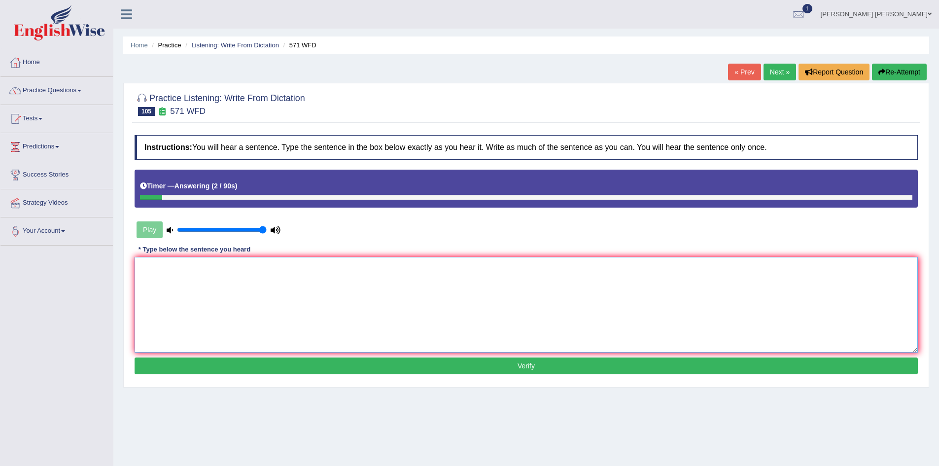
click at [260, 277] on textarea at bounding box center [526, 305] width 783 height 96
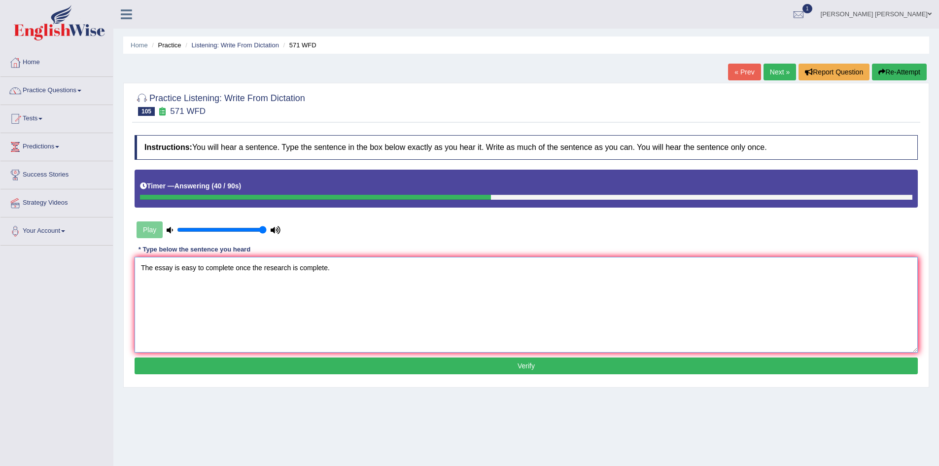
type textarea "The essay is easy to complete once the research is complete."
click at [309, 365] on button "Verify" at bounding box center [526, 365] width 783 height 17
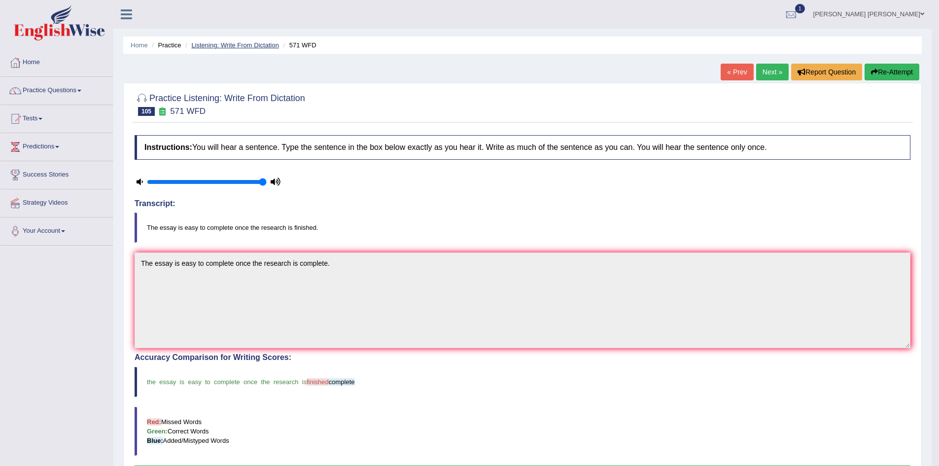
click at [234, 42] on link "Listening: Write From Dictation" at bounding box center [235, 44] width 88 height 7
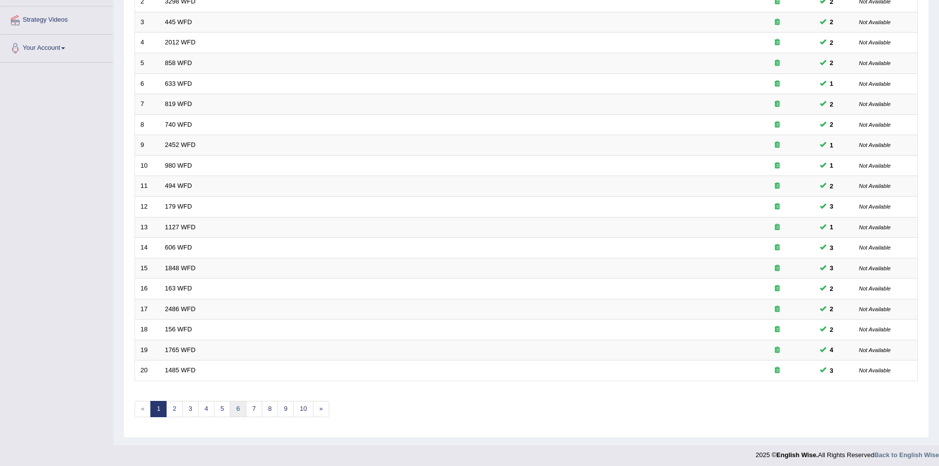
click at [239, 409] on link "6" at bounding box center [238, 409] width 16 height 16
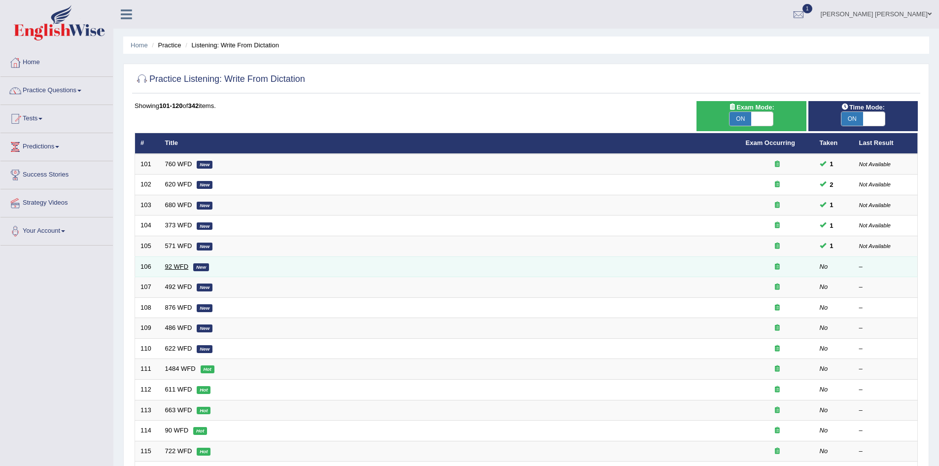
click at [173, 267] on link "92 WFD" at bounding box center [177, 266] width 24 height 7
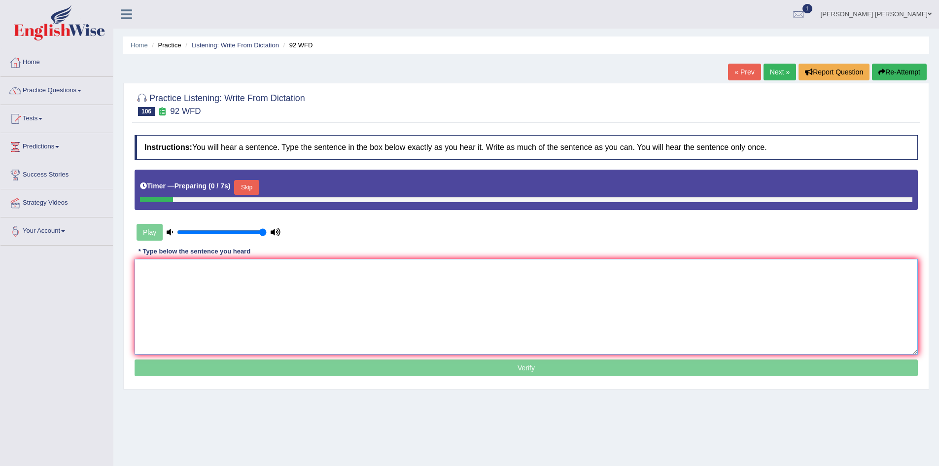
click at [316, 308] on textarea at bounding box center [526, 307] width 783 height 96
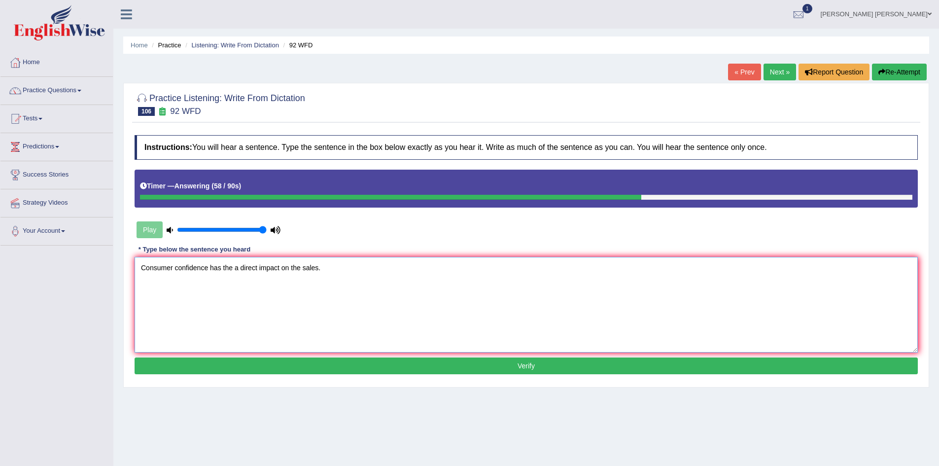
type textarea "Consumer confidence has the a direct impact on the sales."
click at [344, 366] on button "Verify" at bounding box center [526, 365] width 783 height 17
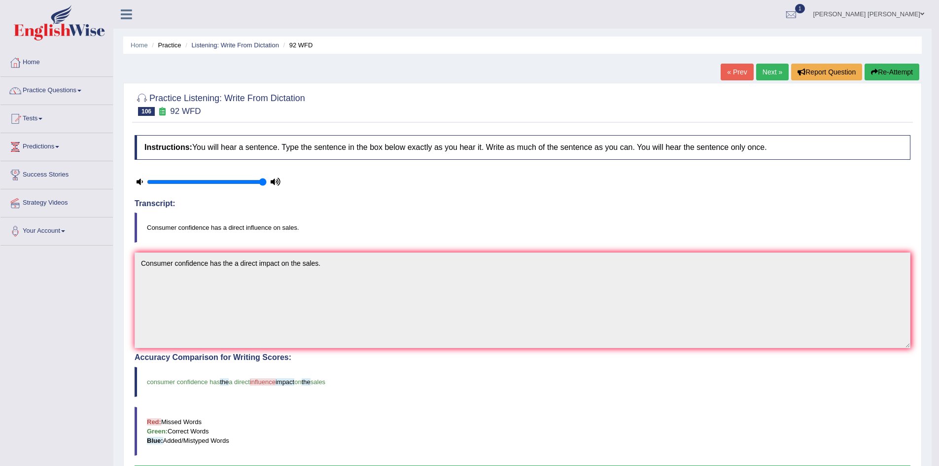
click at [275, 180] on icon at bounding box center [276, 181] width 10 height 6
click at [140, 183] on icon at bounding box center [140, 181] width 6 height 6
click at [153, 181] on input "range" at bounding box center [207, 182] width 120 height 8
drag, startPoint x: 153, startPoint y: 181, endPoint x: 277, endPoint y: 187, distance: 124.9
type input "1"
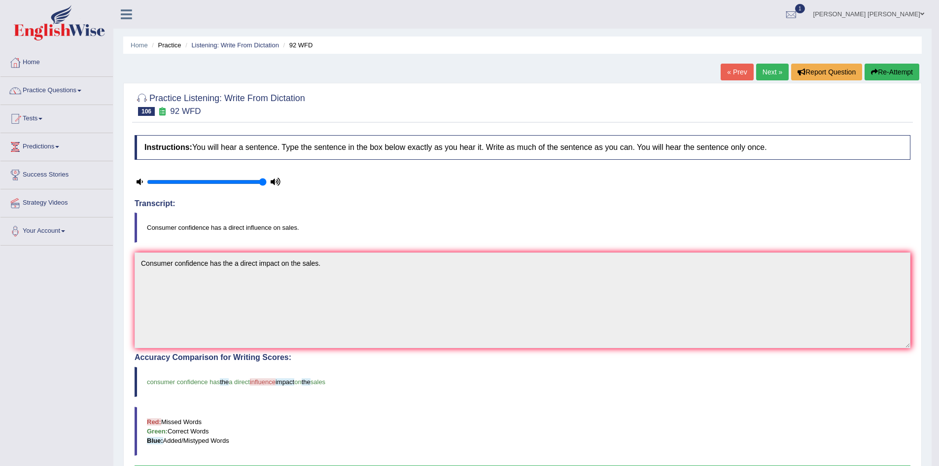
click at [267, 186] on input "range" at bounding box center [207, 182] width 120 height 8
click at [286, 213] on blockquote "Consumer confidence has a direct influence on sales." at bounding box center [523, 227] width 776 height 30
click at [210, 46] on link "Listening: Write From Dictation" at bounding box center [235, 44] width 88 height 7
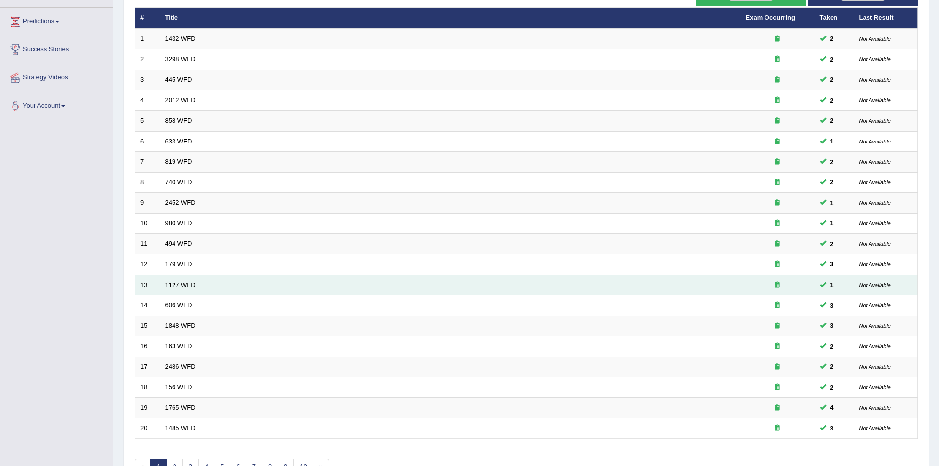
scroll to position [187, 0]
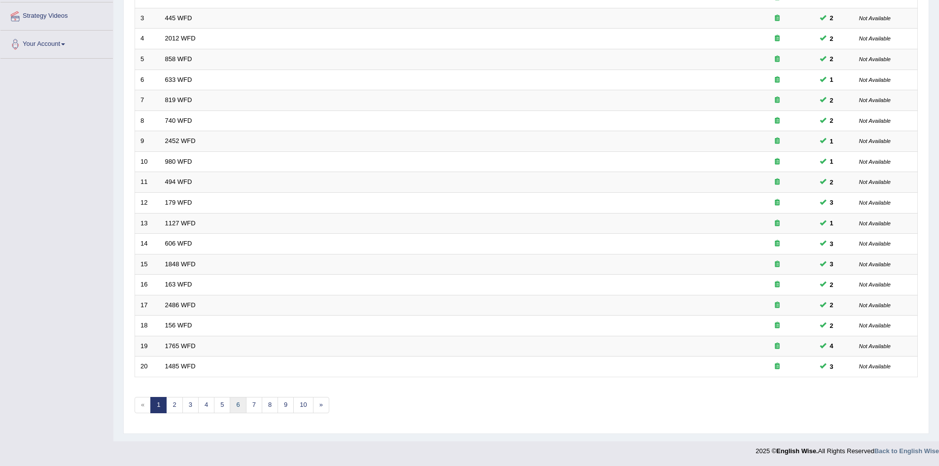
click at [237, 404] on link "6" at bounding box center [238, 405] width 16 height 16
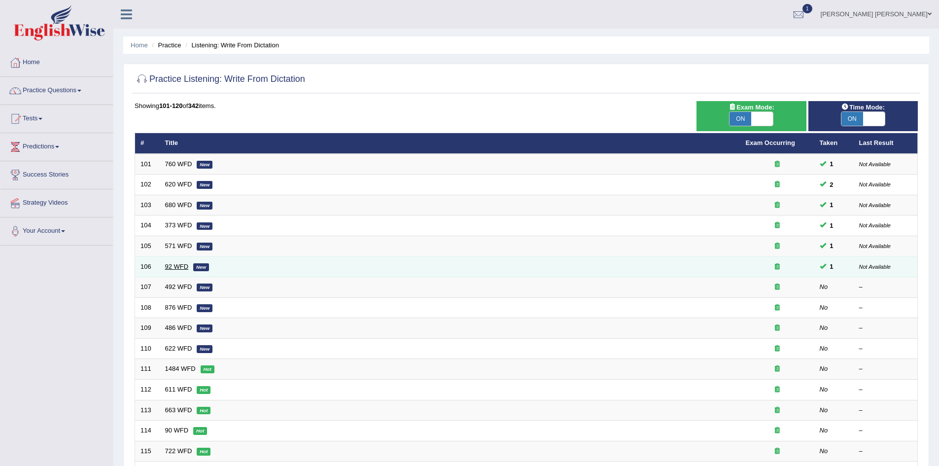
click at [175, 268] on link "92 WFD" at bounding box center [177, 266] width 24 height 7
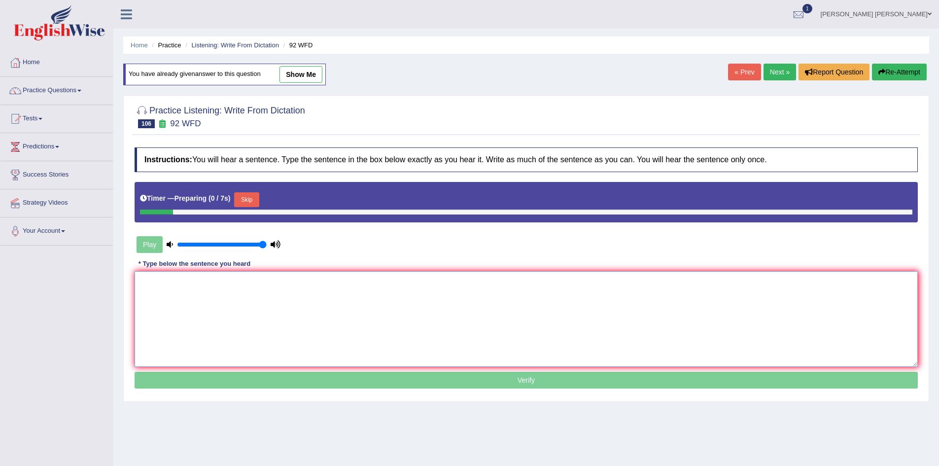
click at [254, 283] on textarea at bounding box center [526, 319] width 783 height 96
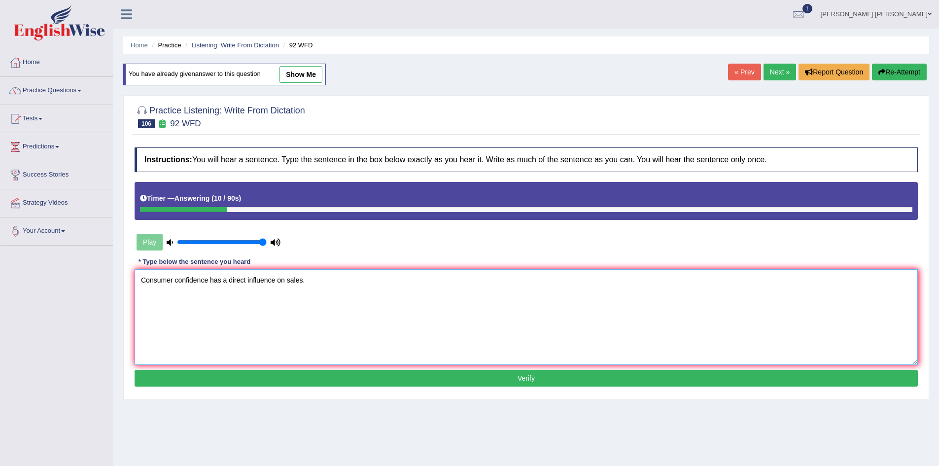
type textarea "Consumer confidence has a direct influence on sales."
click at [262, 383] on button "Verify" at bounding box center [526, 378] width 783 height 17
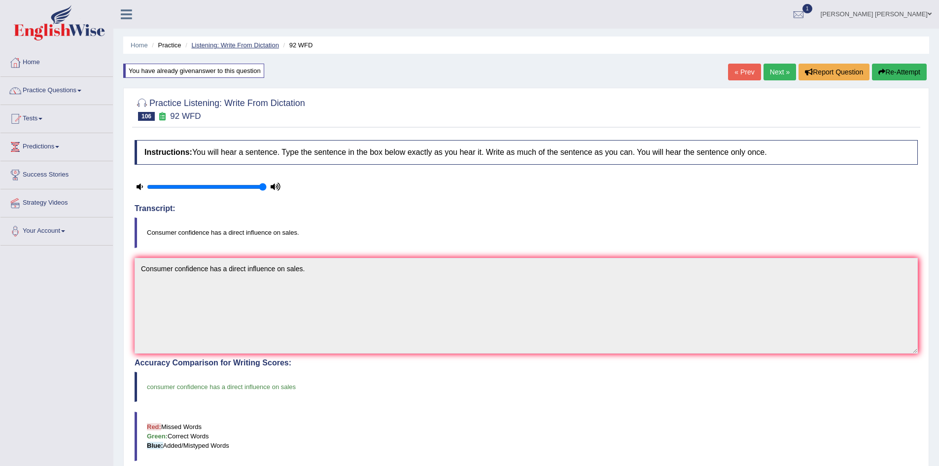
click at [230, 46] on link "Listening: Write From Dictation" at bounding box center [235, 44] width 88 height 7
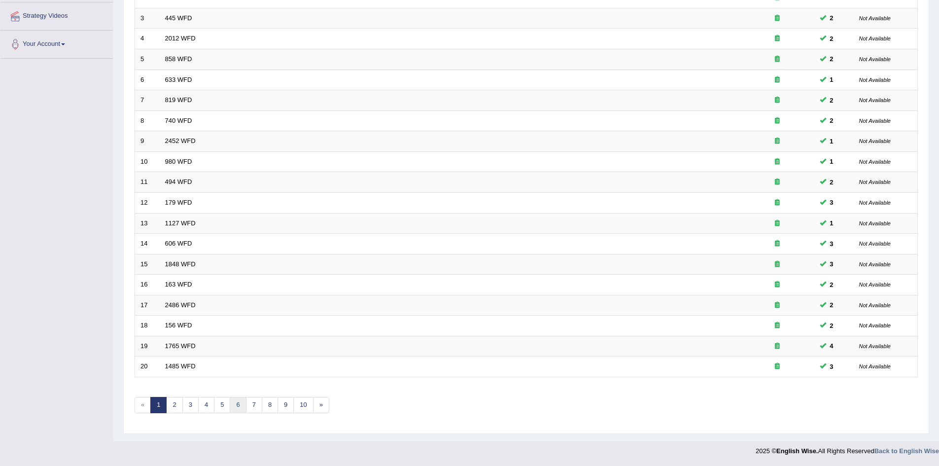
click at [242, 405] on link "6" at bounding box center [238, 405] width 16 height 16
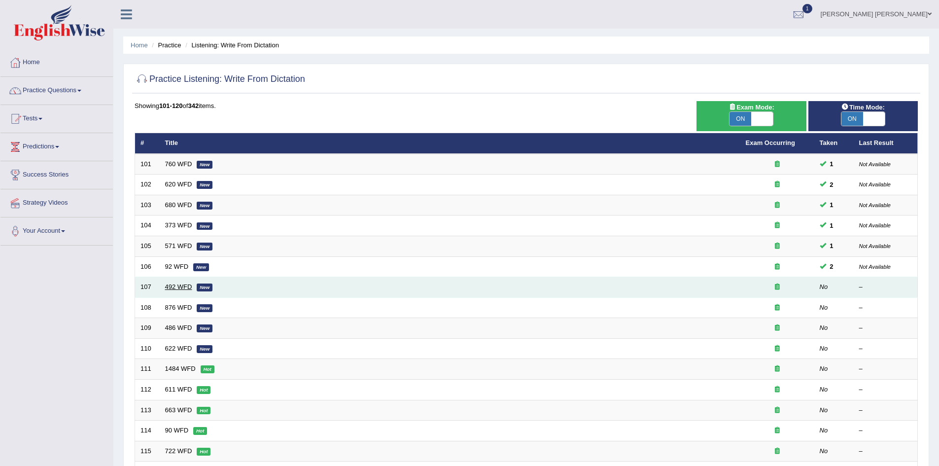
click at [170, 284] on link "492 WFD" at bounding box center [178, 286] width 27 height 7
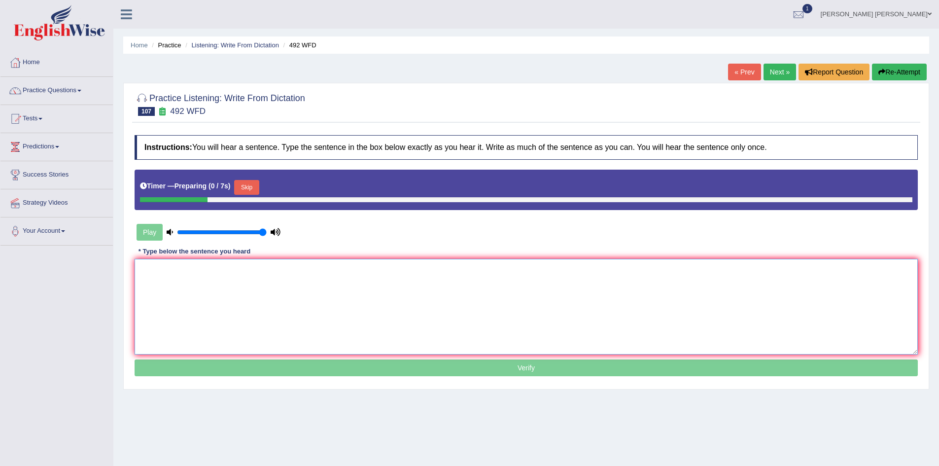
click at [216, 277] on textarea at bounding box center [526, 307] width 783 height 96
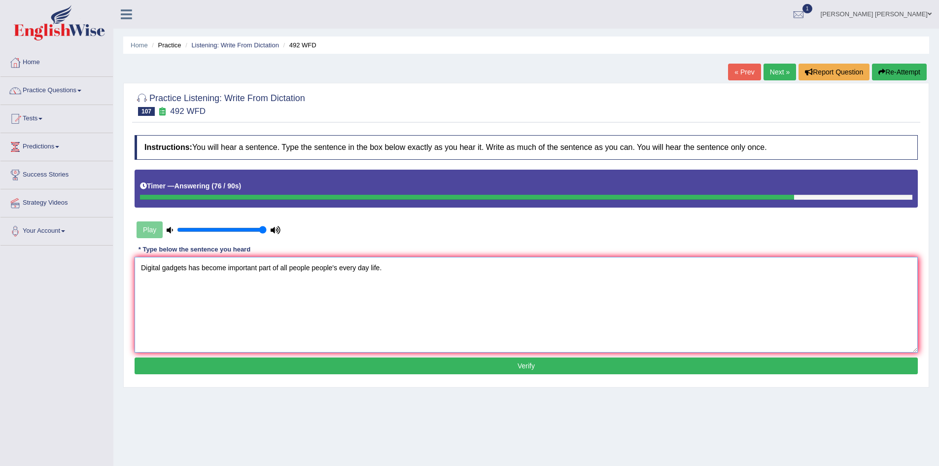
click at [358, 268] on textarea "Digital gadgets has become important part of all people people's every day life." at bounding box center [526, 305] width 783 height 96
type textarea "Digital gadgets has become important part of all people people's every day life."
click at [376, 367] on button "Verify" at bounding box center [526, 365] width 783 height 17
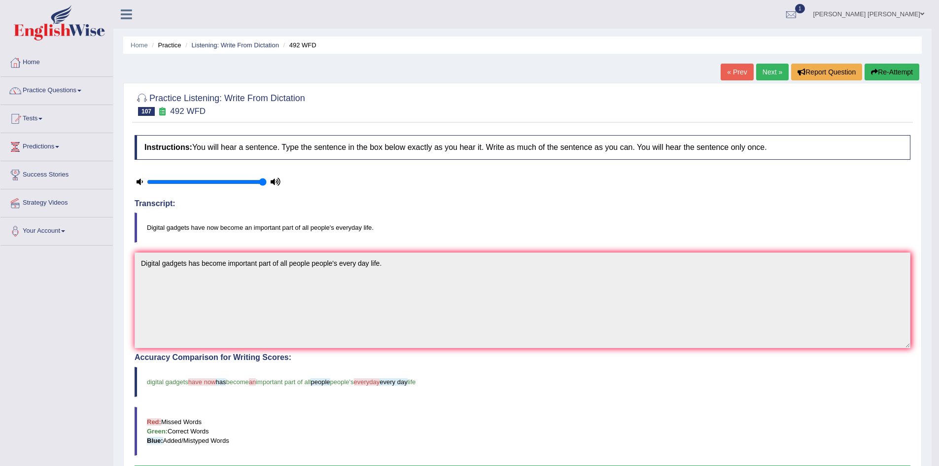
click at [893, 76] on button "Re-Attempt" at bounding box center [891, 72] width 55 height 17
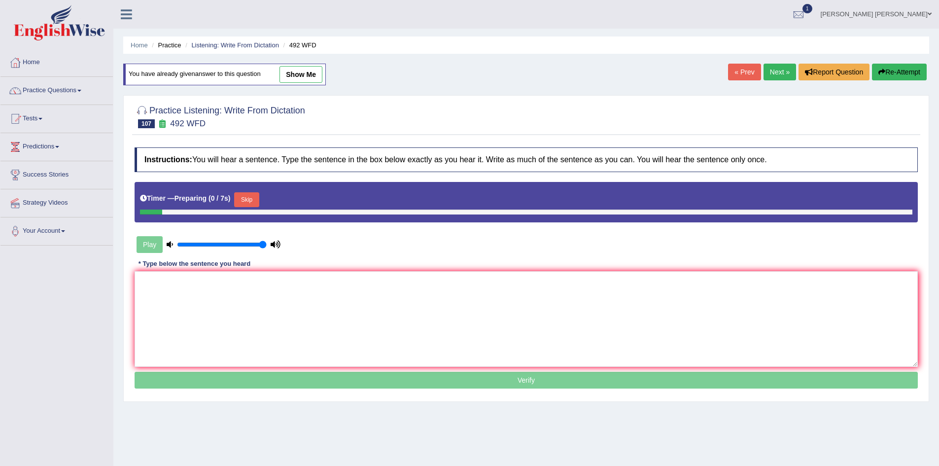
click at [295, 280] on textarea at bounding box center [526, 319] width 783 height 96
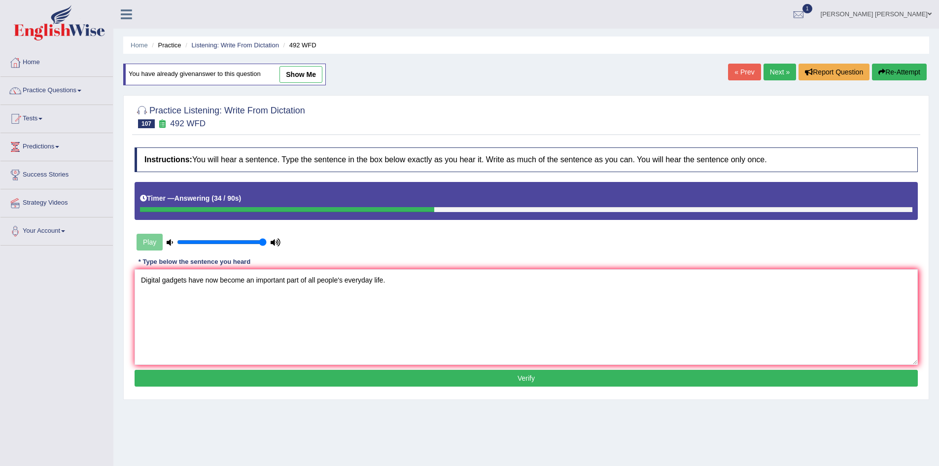
type textarea "Digital gadgets have now become an important part of all people's everyday life."
click at [346, 377] on button "Verify" at bounding box center [526, 378] width 783 height 17
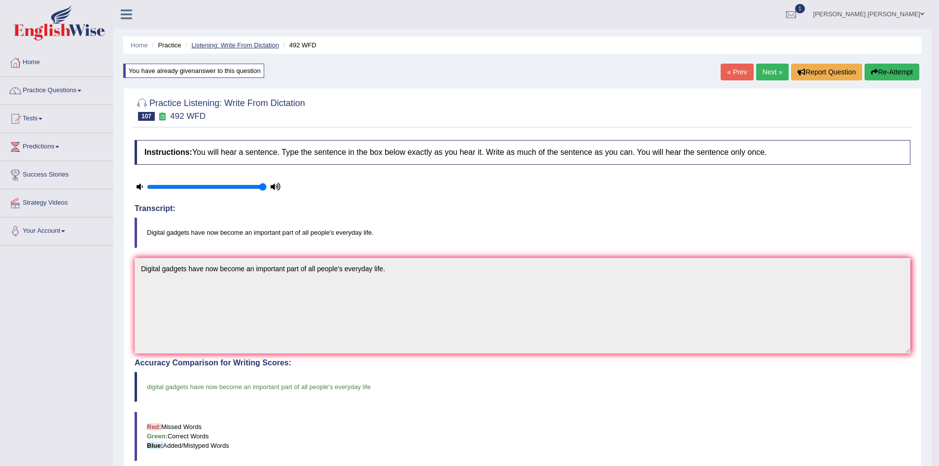
click at [262, 46] on link "Listening: Write From Dictation" at bounding box center [235, 44] width 88 height 7
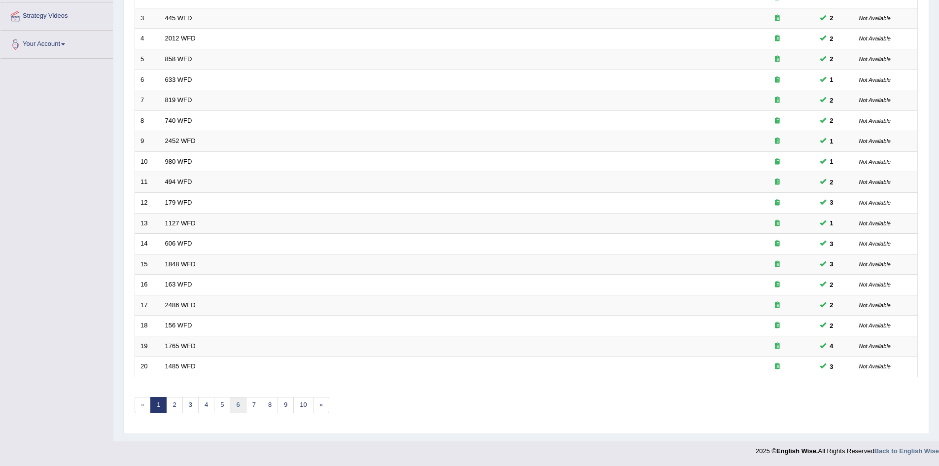
scroll to position [187, 0]
click at [238, 404] on link "6" at bounding box center [238, 405] width 16 height 16
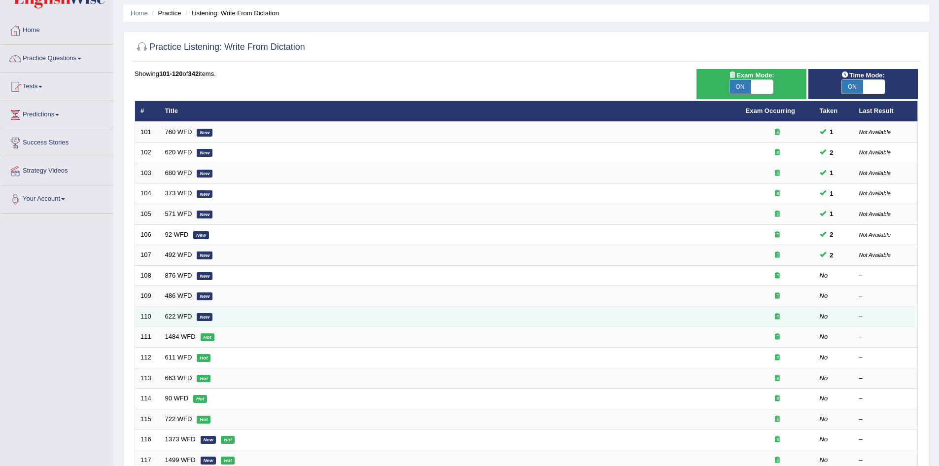
scroll to position [49, 0]
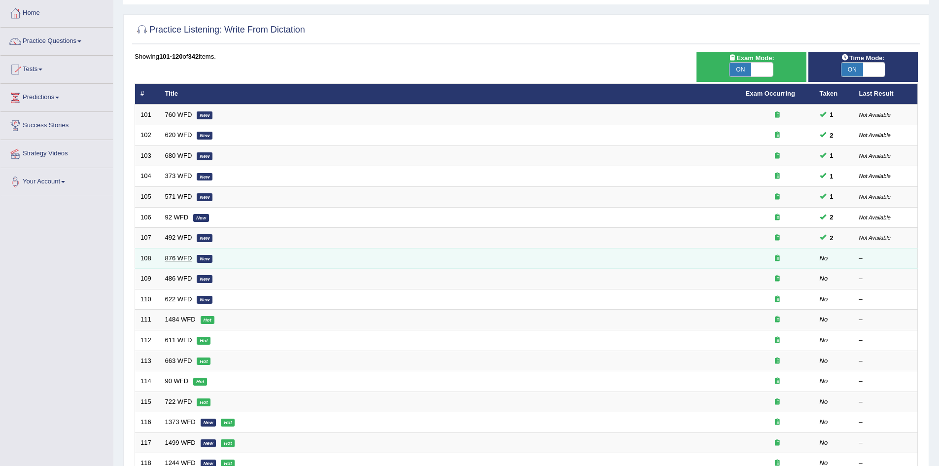
click at [180, 257] on link "876 WFD" at bounding box center [178, 257] width 27 height 7
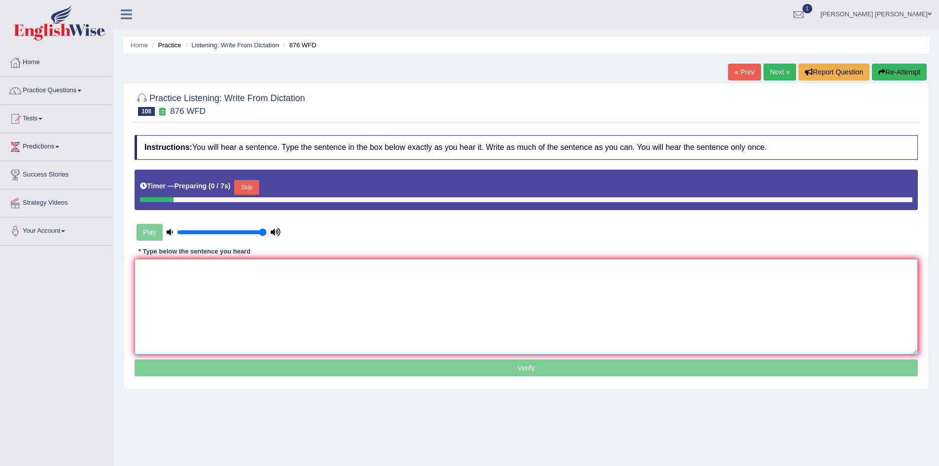
click at [311, 285] on textarea at bounding box center [526, 307] width 783 height 96
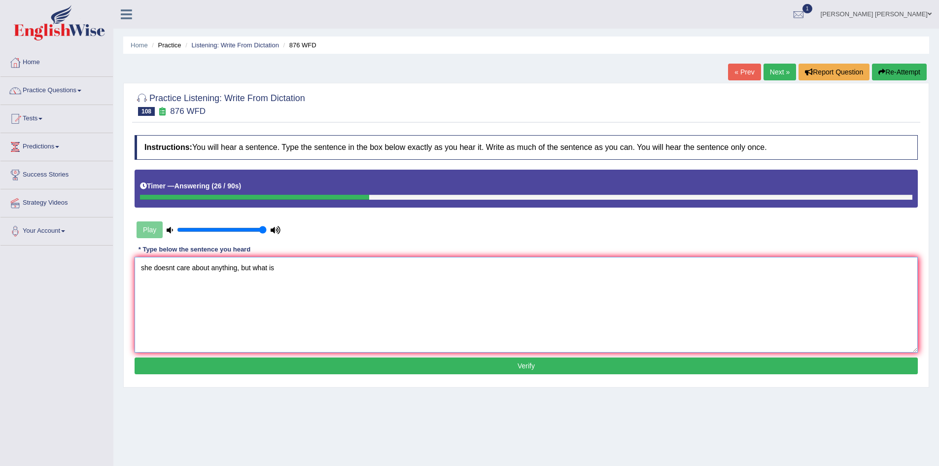
type textarea "she doesnt care about anything, but what is"
click at [896, 75] on button "Re-Attempt" at bounding box center [899, 72] width 55 height 17
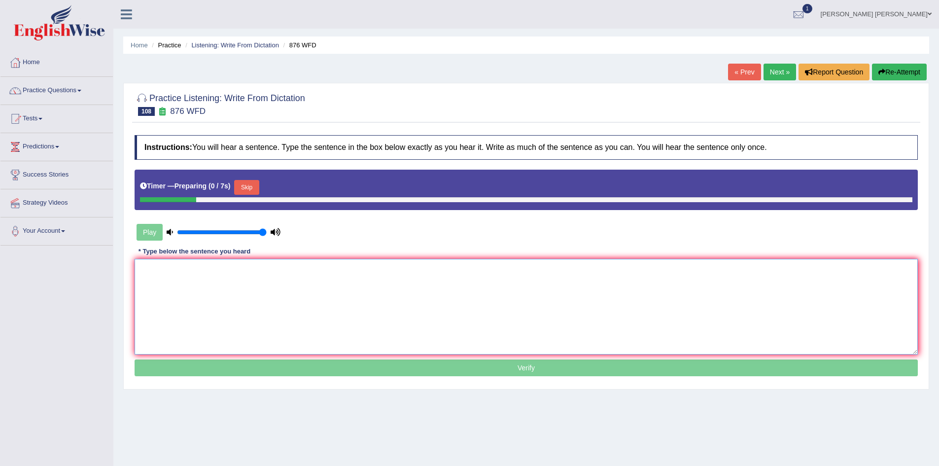
click at [316, 276] on textarea at bounding box center [526, 307] width 783 height 96
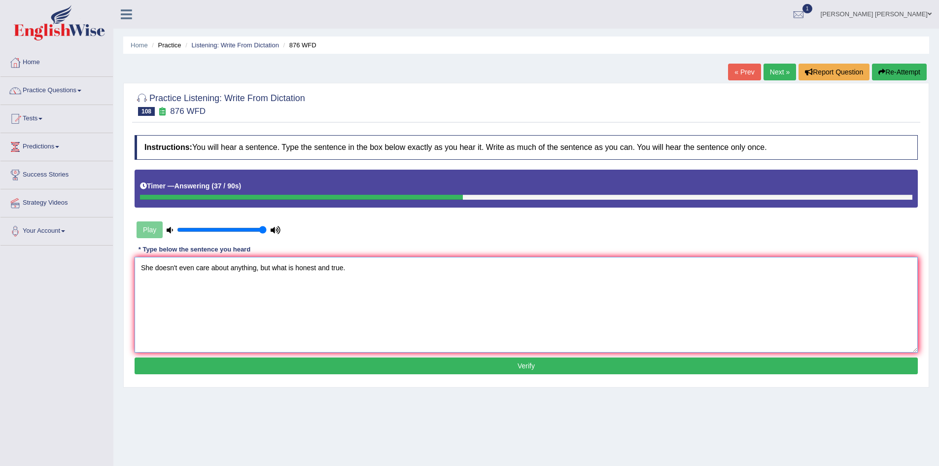
type textarea "She doesn't even care about anything, but what is honest and true."
click at [356, 359] on button "Verify" at bounding box center [526, 365] width 783 height 17
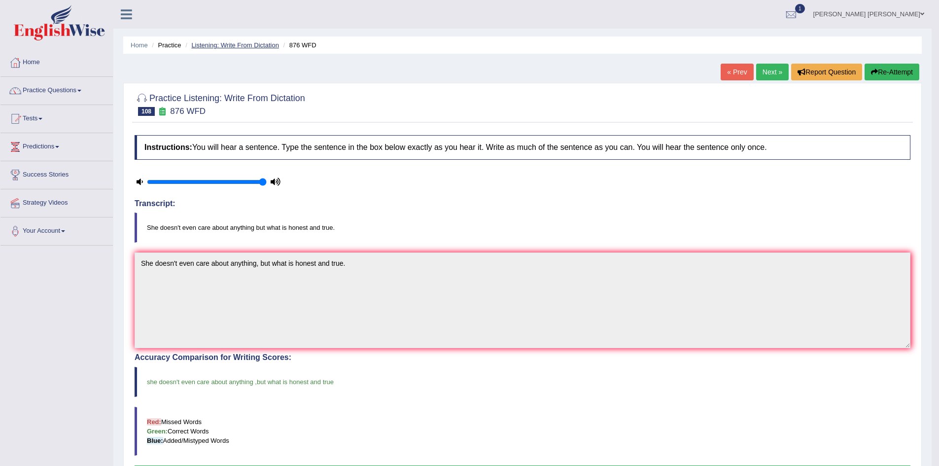
click at [229, 46] on link "Listening: Write From Dictation" at bounding box center [235, 44] width 88 height 7
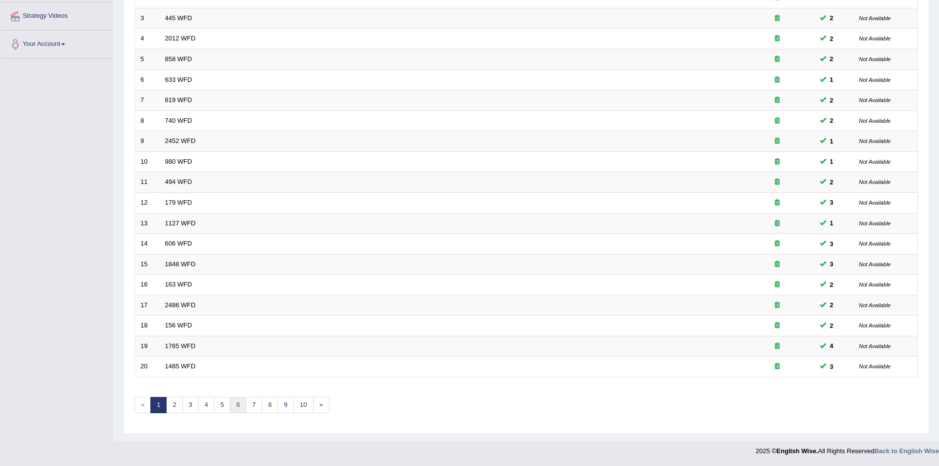
click at [233, 406] on link "6" at bounding box center [238, 405] width 16 height 16
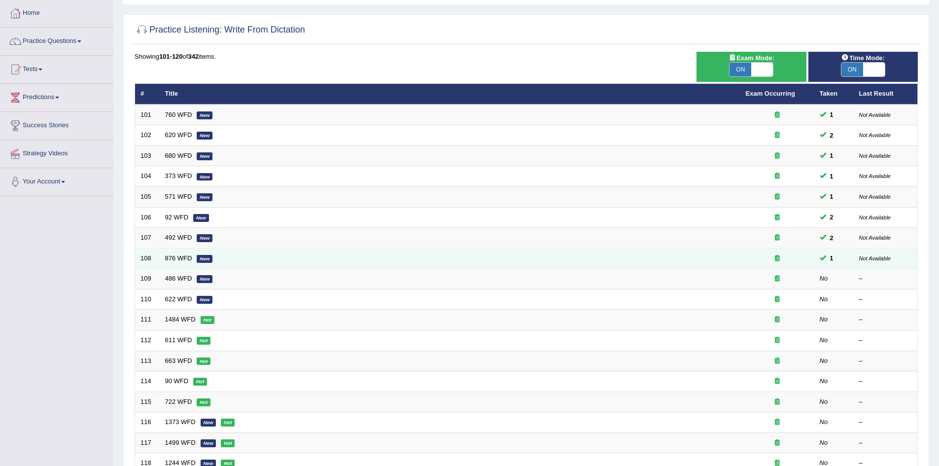
scroll to position [49, 0]
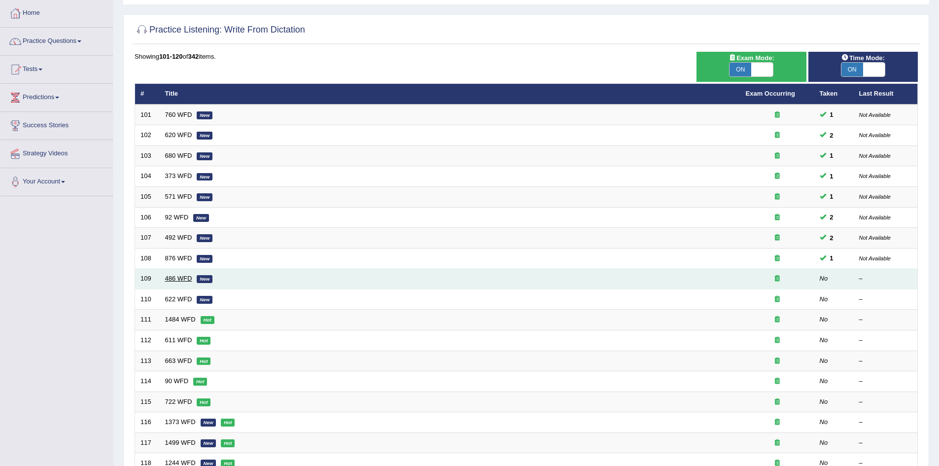
click at [178, 277] on link "486 WFD" at bounding box center [178, 278] width 27 height 7
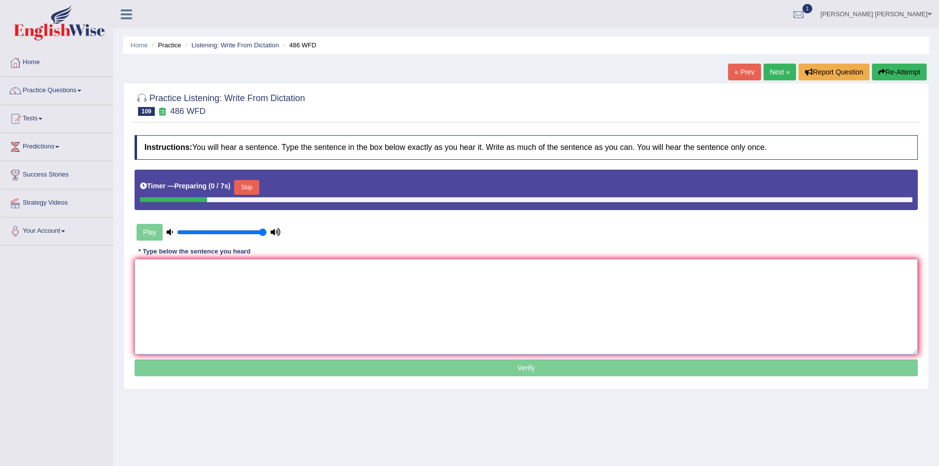
click at [311, 282] on textarea at bounding box center [526, 307] width 783 height 96
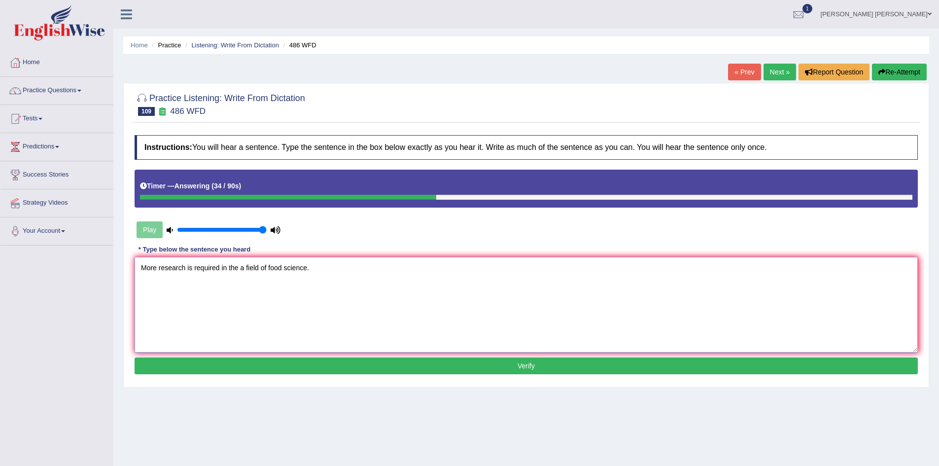
type textarea "More research is required in the a field of food science."
click at [291, 364] on button "Verify" at bounding box center [526, 365] width 783 height 17
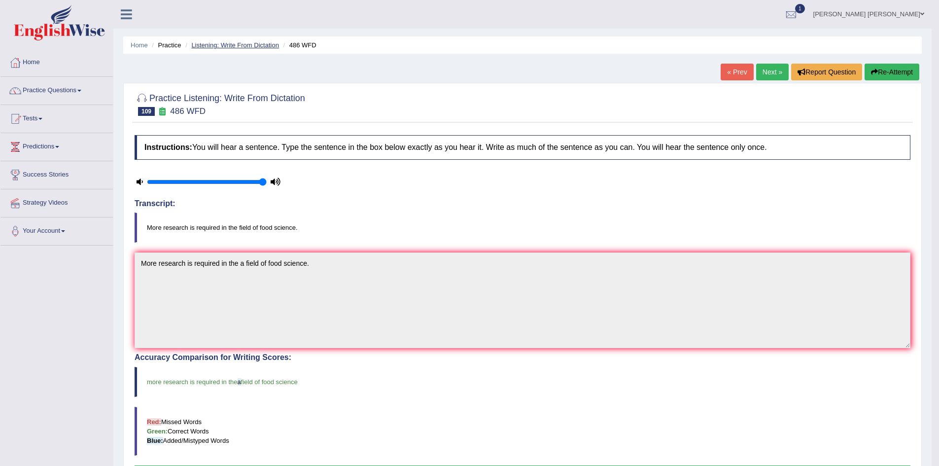
click at [239, 42] on link "Listening: Write From Dictation" at bounding box center [235, 44] width 88 height 7
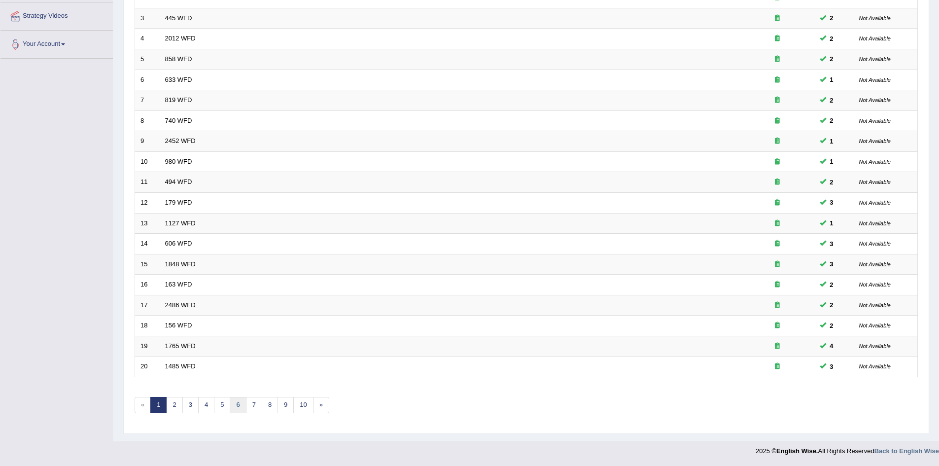
click at [237, 406] on link "6" at bounding box center [238, 405] width 16 height 16
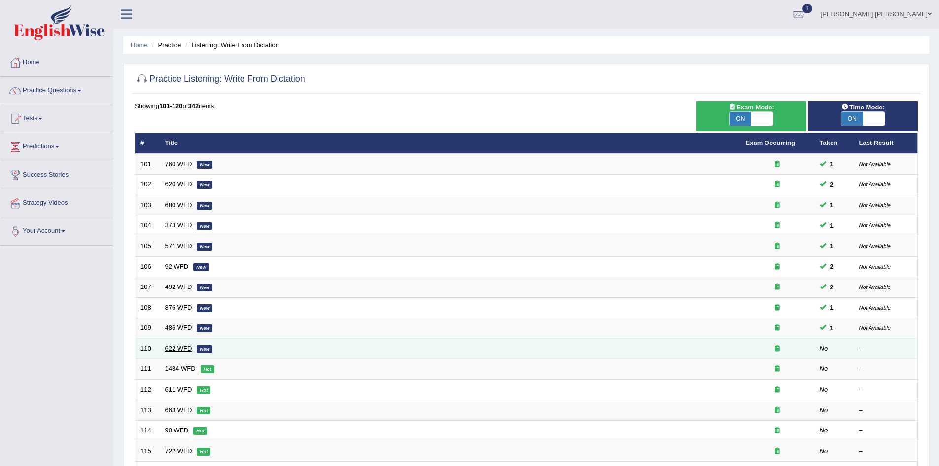
click at [183, 348] on link "622 WFD" at bounding box center [178, 348] width 27 height 7
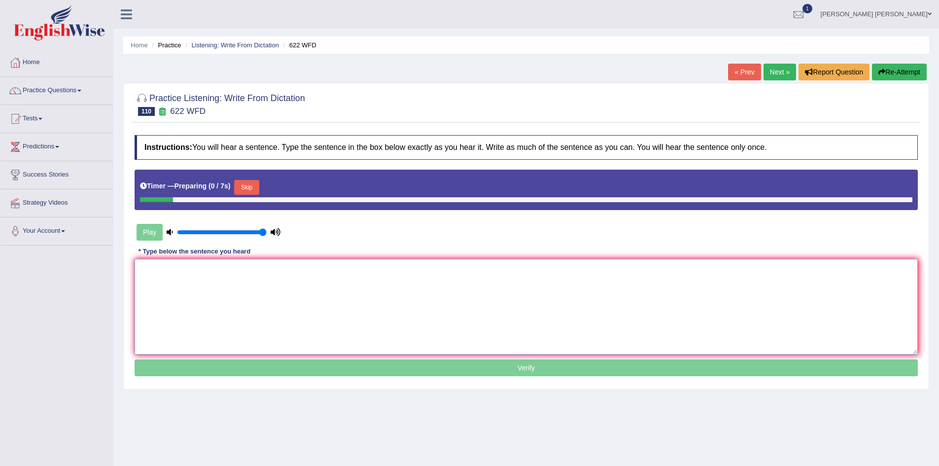
click at [334, 290] on textarea at bounding box center [526, 307] width 783 height 96
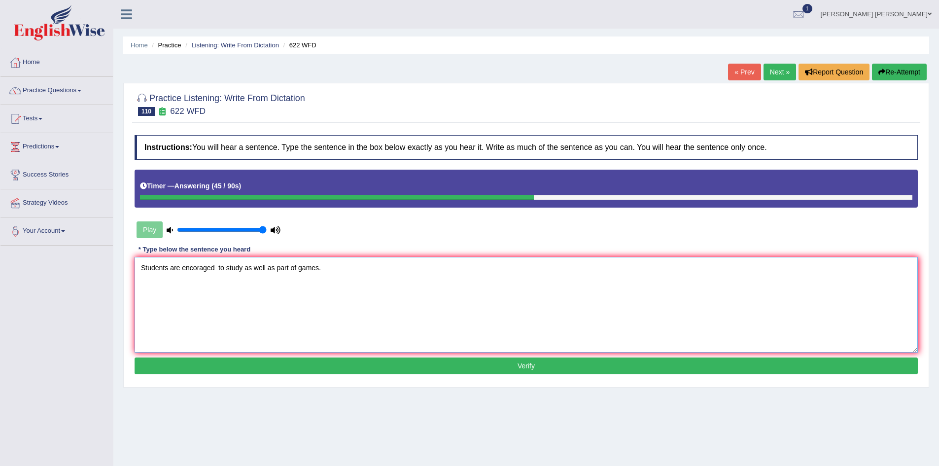
paste textarea "encoraged"
click at [284, 266] on textarea "Students are encouraged encourages to study as well as take part of games." at bounding box center [526, 305] width 783 height 96
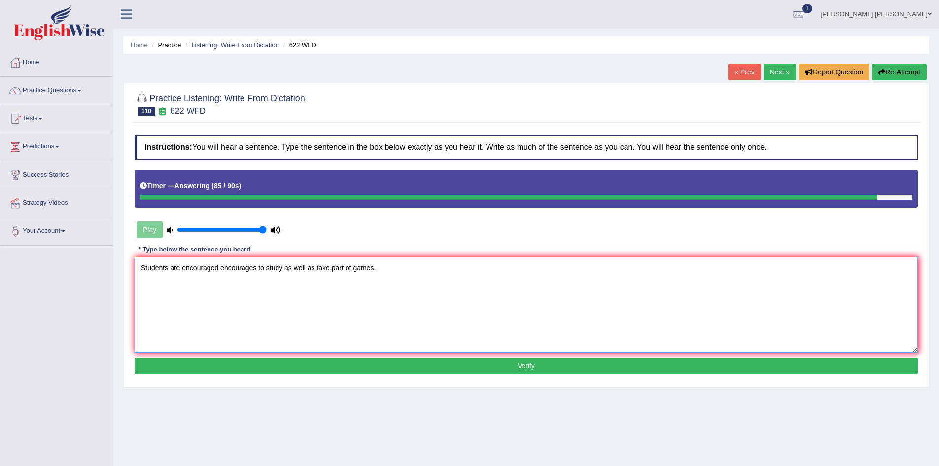
click at [352, 267] on textarea "Students are encouraged encourages to study as well as take part of games." at bounding box center [526, 305] width 783 height 96
type textarea "Students are encouraged encourages to study as well as take part of the games."
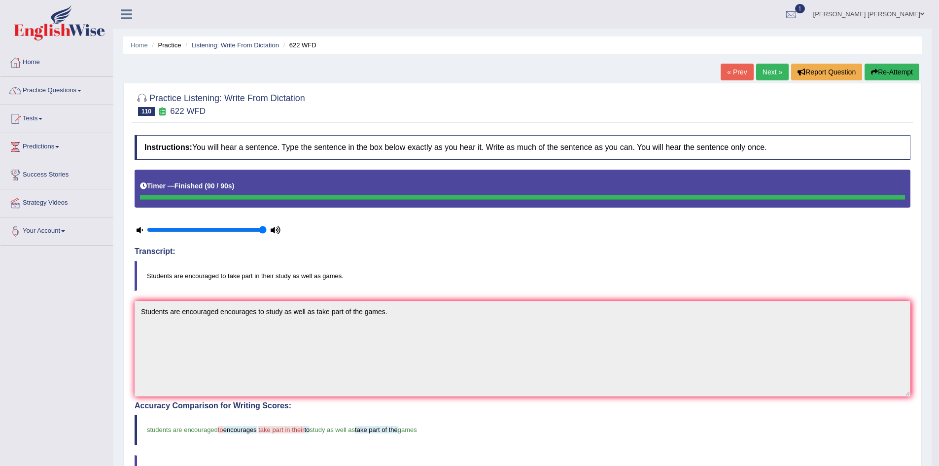
click at [899, 75] on button "Re-Attempt" at bounding box center [891, 72] width 55 height 17
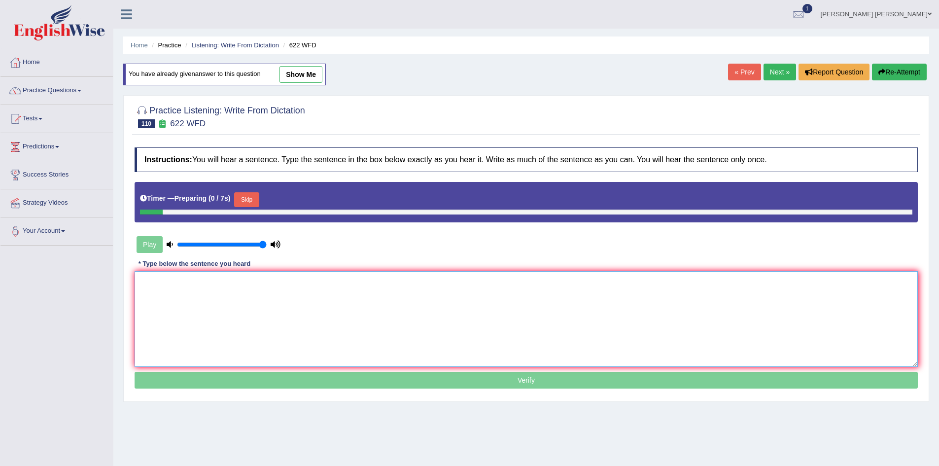
click at [352, 304] on textarea at bounding box center [526, 319] width 783 height 96
type textarea "S"
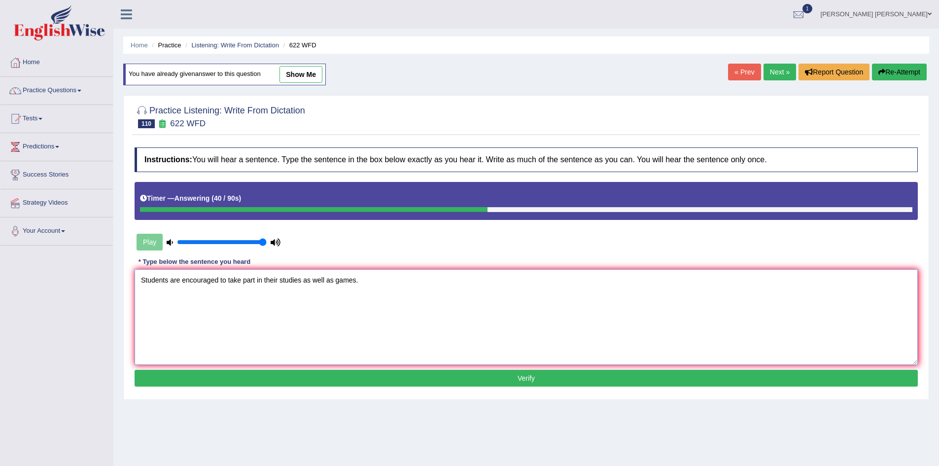
type textarea "Students are encouraged to take part in their studies as well as games."
click at [338, 372] on button "Verify" at bounding box center [526, 378] width 783 height 17
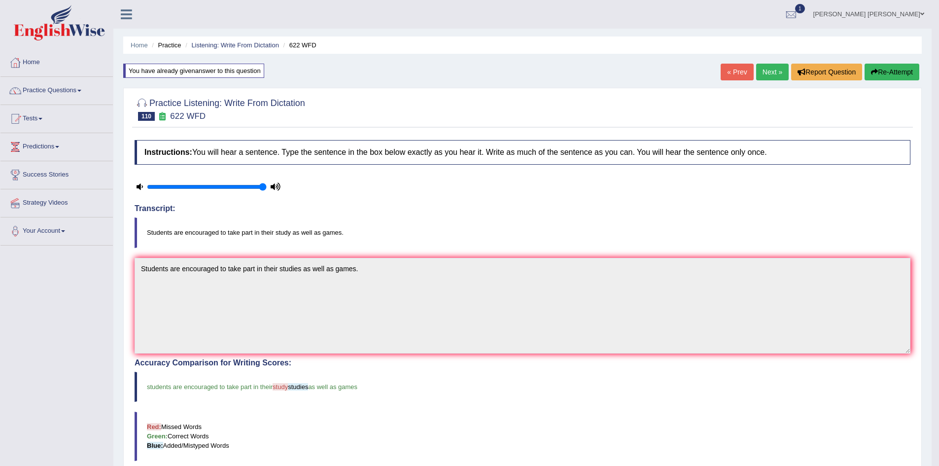
click at [894, 76] on button "Re-Attempt" at bounding box center [891, 72] width 55 height 17
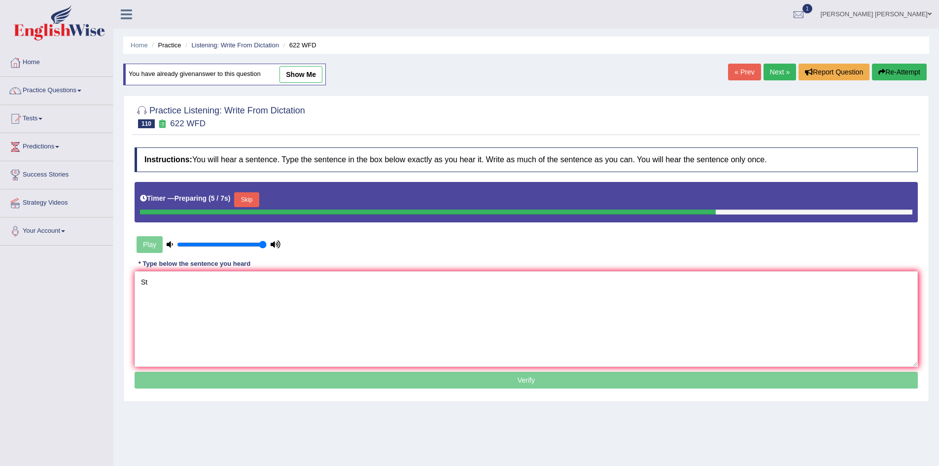
type textarea "S"
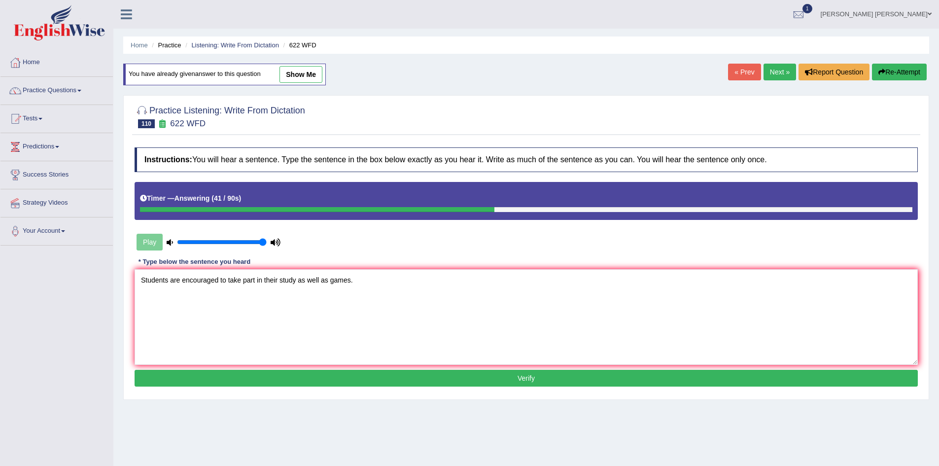
type textarea "Students are encouraged to take part in their study as well as games."
click at [364, 374] on button "Verify" at bounding box center [526, 378] width 783 height 17
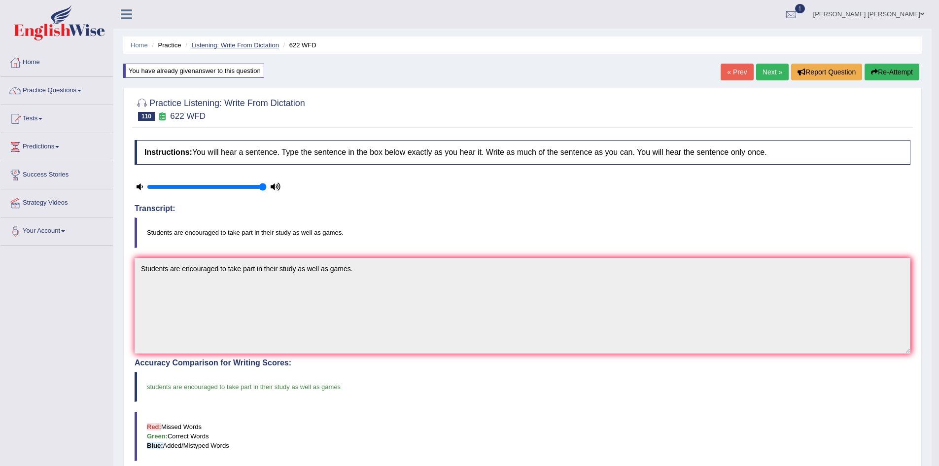
click at [251, 41] on link "Listening: Write From Dictation" at bounding box center [235, 44] width 88 height 7
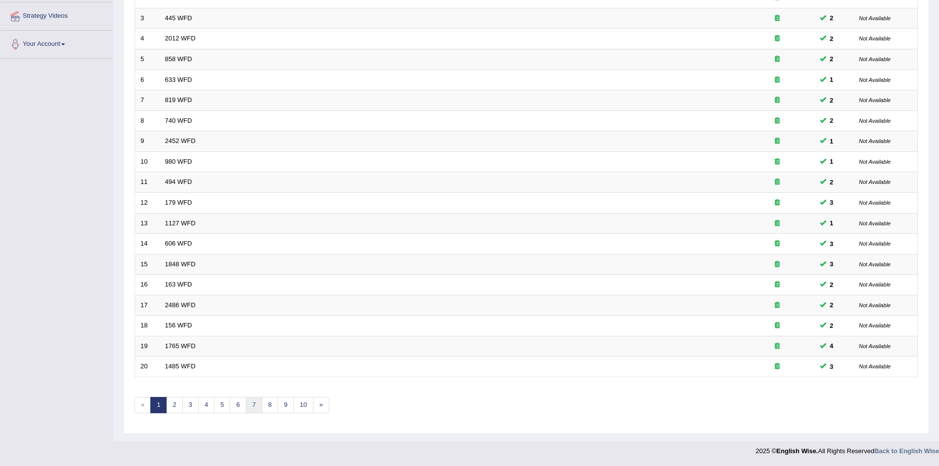
click at [246, 404] on link "7" at bounding box center [254, 405] width 16 height 16
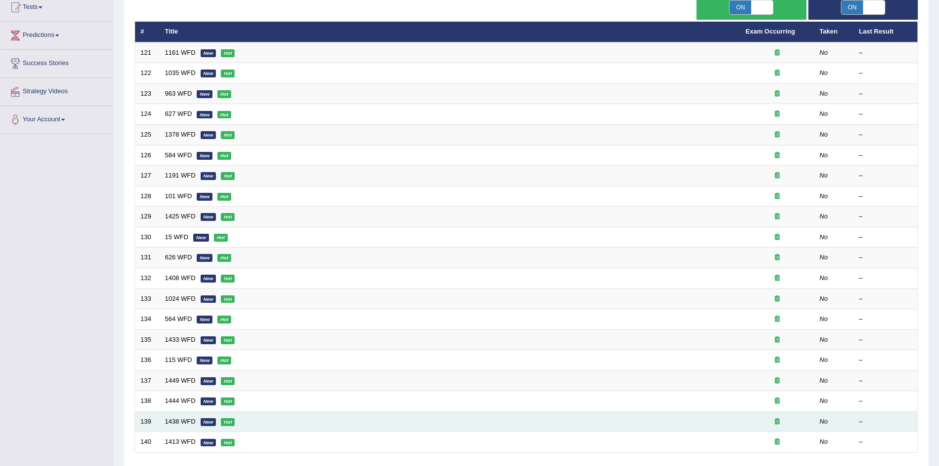
scroll to position [187, 0]
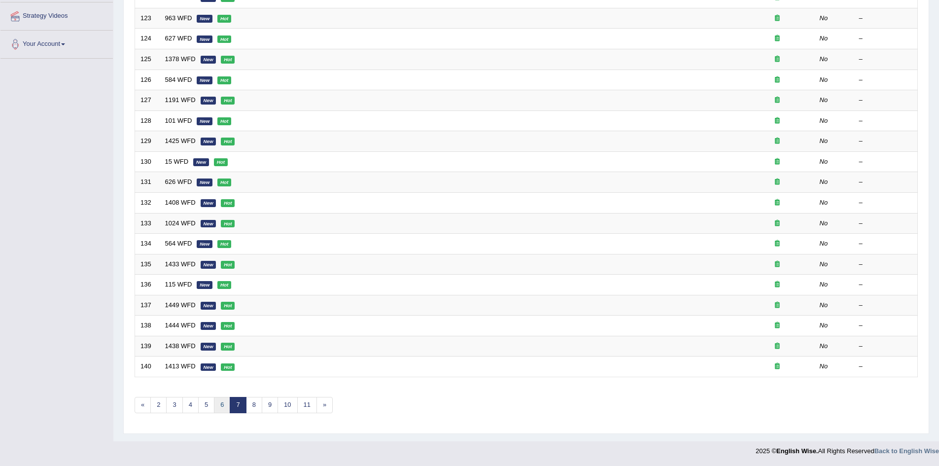
click at [225, 406] on link "6" at bounding box center [222, 405] width 16 height 16
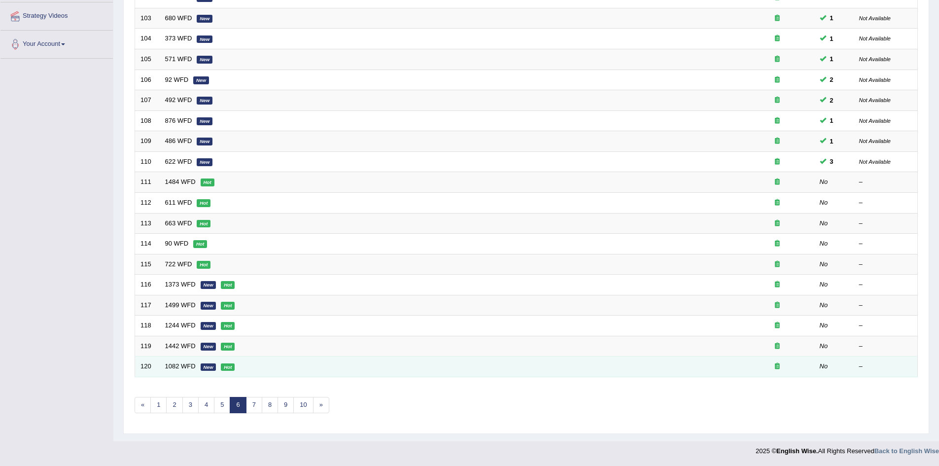
scroll to position [187, 0]
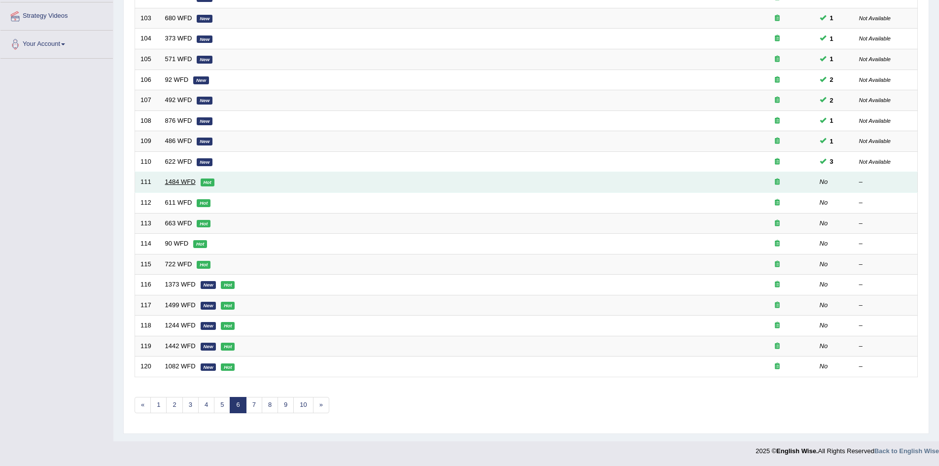
click at [176, 181] on link "1484 WFD" at bounding box center [180, 181] width 31 height 7
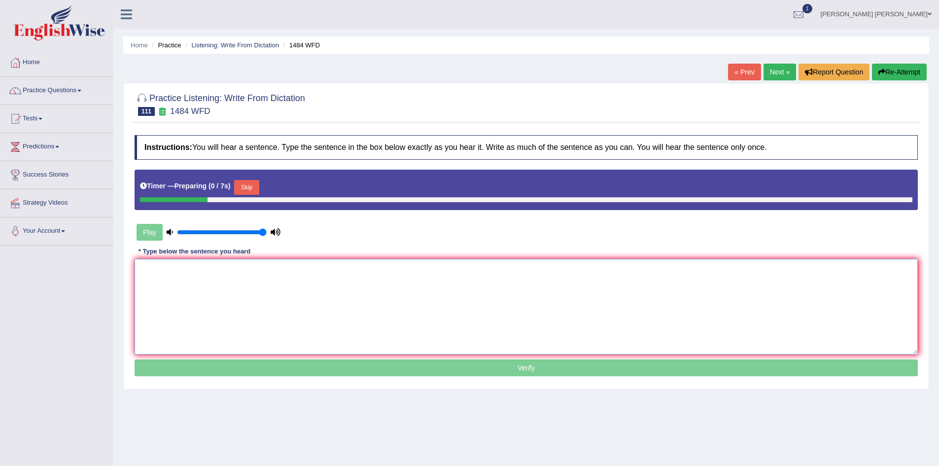
click at [352, 286] on textarea at bounding box center [526, 307] width 783 height 96
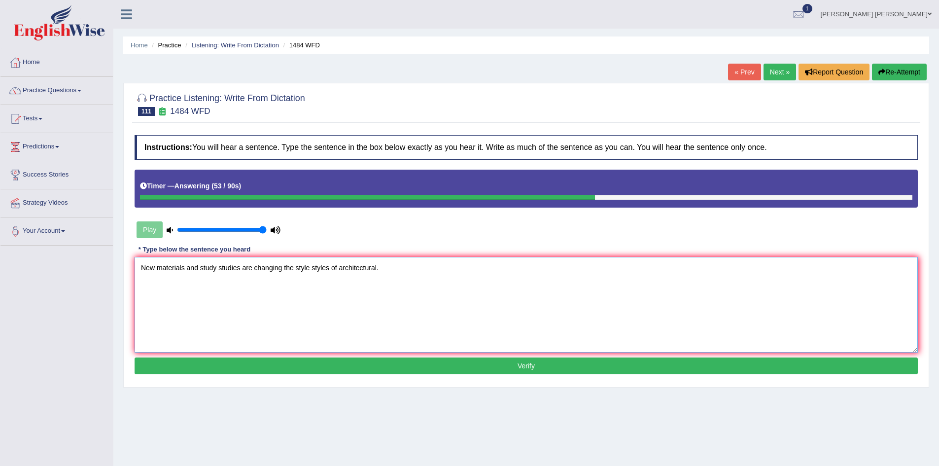
click at [157, 267] on textarea "New materials and study studies are changing the style styles of architectural." at bounding box center [526, 305] width 783 height 96
paste textarea "materials"
type textarea "New material materials and study studies are changing the style styles of the a…"
click at [352, 363] on button "Verify" at bounding box center [526, 365] width 783 height 17
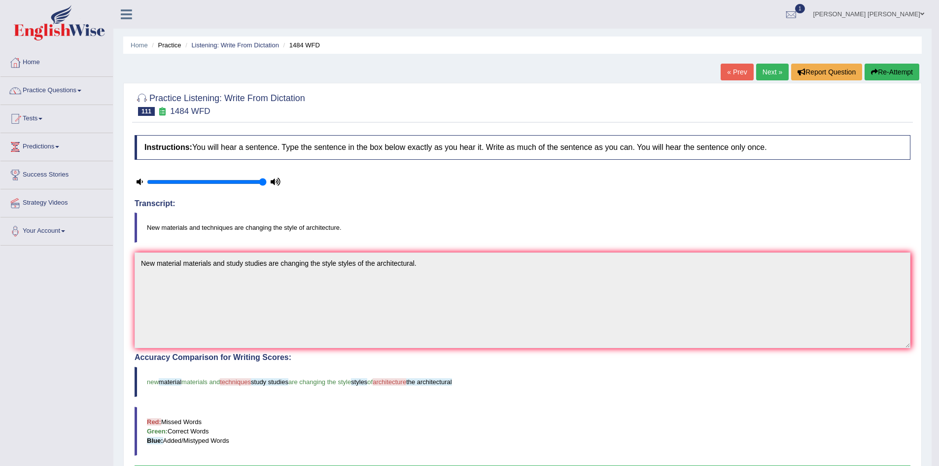
click at [896, 72] on button "Re-Attempt" at bounding box center [891, 72] width 55 height 17
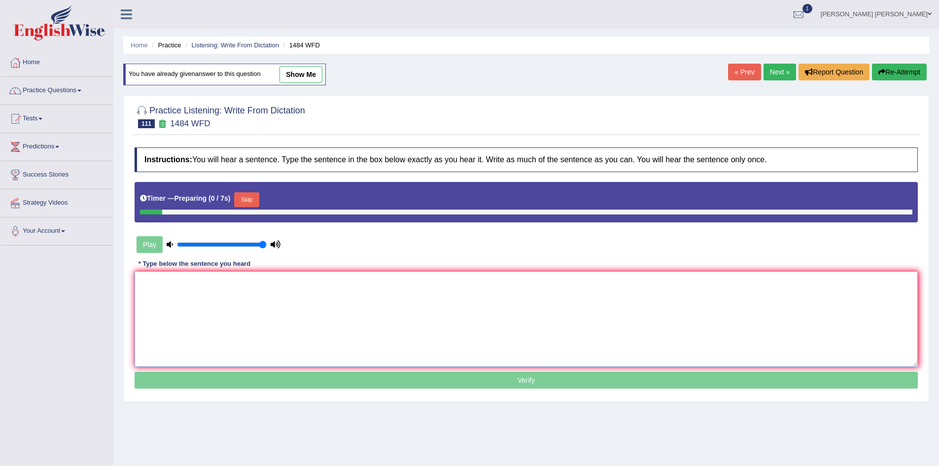
click at [233, 303] on textarea at bounding box center [526, 319] width 783 height 96
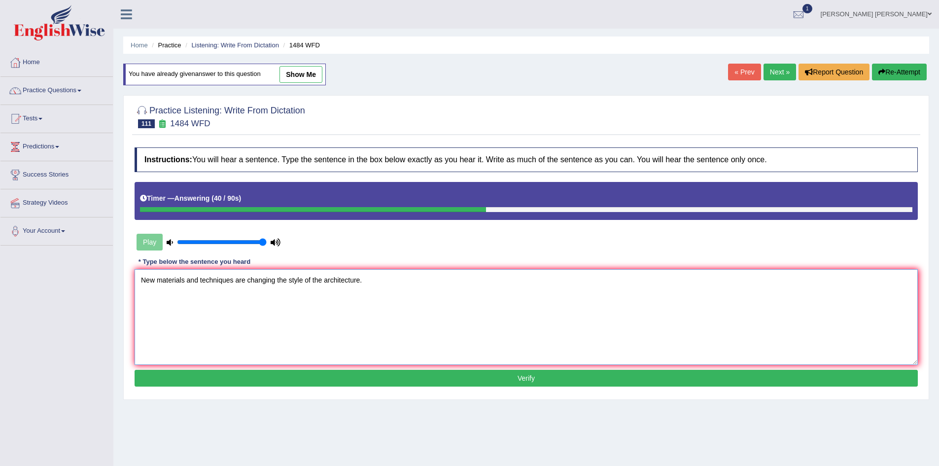
type textarea "New materials and techniques are changing the style of the architecture."
click at [301, 377] on button "Verify" at bounding box center [526, 378] width 783 height 17
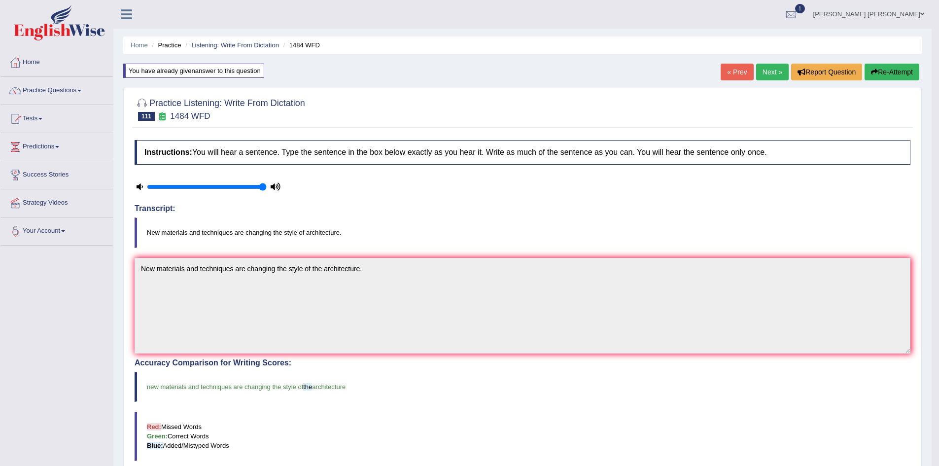
click at [878, 16] on link "Nipen Yogesh Mehta" at bounding box center [869, 13] width 126 height 26
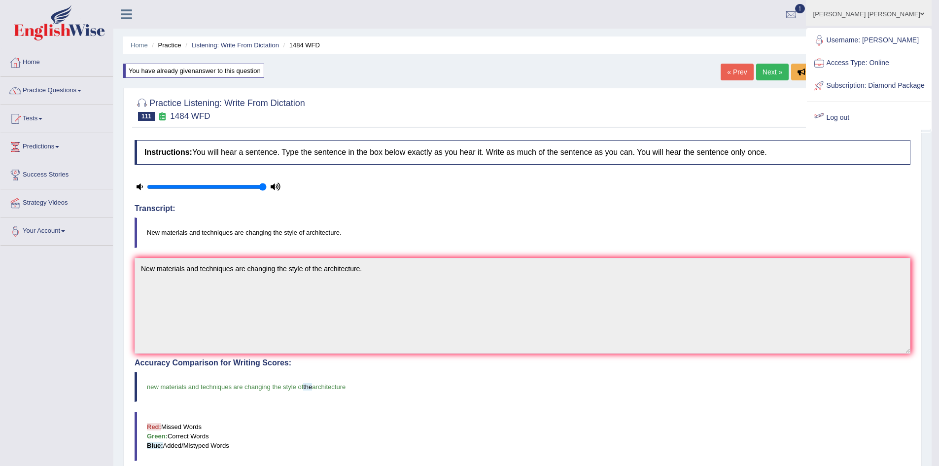
click at [858, 127] on link "Log out" at bounding box center [869, 117] width 124 height 23
